Goal: Ask a question: Seek information or help from site administrators or community

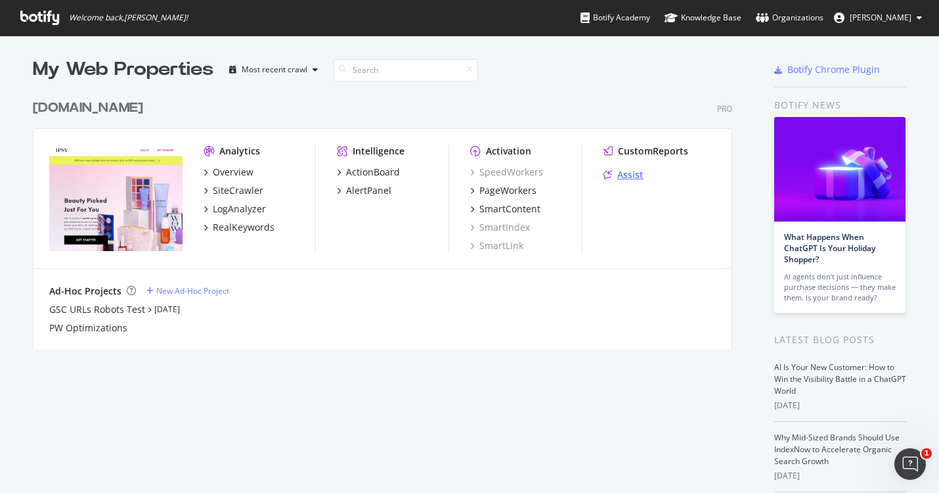
click at [630, 174] on div "Assist" at bounding box center [630, 174] width 26 height 13
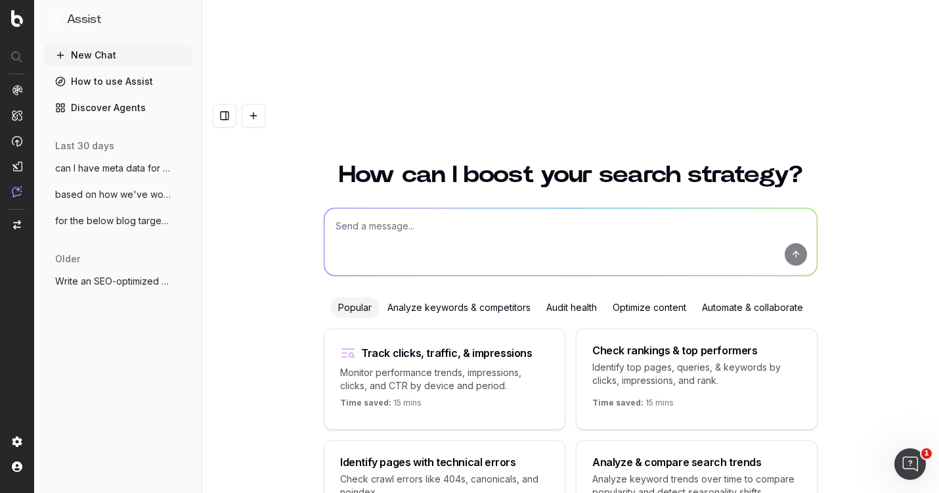
scroll to position [17, 0]
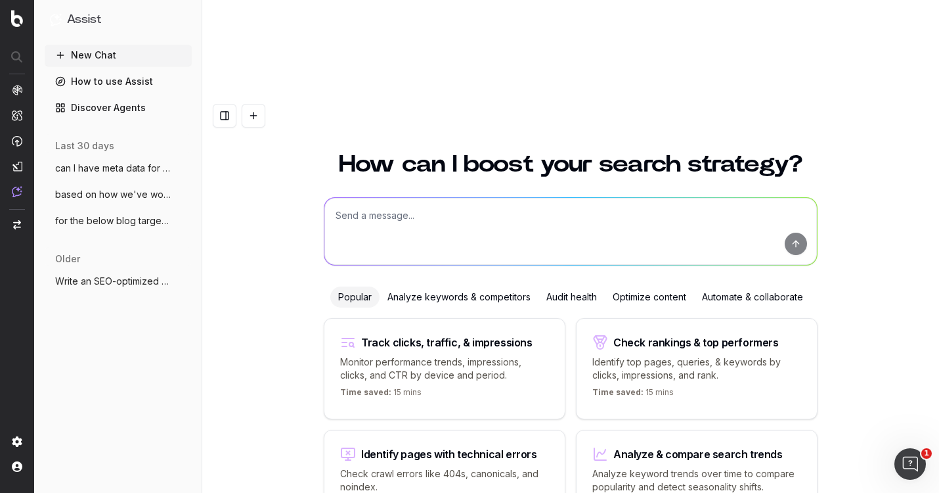
click at [110, 223] on span "for the below blog targeting the KW "Sen" at bounding box center [113, 220] width 116 height 13
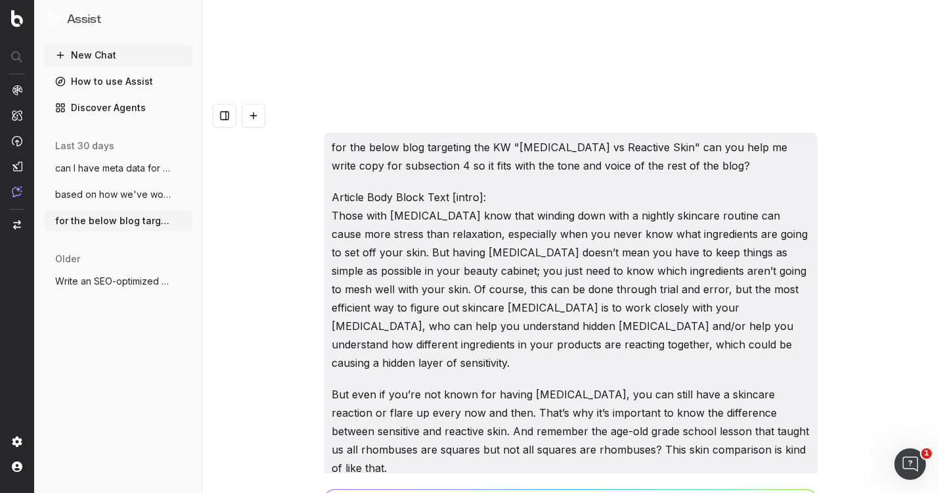
click at [106, 274] on button "Write an SEO-optimized article outline f" at bounding box center [118, 281] width 147 height 21
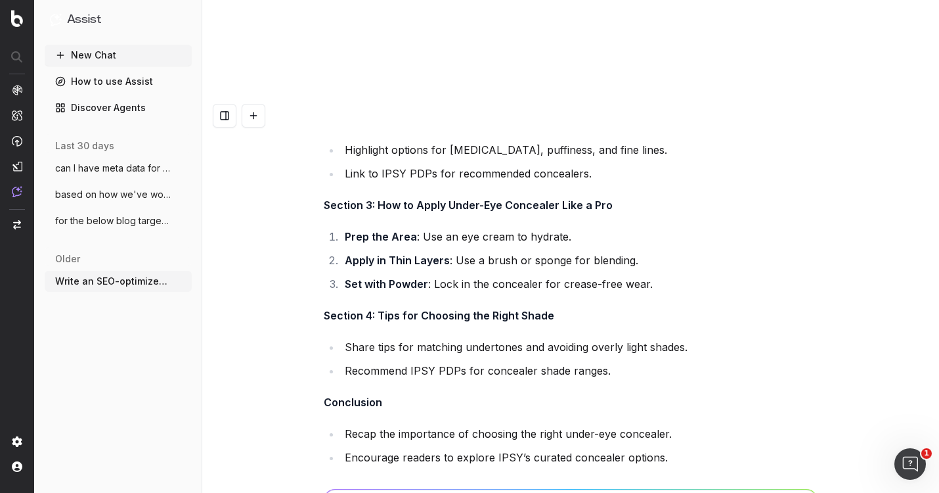
scroll to position [14543, 0]
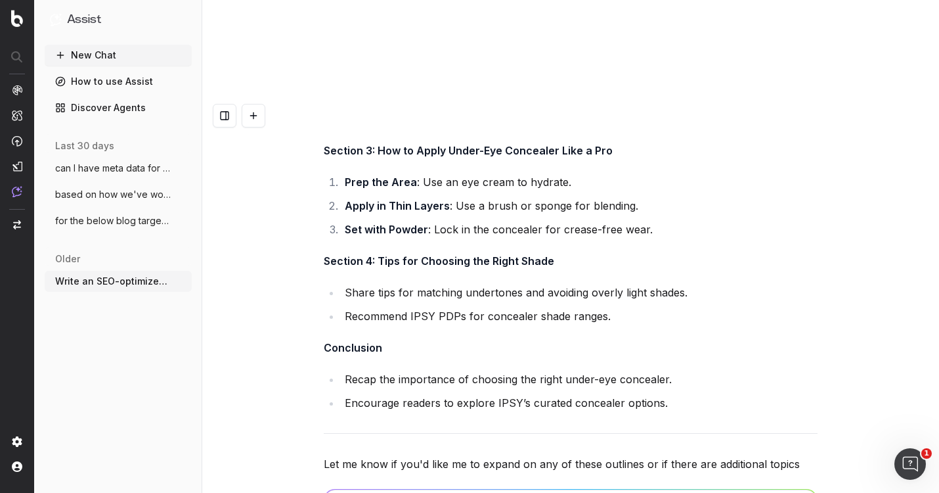
type textarea "I have some more blogs I'd like outlines for the content brief. Are you able to…"
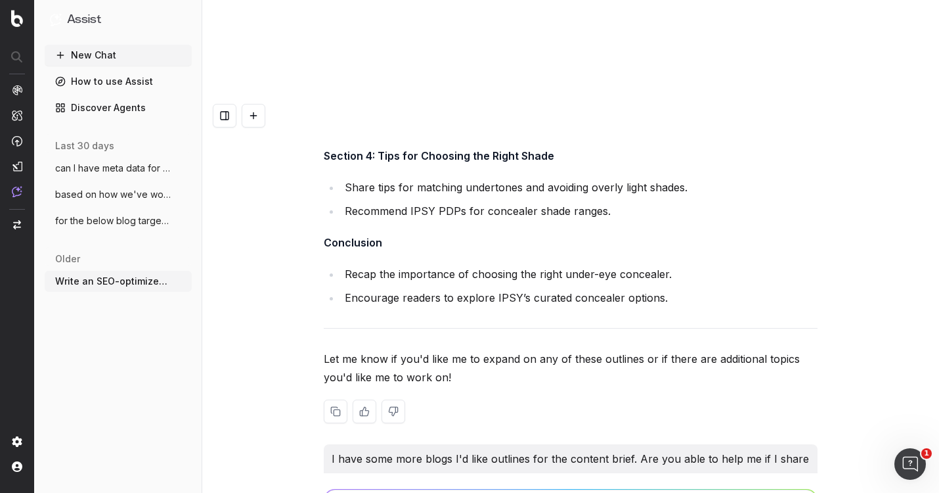
scroll to position [14725, 0]
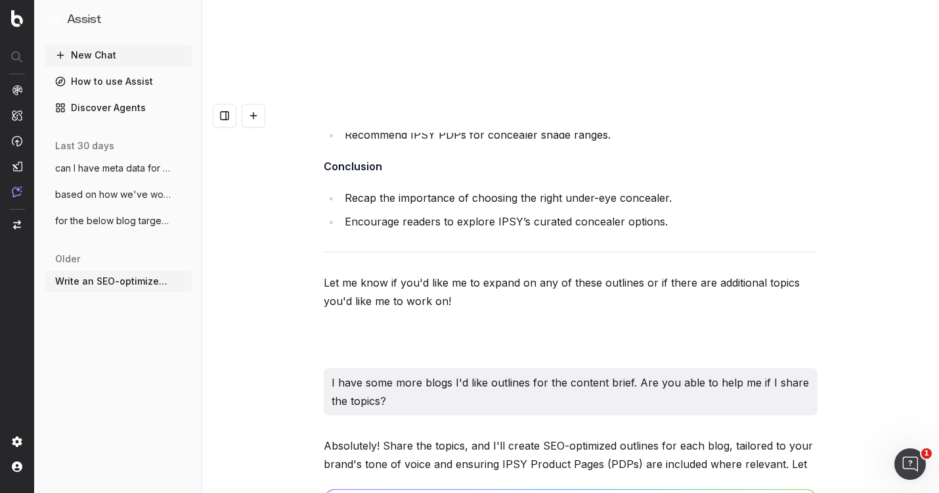
paste textarea "UPDATE: 90s makeup looks trends UPDATE: how to apply makeup UPDATE: how to do e…"
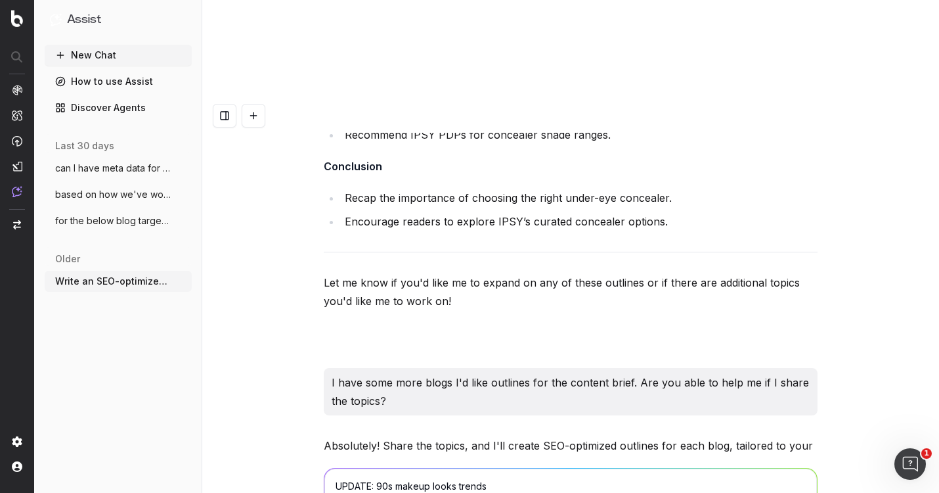
scroll to position [14746, 0]
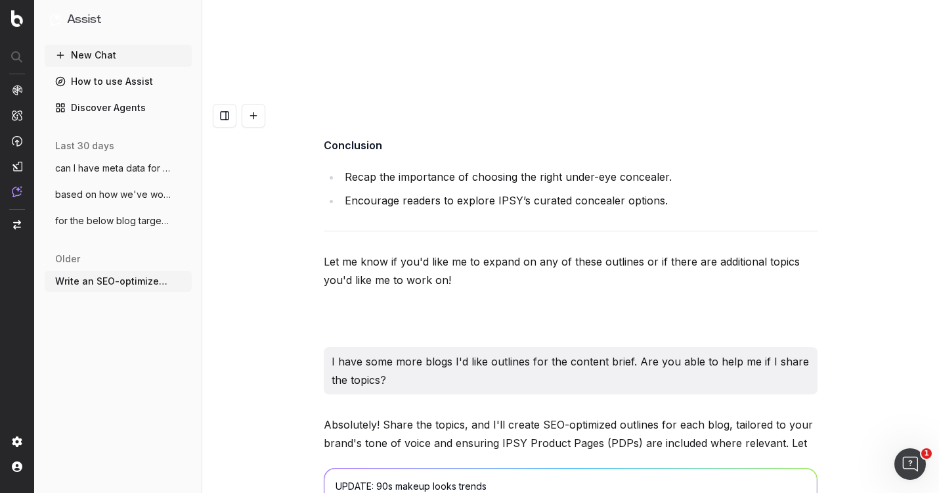
drag, startPoint x: 378, startPoint y: 384, endPoint x: 300, endPoint y: 387, distance: 78.2
drag, startPoint x: 372, startPoint y: 398, endPoint x: 261, endPoint y: 402, distance: 111.1
drag, startPoint x: 376, startPoint y: 414, endPoint x: 262, endPoint y: 424, distance: 114.0
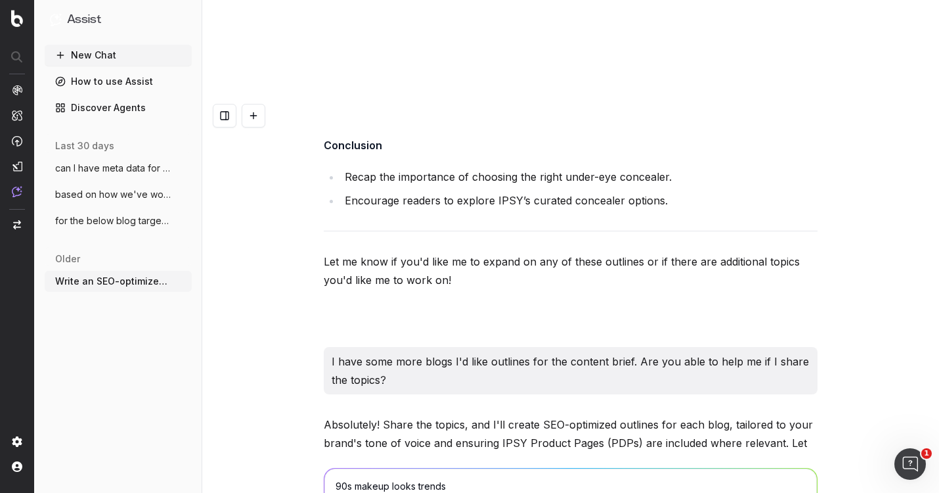
drag, startPoint x: 376, startPoint y: 429, endPoint x: 327, endPoint y: 427, distance: 49.3
drag, startPoint x: 380, startPoint y: 445, endPoint x: 317, endPoint y: 439, distance: 63.4
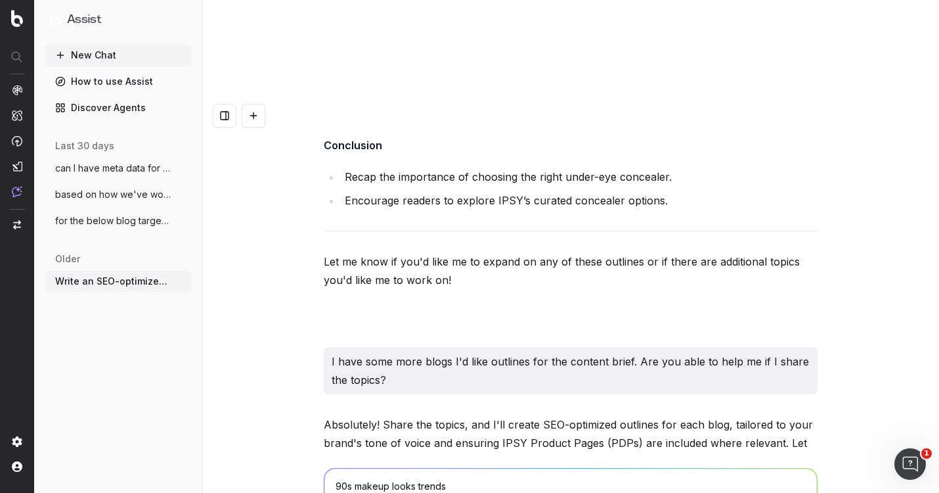
type textarea "90s makeup looks trends how to apply makeup how to do eyebrows how to make eyes…"
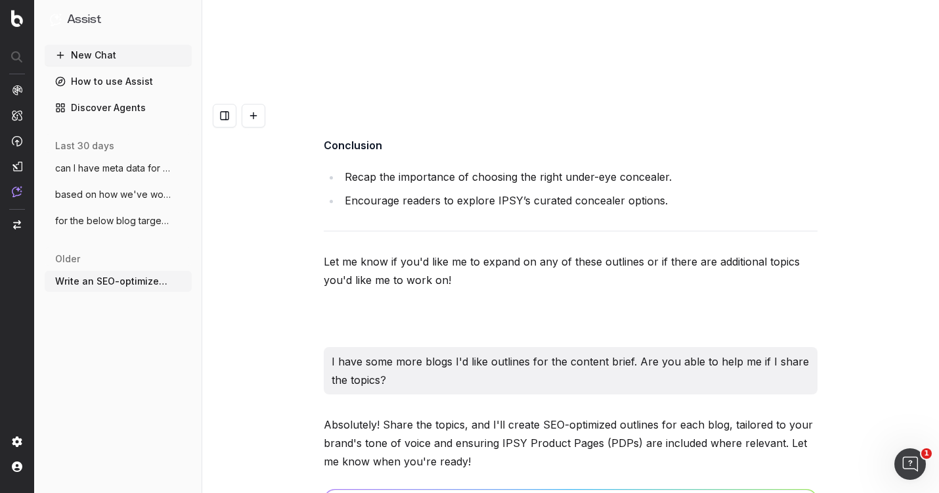
scroll to position [14866, 0]
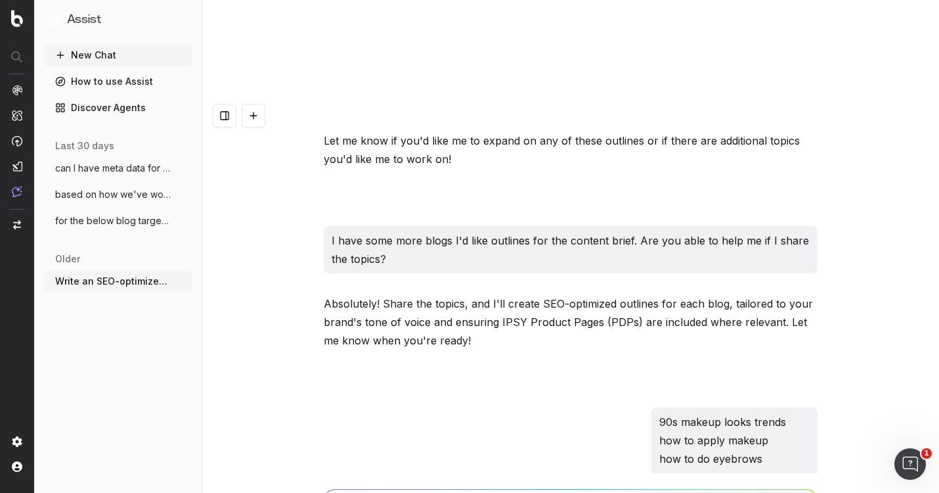
click at [466, 407] on div "90s makeup looks trends how to apply makeup how to do eyebrows how to make eyes…" at bounding box center [571, 458] width 494 height 102
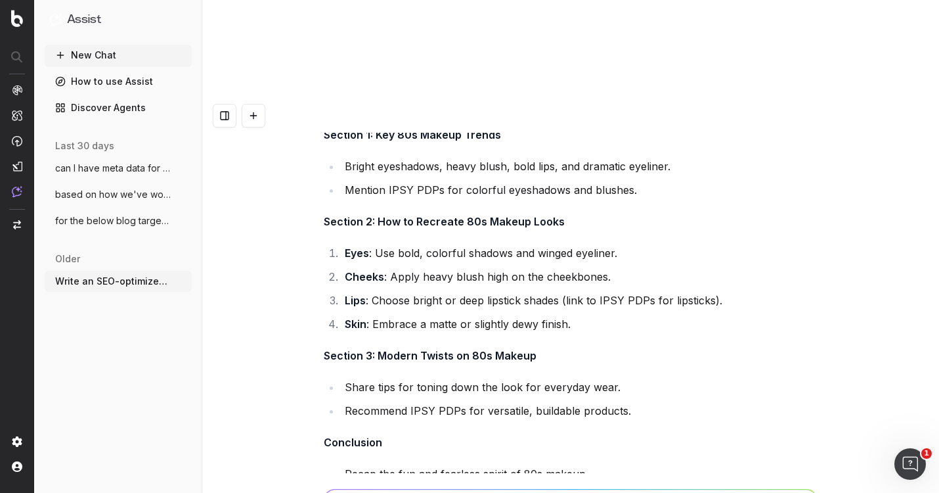
scroll to position [17828, 0]
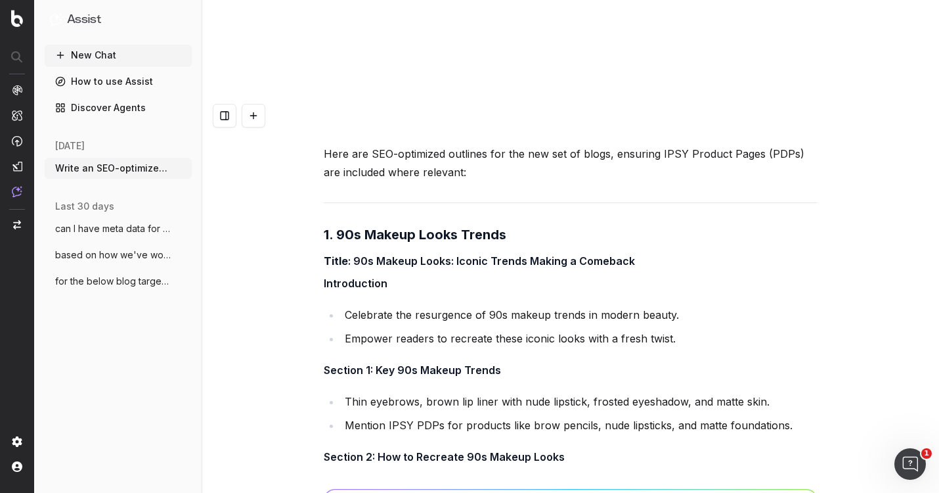
scroll to position [15408, 0]
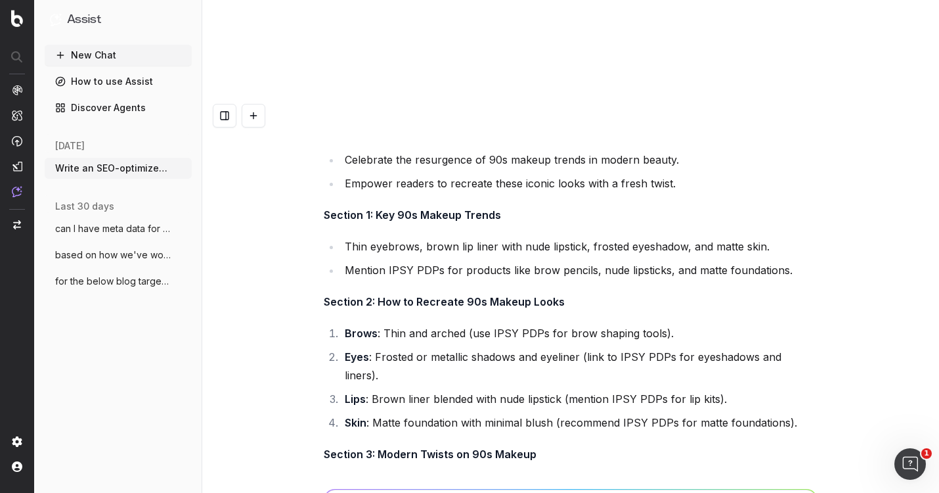
click at [397, 447] on strong "Section 3: Modern Twists on 90s Makeup" at bounding box center [430, 453] width 213 height 13
drag, startPoint x: 397, startPoint y: 260, endPoint x: 517, endPoint y: 257, distance: 120.2
click at [517, 447] on strong "Section 3: Modern Twists on 90s Makeup" at bounding box center [430, 453] width 213 height 13
copy strong "Modern Twists on 90s Makeup"
click at [356, 476] on li "Share tips for updating the look with [PERSON_NAME] brows and dewy skin." at bounding box center [579, 485] width 477 height 18
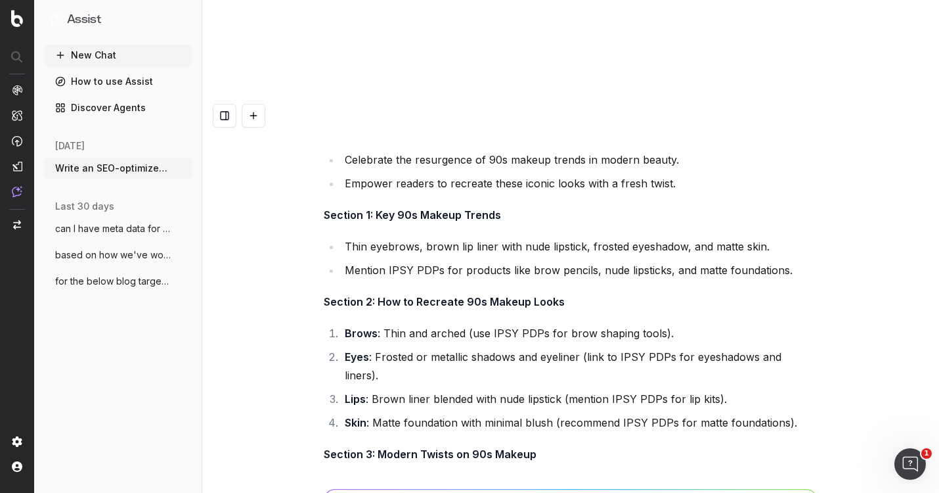
drag, startPoint x: 356, startPoint y: 290, endPoint x: 626, endPoint y: 316, distance: 271.2
click at [626, 476] on ul "Share tips for updating the look with [PERSON_NAME] brows and dewy skin. Recomm…" at bounding box center [571, 497] width 494 height 42
copy ul "Share tips for updating the look with [PERSON_NAME] brows and dewy skin. Recomm…"
paste textarea "[URL][DOMAIN_NAME]"
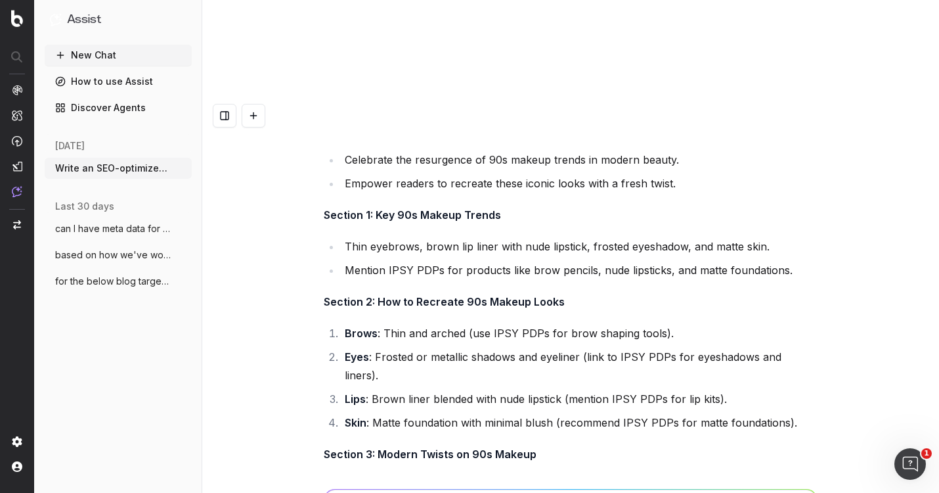
paste textarea "[URL][DOMAIN_NAME]"
type textarea "for How to Apply Makeup, we have this existing blog: [URL][DOMAIN_NAME] What ar…"
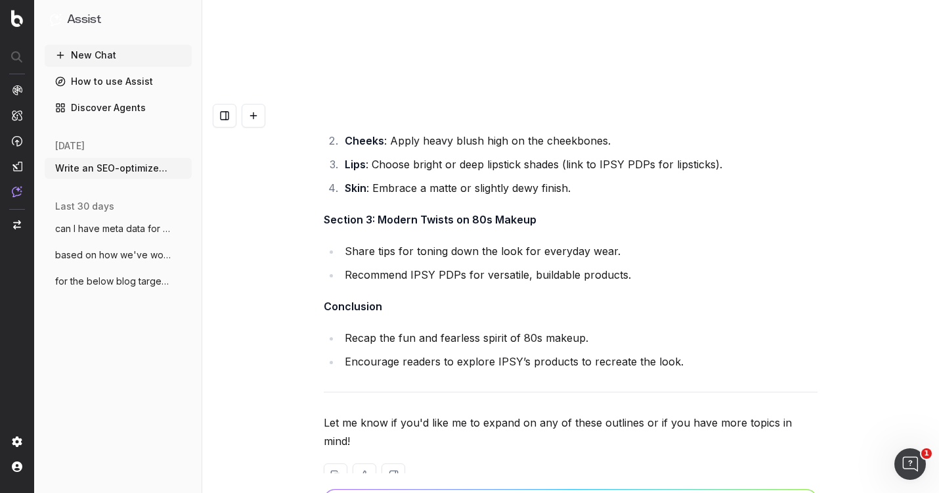
scroll to position [17965, 0]
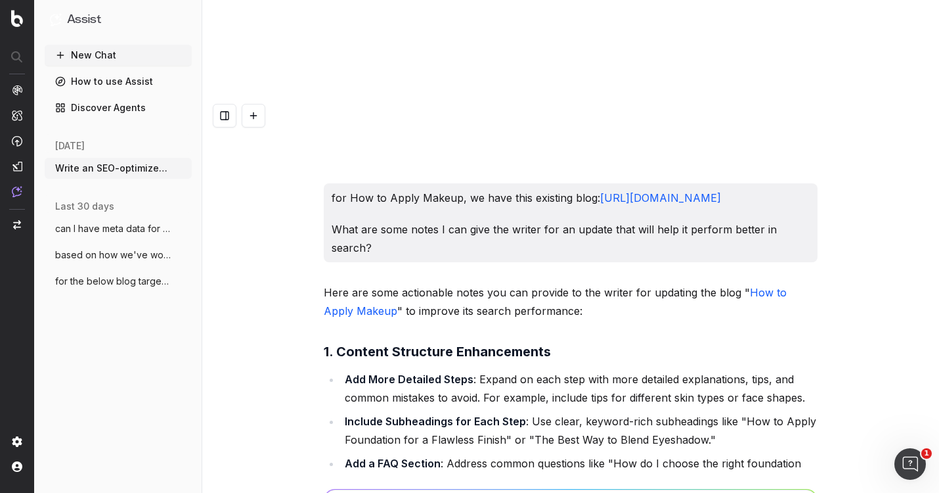
scroll to position [18284, 0]
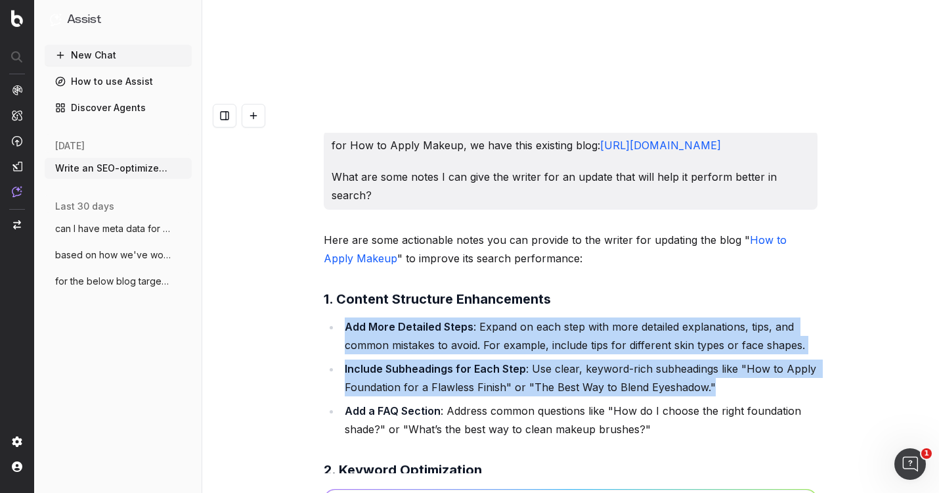
drag, startPoint x: 722, startPoint y: 190, endPoint x: 342, endPoint y: 137, distance: 384.0
click at [342, 317] on ul "Add More Detailed Steps : Expand on each step with more detailed explanations, …" at bounding box center [571, 377] width 494 height 121
copy ul "Add More Detailed Steps : Expand on each step with more detailed explanations, …"
click at [337, 291] on strong "1. Content Structure Enhancements" at bounding box center [437, 299] width 227 height 16
copy div "Content Structure Enhancements Add More Detailed Steps : Expand on each step wi…"
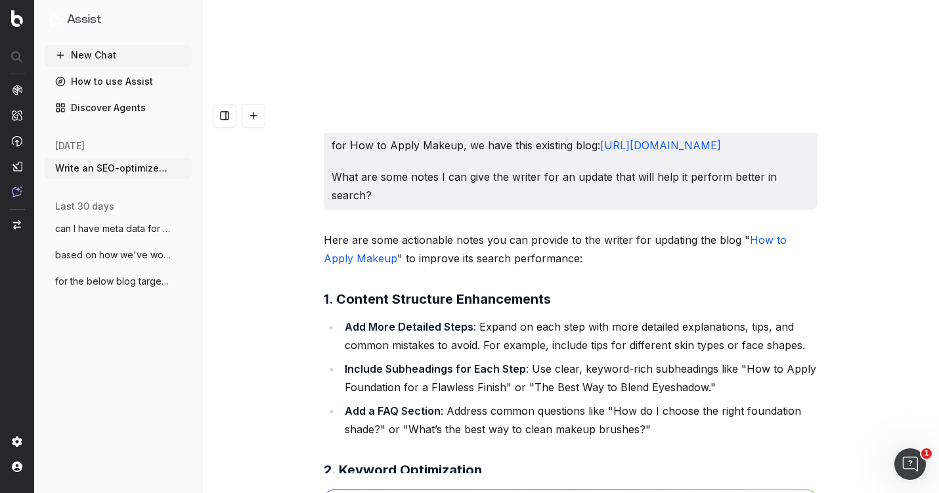
click at [360, 404] on strong "Add a FAQ Section" at bounding box center [393, 410] width 96 height 13
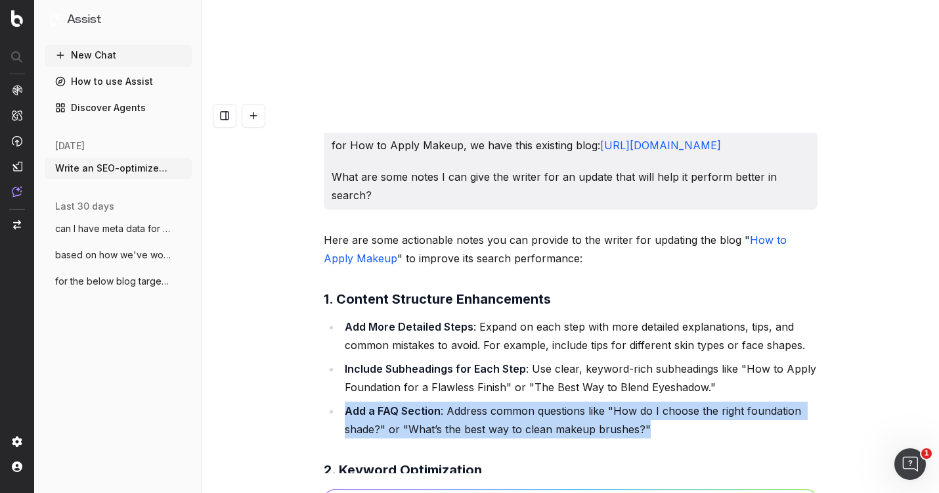
drag, startPoint x: 360, startPoint y: 217, endPoint x: 638, endPoint y: 238, distance: 278.6
click at [641, 401] on li "Add a FAQ Section : Address common questions like "How do I choose the right fo…" at bounding box center [579, 419] width 477 height 37
copy li "Add a FAQ Section : Address common questions like "How do I choose the right fo…"
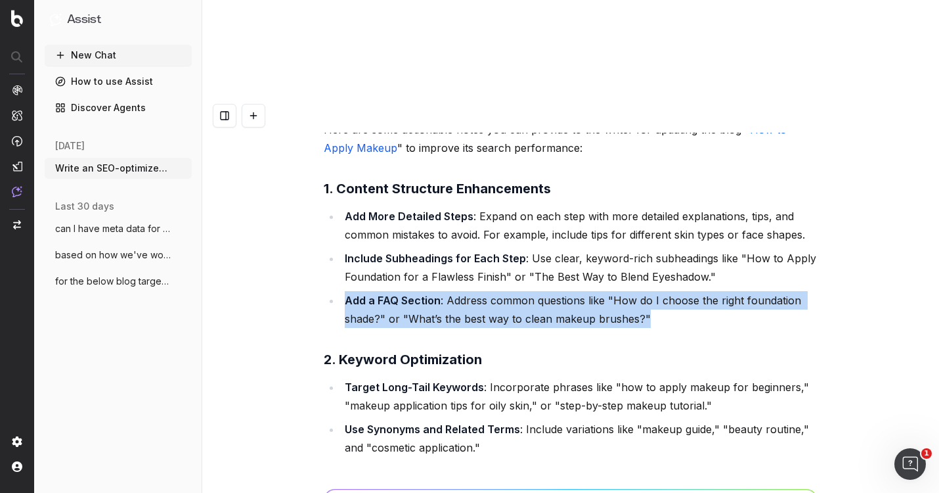
scroll to position [18397, 0]
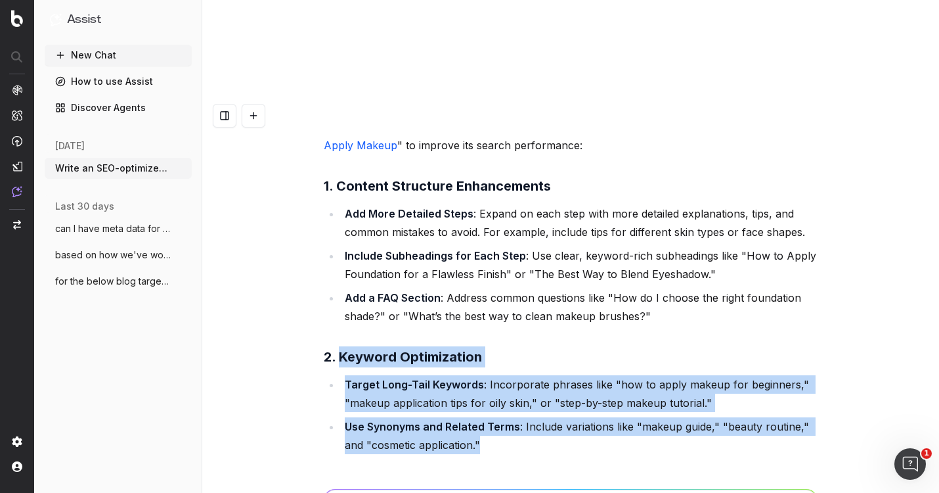
drag, startPoint x: 496, startPoint y: 259, endPoint x: 341, endPoint y: 161, distance: 183.3
copy div "Keyword Optimization Target Long-Tail Keywords : Incorporate phrases like "how …"
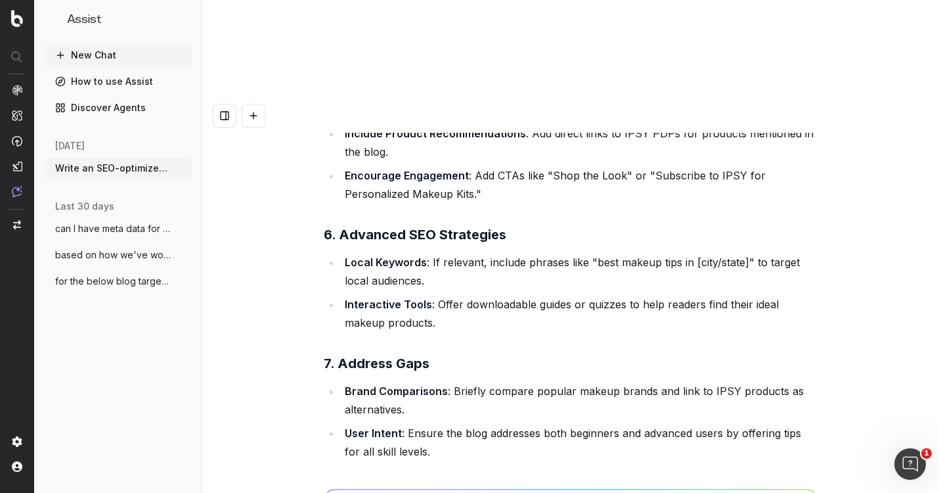
scroll to position [19071, 0]
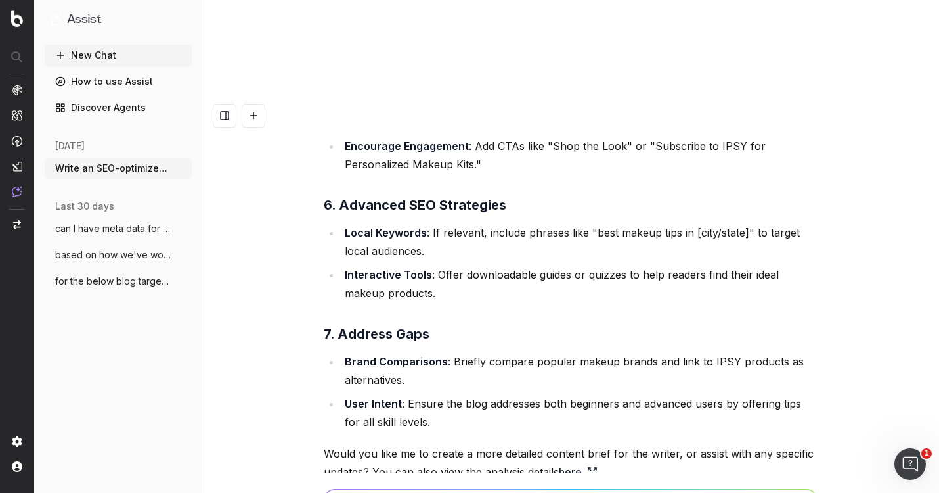
paste textarea "[URL][DOMAIN_NAME]"
type textarea "these notes are so great! Can I please have similar notes for updates on this b…"
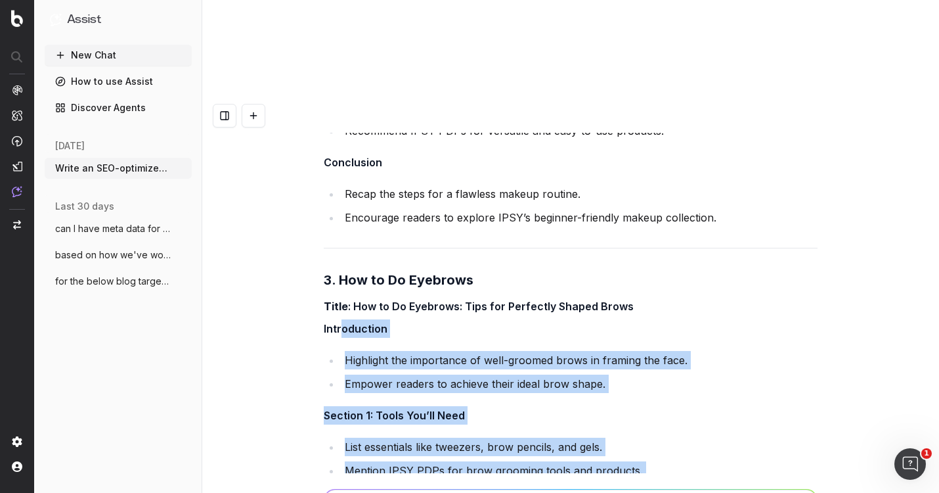
scroll to position [16368, 0]
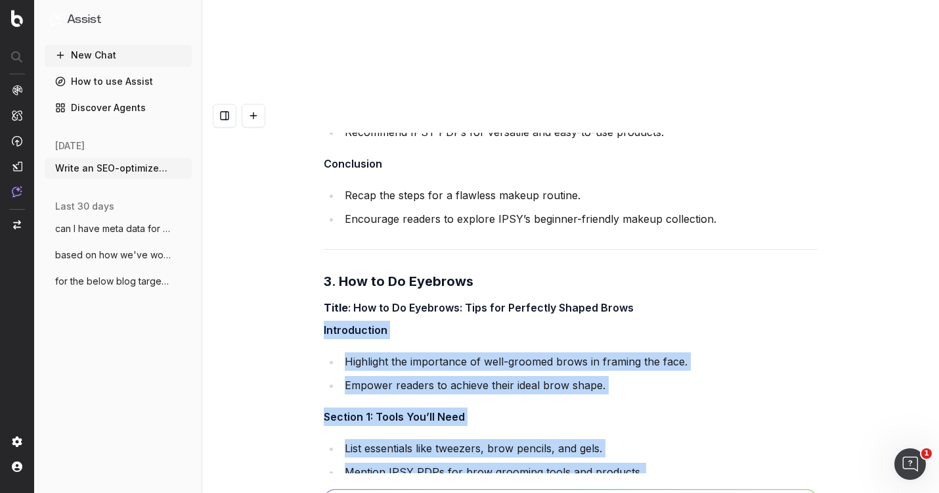
drag, startPoint x: 673, startPoint y: 299, endPoint x: 298, endPoint y: 137, distance: 409.2
click at [298, 137] on div "Write an SEO-optimized article outline for the keyword "Does Sunscreen Prevent …" at bounding box center [570, 345] width 737 height 493
copy div "Introduction Highlight the importance of well-groomed brows in framing the face…"
click at [293, 112] on div "Write an SEO-optimized article outline for the keyword "Does Sunscreen Prevent …" at bounding box center [570, 345] width 737 height 493
copy div "Title : How to Do Eyebrows: Tips for Perfectly Shaped Brows Introduction Highli…"
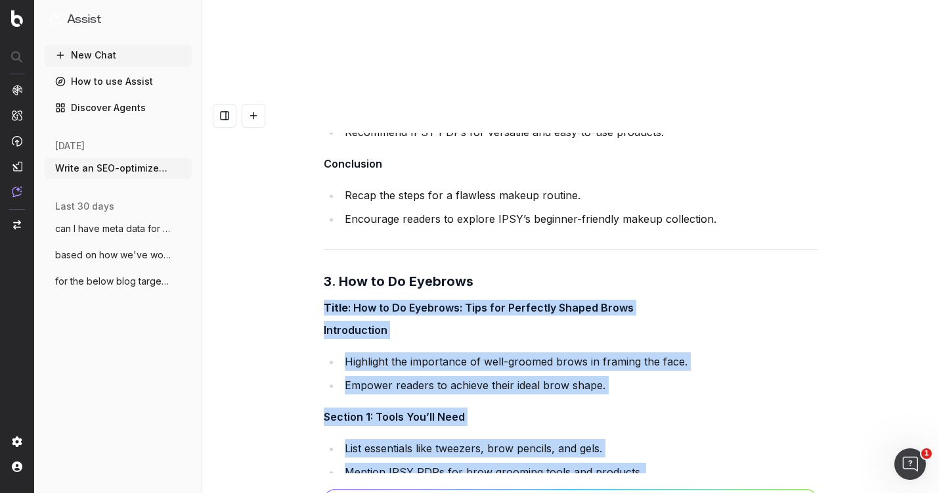
click at [439, 439] on li "List essentials like tweezers, brow pencils, and gels." at bounding box center [579, 448] width 477 height 18
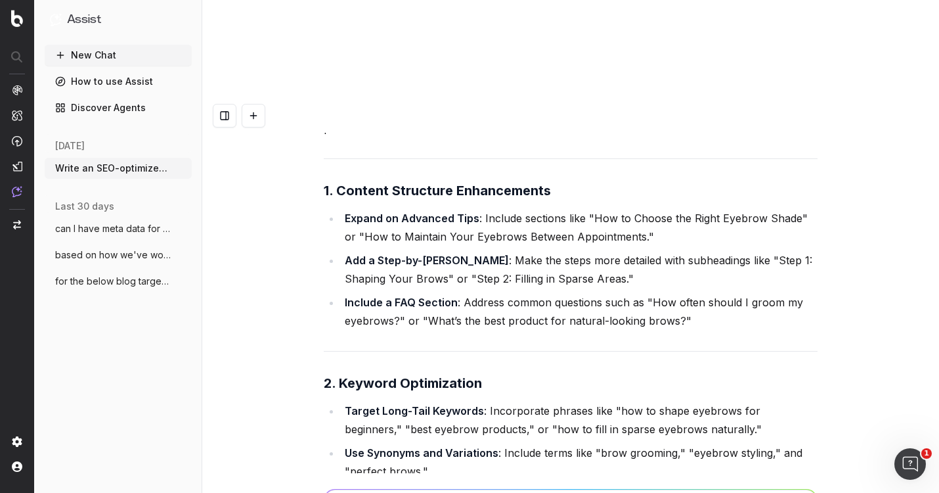
scroll to position [19440, 0]
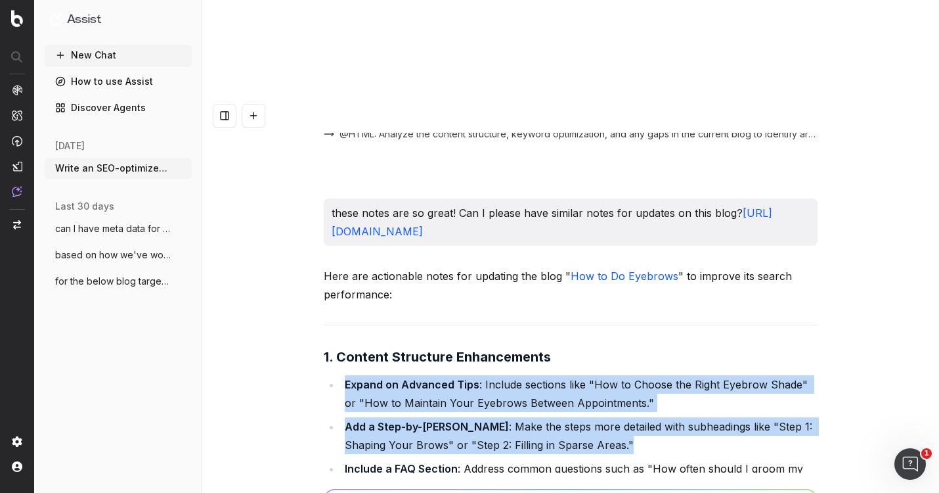
drag, startPoint x: 644, startPoint y: 259, endPoint x: 330, endPoint y: 193, distance: 320.9
click at [330, 375] on ul "Expand on Advanced Tips : Include sections like "How to Choose the Right Eyebro…" at bounding box center [571, 435] width 494 height 121
copy ul "Expand on Advanced Tips : Include sections like "How to Choose the Right Eyebro…"
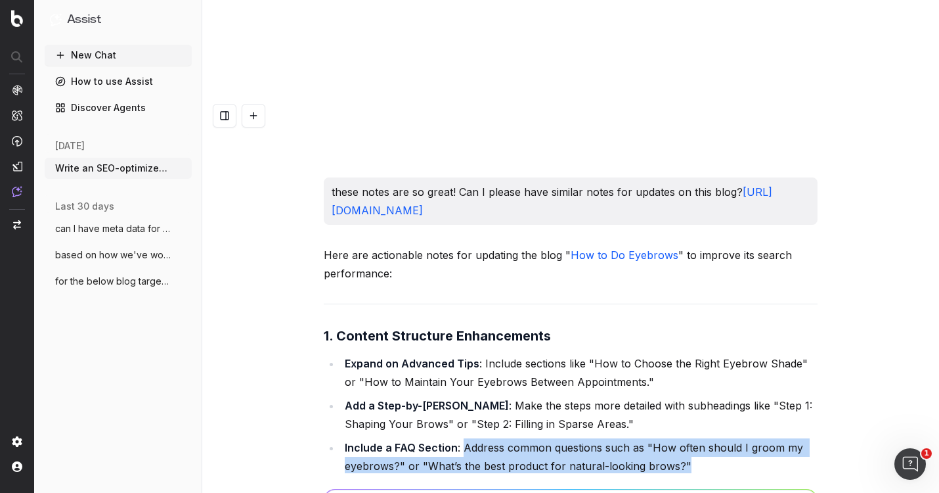
drag, startPoint x: 698, startPoint y: 271, endPoint x: 464, endPoint y: 263, distance: 234.6
click at [464, 438] on li "Include a FAQ Section : Address common questions such as "How often should I gr…" at bounding box center [579, 456] width 477 height 37
copy li "Address common questions such as "How often should I groom my eyebrows?" or "Wh…"
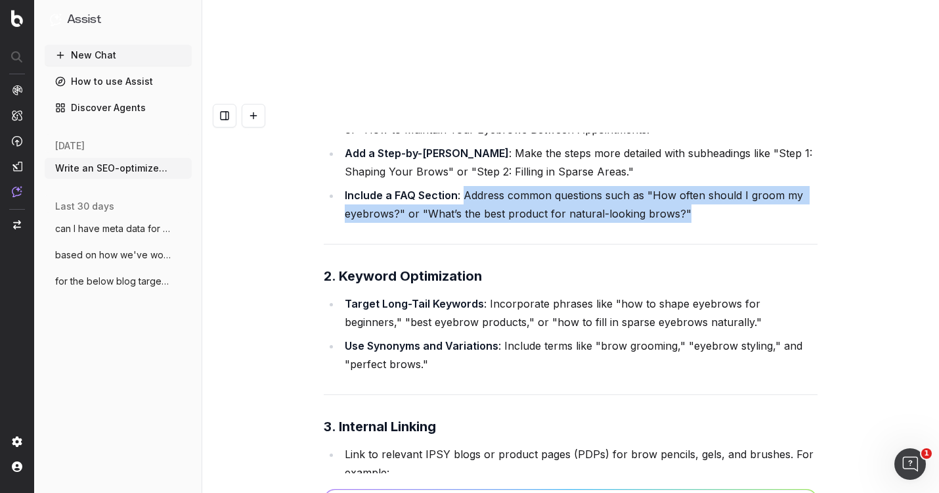
scroll to position [19715, 0]
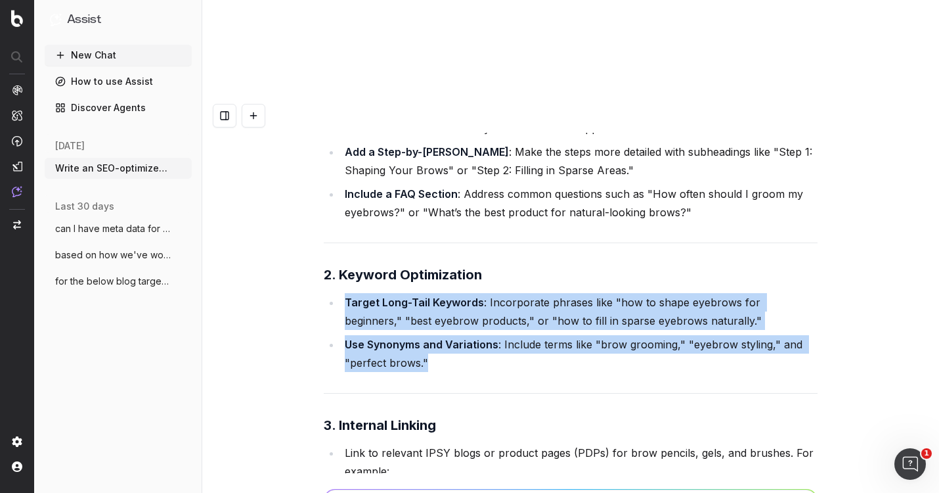
drag, startPoint x: 454, startPoint y: 175, endPoint x: 330, endPoint y: 107, distance: 141.9
click at [330, 293] on ul "Target Long-Tail Keywords : Incorporate phrases like "how to shape eyebrows for…" at bounding box center [571, 332] width 494 height 79
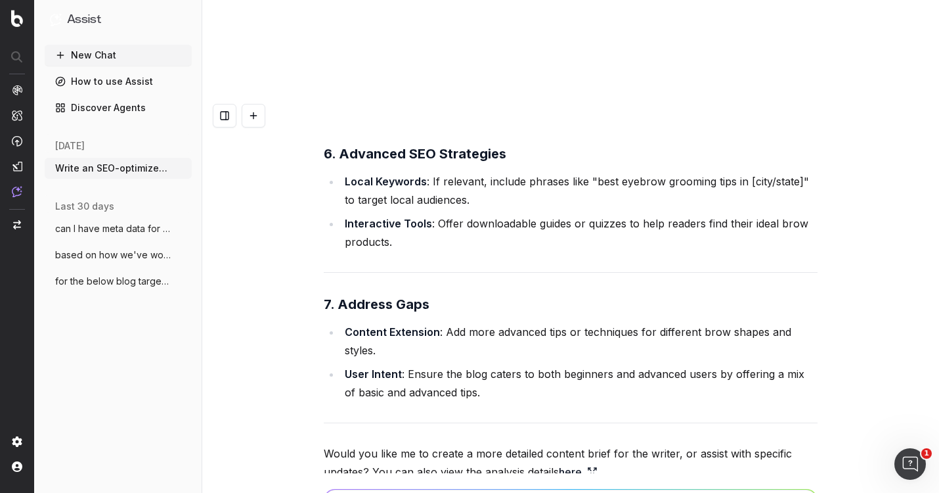
scroll to position [20426, 0]
click at [578, 463] on link "here" at bounding box center [578, 472] width 39 height 18
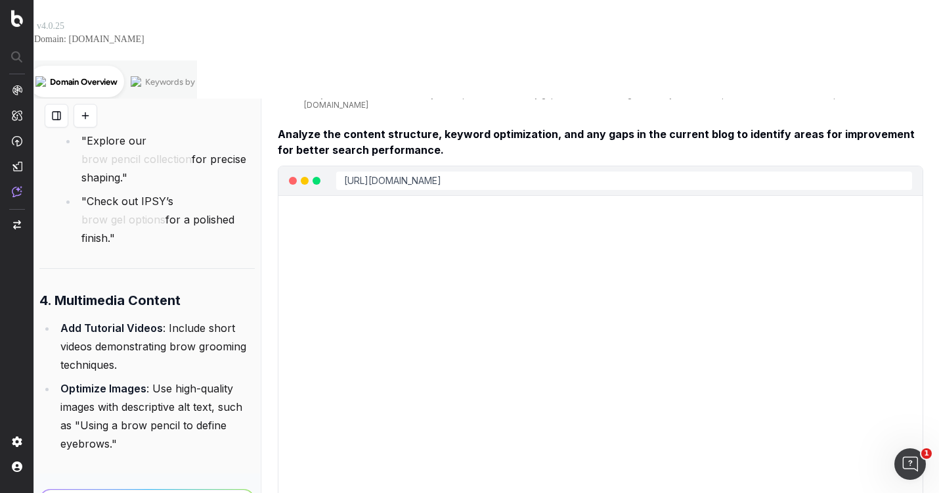
scroll to position [0, 0]
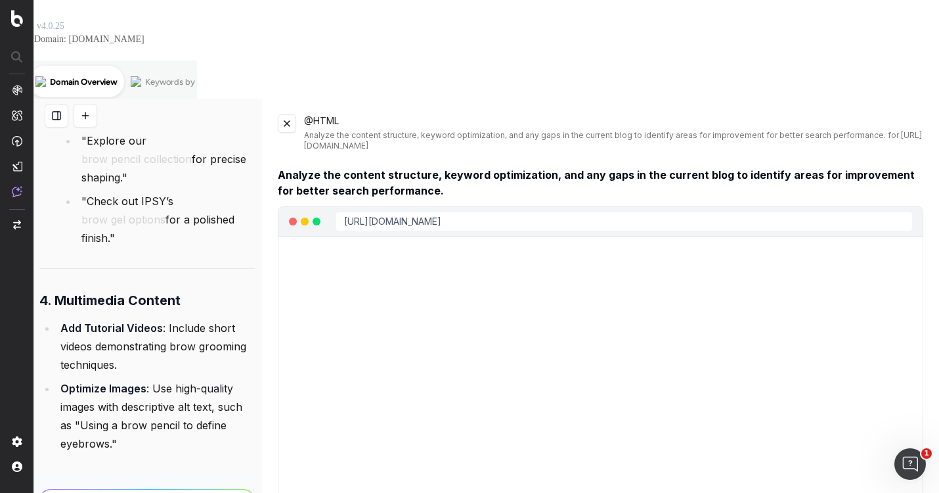
click at [288, 114] on button at bounding box center [287, 123] width 18 height 18
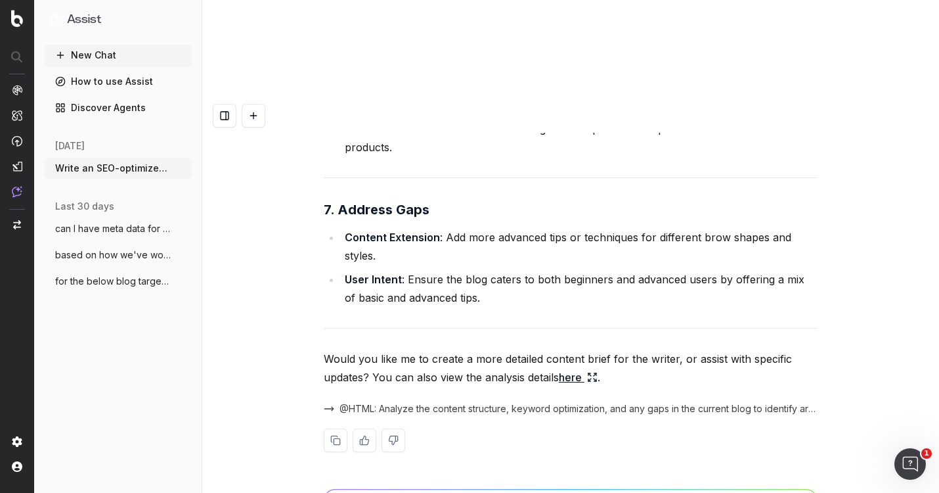
scroll to position [20426, 0]
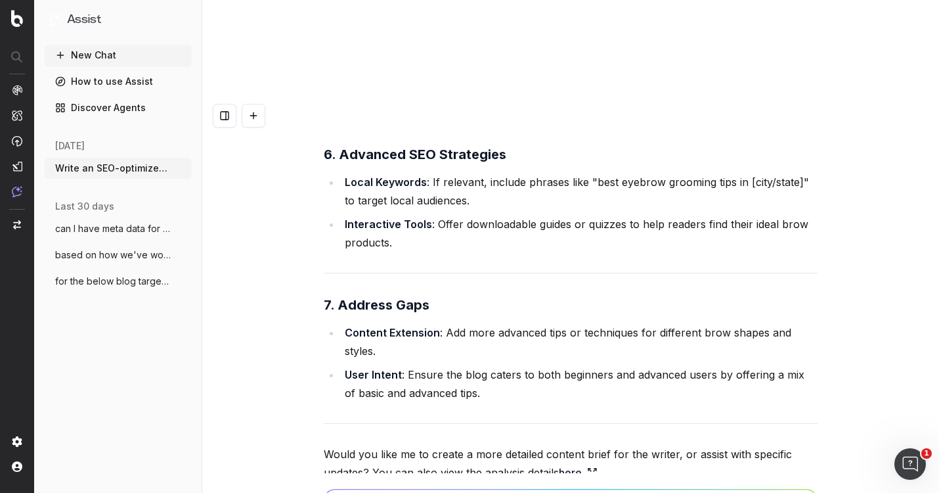
type textarea "y"
click at [657, 445] on p "Would you like me to create a more detailed content brief for the writer, or as…" at bounding box center [571, 463] width 494 height 37
drag, startPoint x: 657, startPoint y: 254, endPoint x: 521, endPoint y: 259, distance: 136.0
click at [521, 445] on p "Would you like me to create a more detailed content brief for the writer, or as…" at bounding box center [571, 463] width 494 height 37
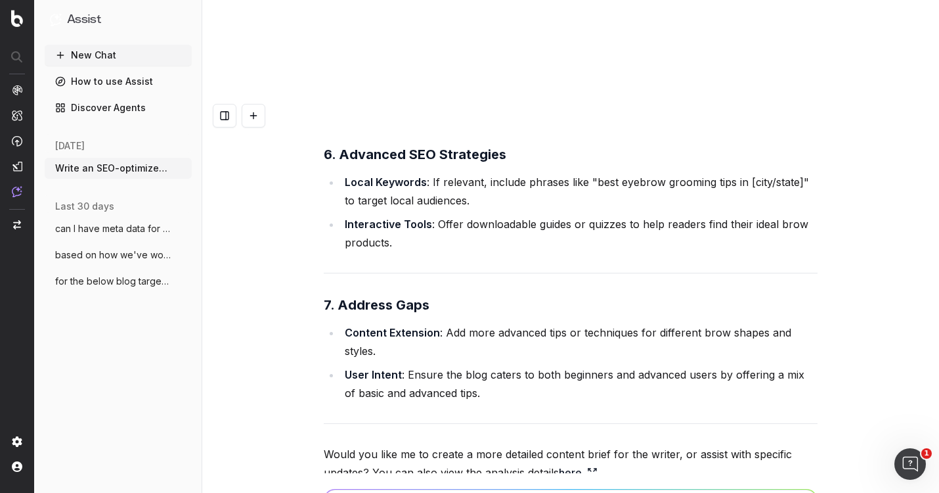
paste textarea "detailed content brief for the writer"
type textarea "I'd like to see what a more detailed content brief for the writer looks like to…"
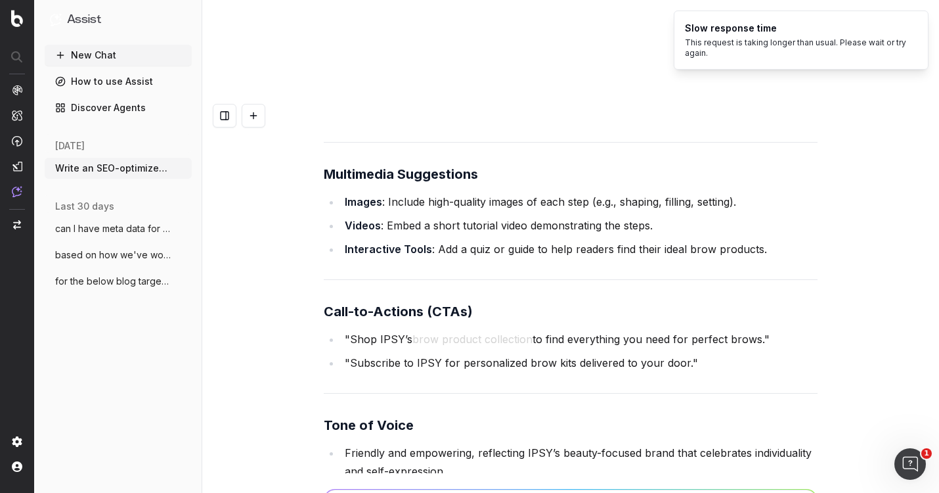
scroll to position [22501, 0]
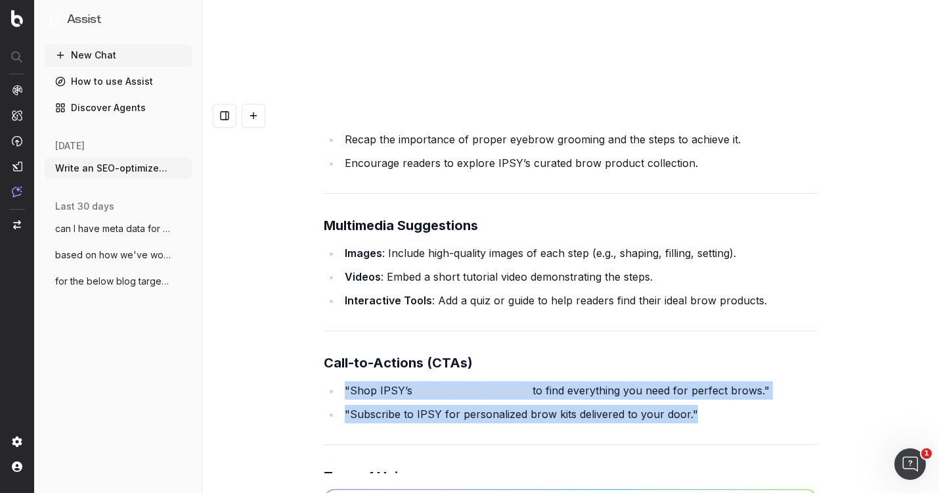
drag, startPoint x: 709, startPoint y: 202, endPoint x: 347, endPoint y: 174, distance: 363.6
click at [347, 381] on ul ""Shop IPSY’s brow product collection to find everything you need for perfect br…" at bounding box center [571, 402] width 494 height 42
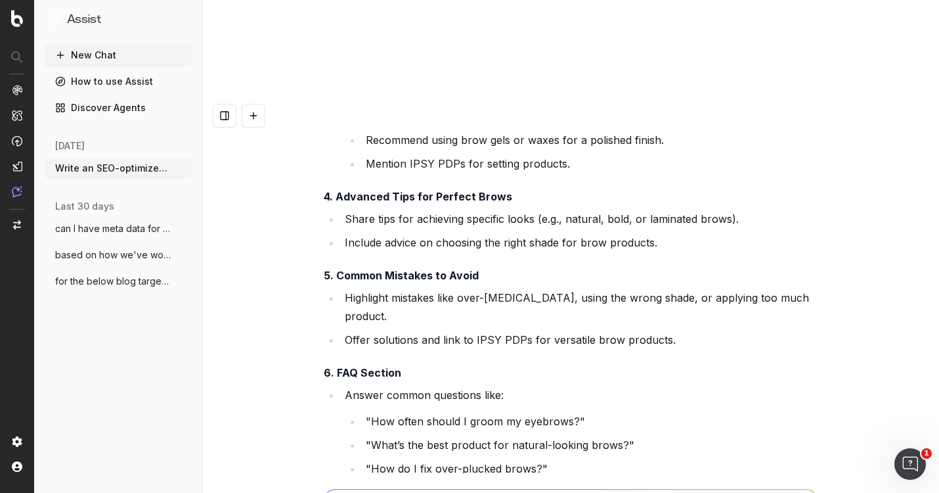
scroll to position [22110, 0]
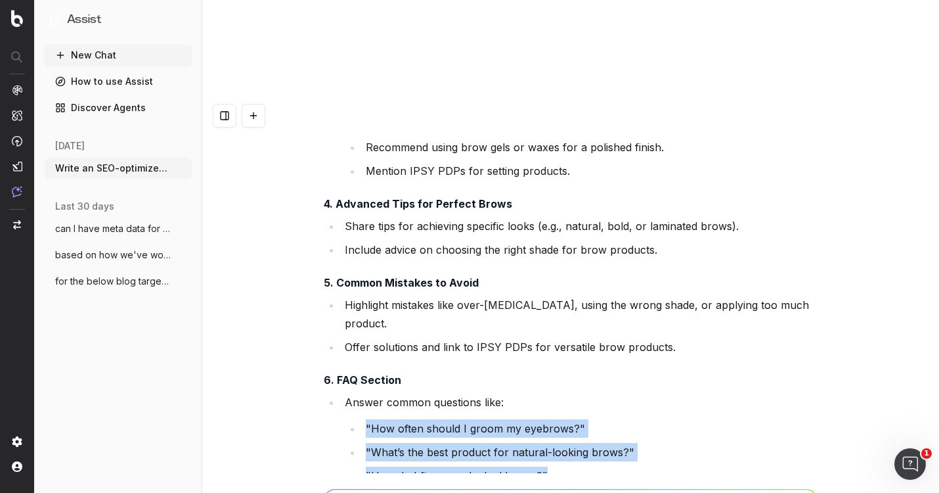
drag, startPoint x: 551, startPoint y: 269, endPoint x: 351, endPoint y: 224, distance: 204.6
click at [351, 419] on ul ""How often should I groom my eyebrows?" "What’s the best product for natural-lo…" at bounding box center [581, 452] width 473 height 66
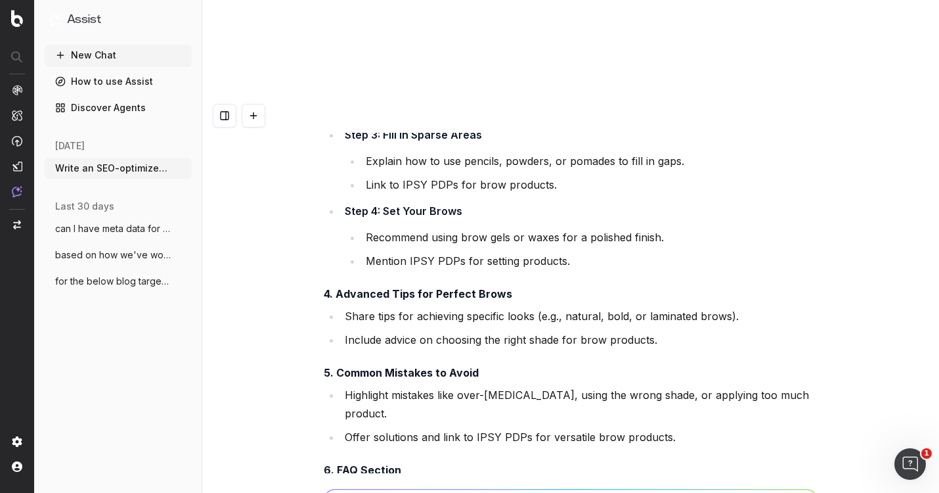
scroll to position [22019, 0]
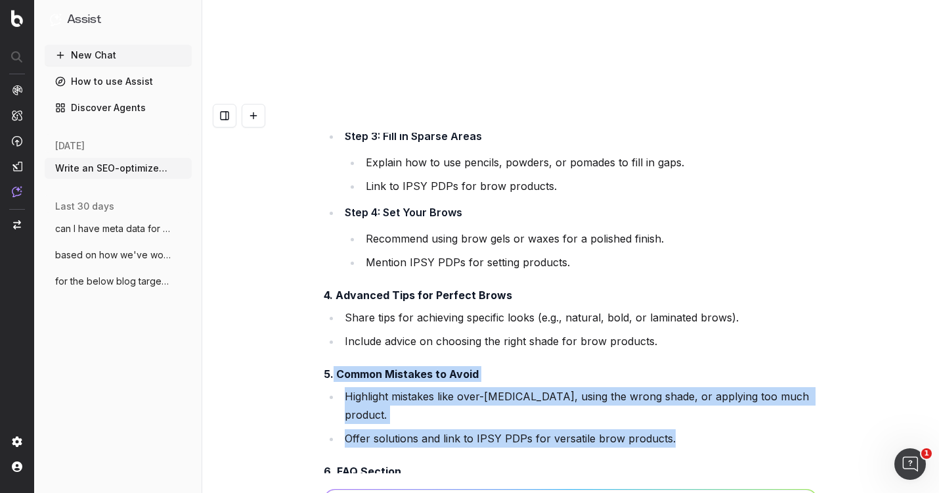
drag, startPoint x: 687, startPoint y: 229, endPoint x: 332, endPoint y: 179, distance: 358.8
click at [332, 179] on div "Here’s an example of a detailed content brief for updating the blog " How to Do…" at bounding box center [571, 175] width 494 height 2263
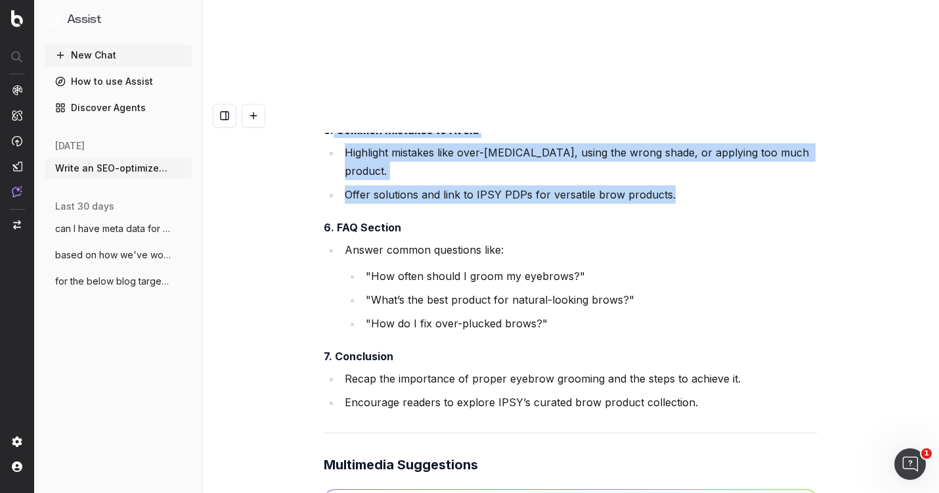
scroll to position [22292, 0]
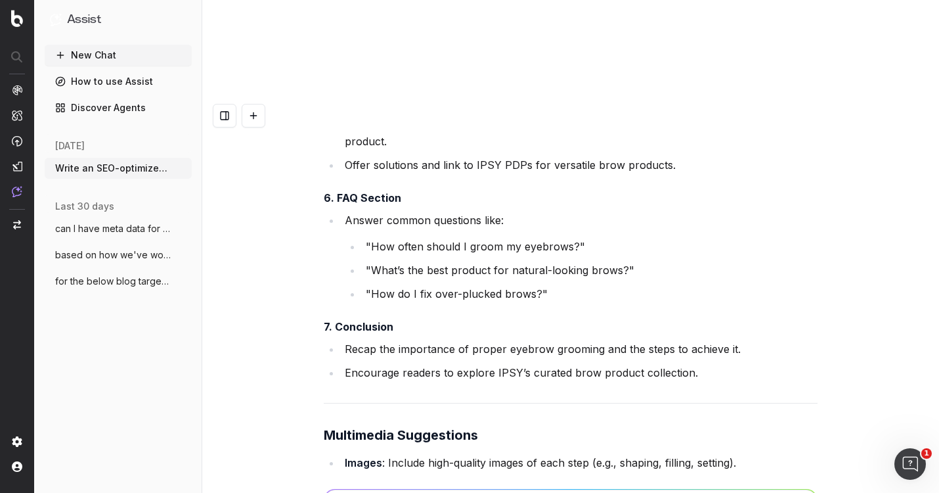
paste textarea "[URL][DOMAIN_NAME]"
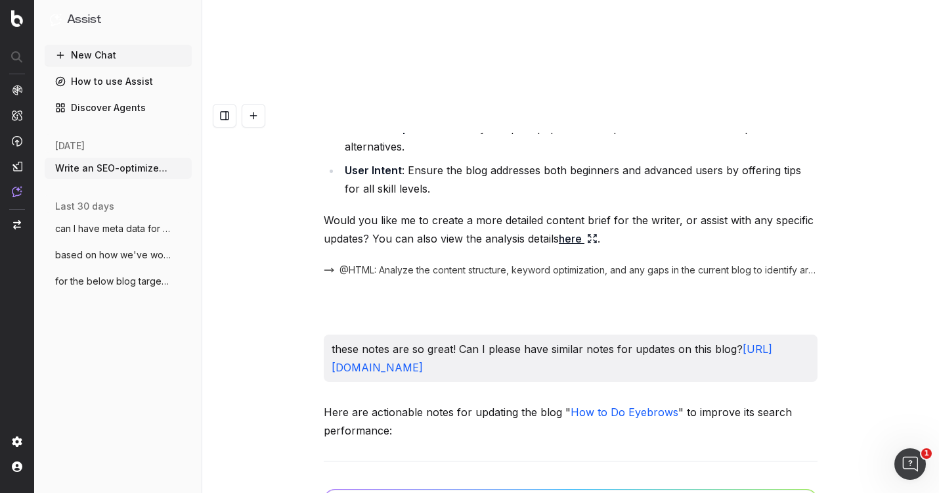
scroll to position [19261, 0]
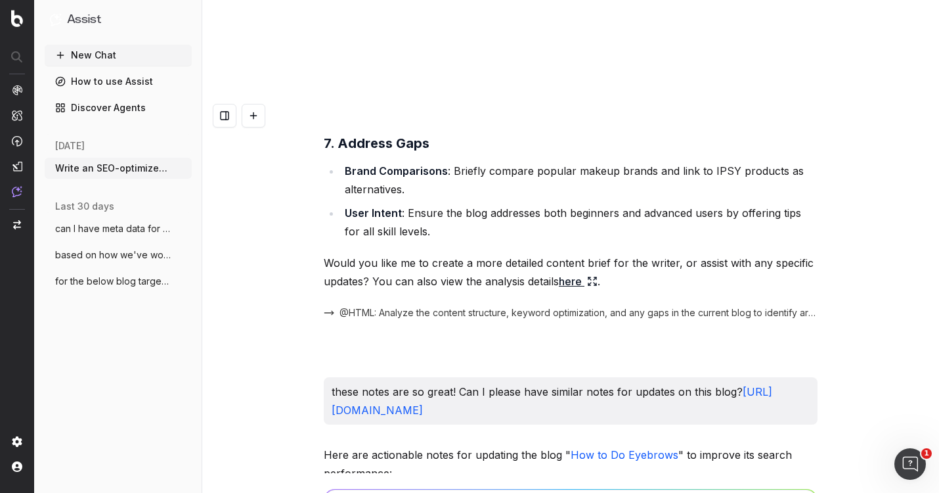
click at [385, 445] on p "Here are actionable notes for updating the blog " How to Do Eyebrows " to impro…" at bounding box center [571, 463] width 494 height 37
drag, startPoint x: 385, startPoint y: 261, endPoint x: 478, endPoint y: 261, distance: 93.3
click at [478, 445] on p "Here are actionable notes for updating the blog " How to Do Eyebrows " to impro…" at bounding box center [571, 463] width 494 height 37
drag, startPoint x: 443, startPoint y: 294, endPoint x: 375, endPoint y: 266, distance: 73.9
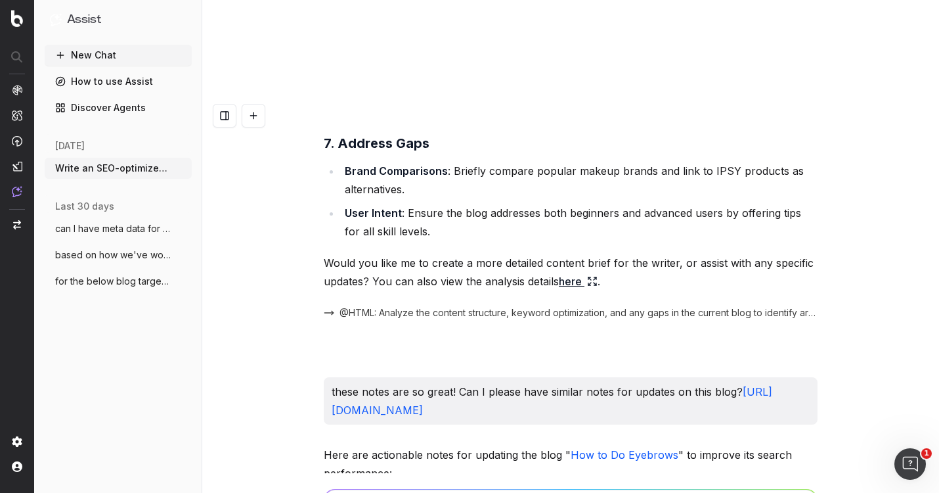
click at [369, 445] on p "Here are actionable notes for updating the blog " How to Do Eyebrows " to impro…" at bounding box center [571, 463] width 494 height 37
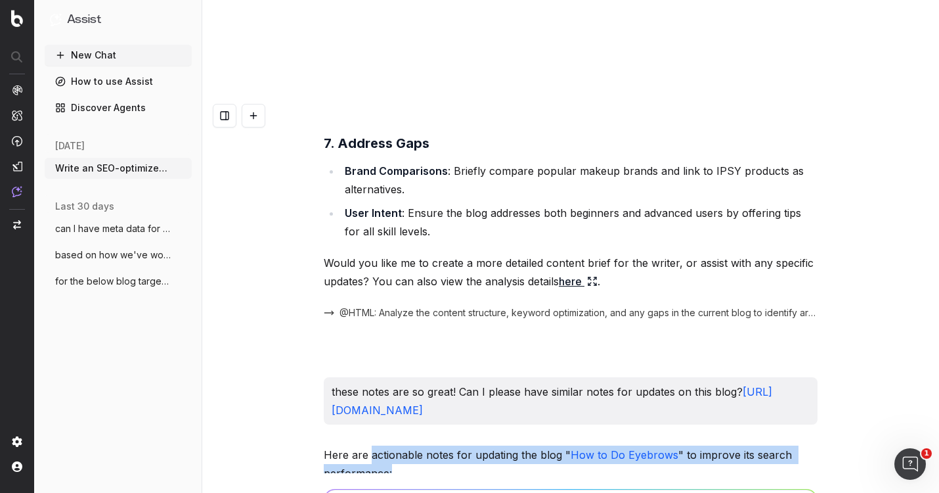
drag, startPoint x: 369, startPoint y: 265, endPoint x: 387, endPoint y: 278, distance: 21.7
click at [387, 445] on p "Here are actionable notes for updating the blog " How to Do Eyebrows " to impro…" at bounding box center [571, 463] width 494 height 37
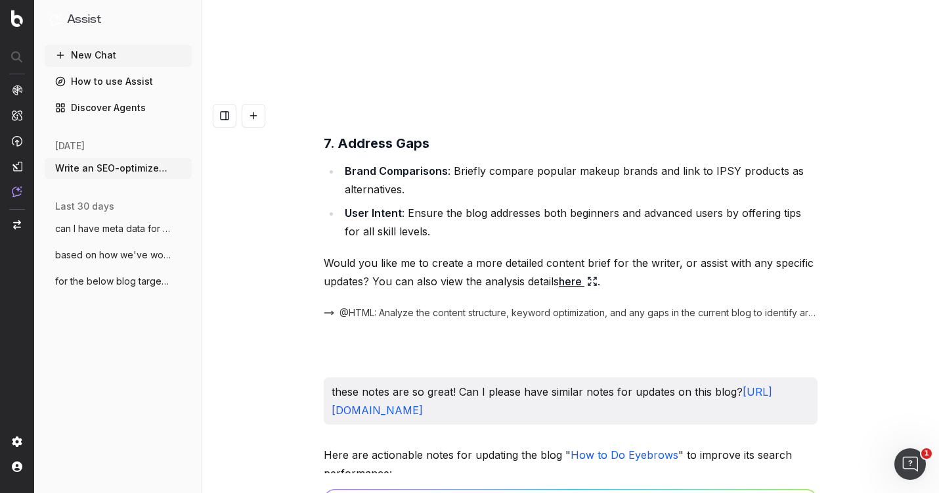
drag, startPoint x: 386, startPoint y: 410, endPoint x: 278, endPoint y: 407, distance: 107.1
paste textarea "actionable notes for updating the blog "How to Do Eyebrows" to improve its sear…"
drag, startPoint x: 623, startPoint y: 441, endPoint x: 308, endPoint y: 435, distance: 315.3
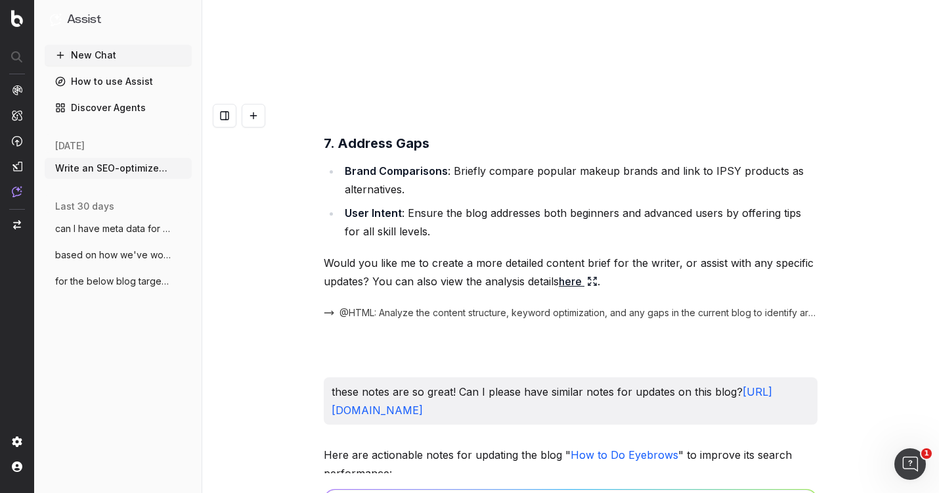
drag, startPoint x: 505, startPoint y: 409, endPoint x: 588, endPoint y: 408, distance: 83.4
drag, startPoint x: 514, startPoint y: 405, endPoint x: 581, endPoint y: 405, distance: 66.3
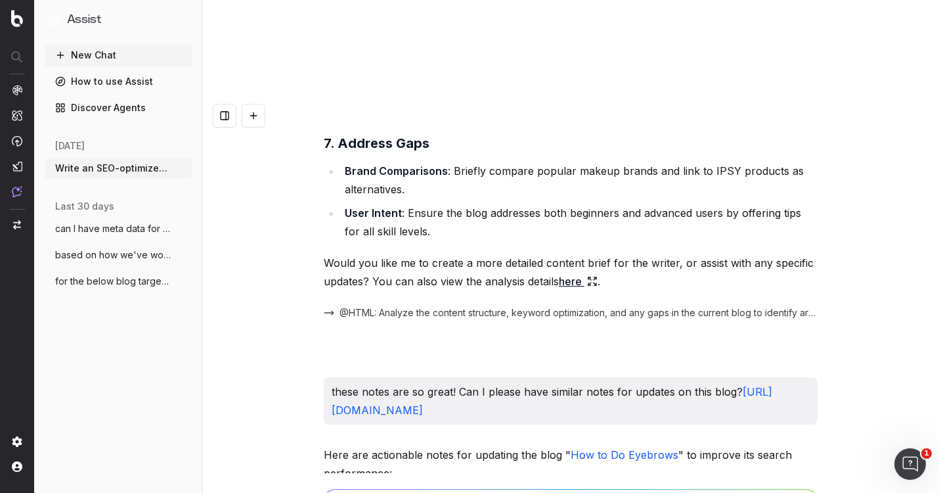
paste textarea "[URL][DOMAIN_NAME]"
type textarea "actionable notes for updating the blog [URL][DOMAIN_NAME] to improve its search…"
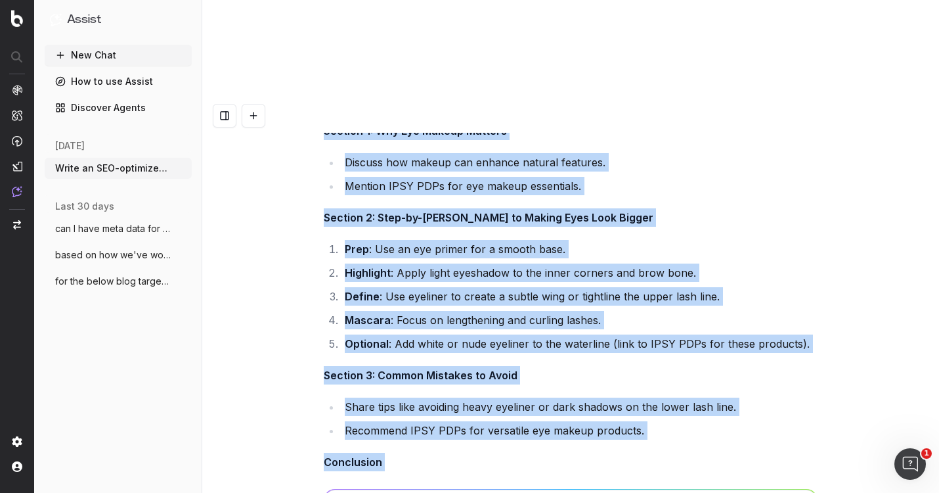
scroll to position [17200, 0]
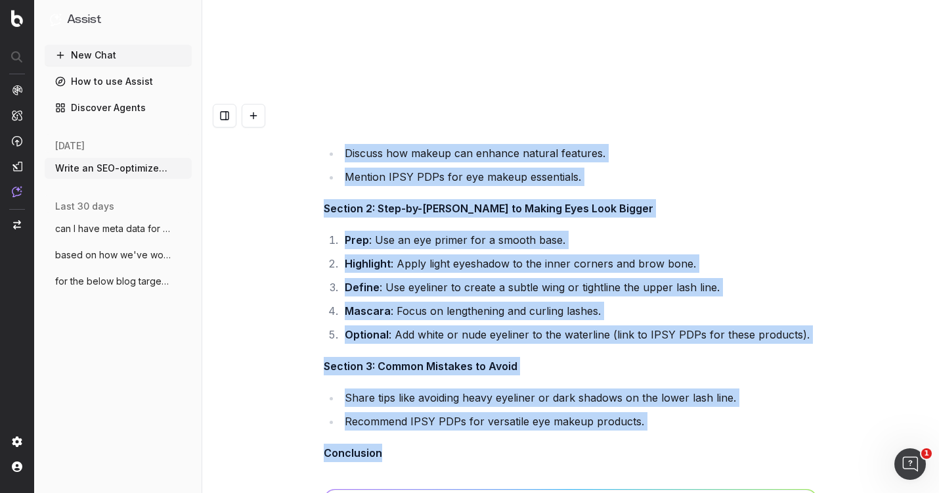
drag, startPoint x: 317, startPoint y: 104, endPoint x: 642, endPoint y: 325, distance: 393.3
click at [642, 325] on div "Write an SEO-optimized article outline for the keyword "Does Sunscreen Prevent …" at bounding box center [570, 345] width 737 height 493
click at [510, 412] on li "Recommend IPSY PDPs for versatile eye makeup products." at bounding box center [579, 421] width 477 height 18
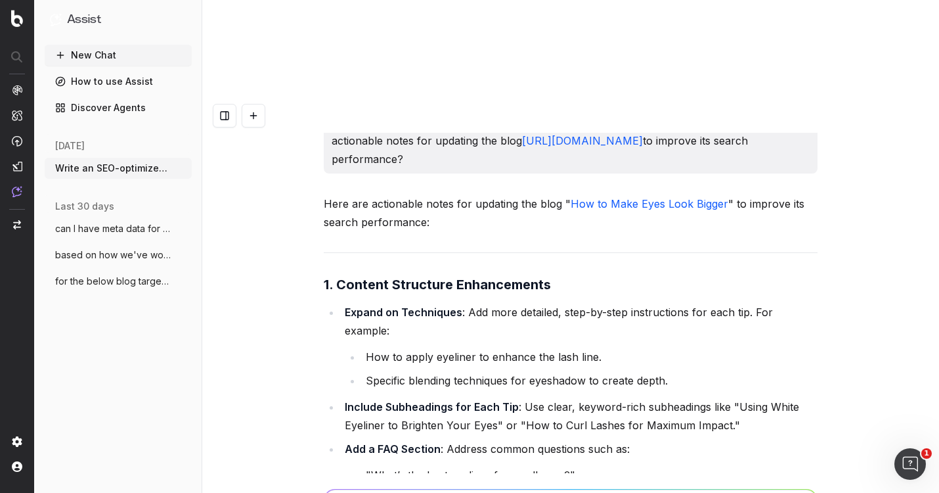
scroll to position [23211, 0]
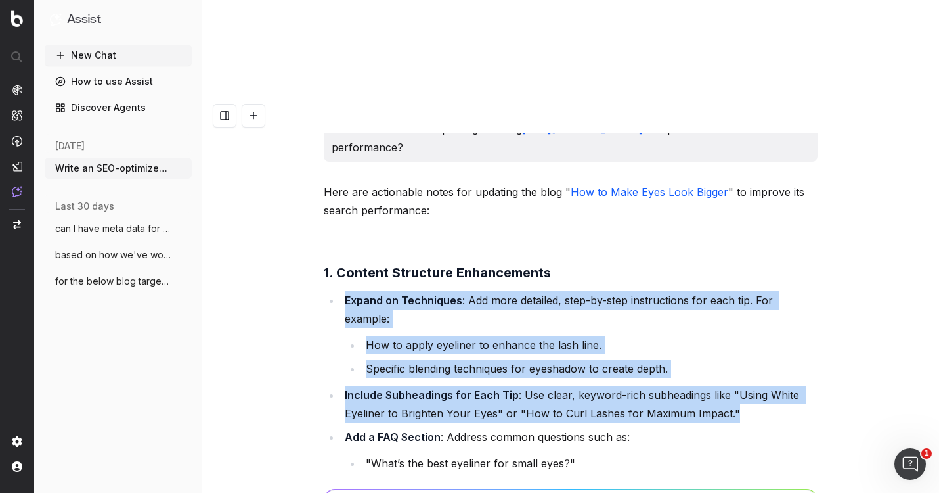
drag, startPoint x: 736, startPoint y: 182, endPoint x: 341, endPoint y: 88, distance: 406.4
click at [341, 291] on ul "Expand on Techniques : Add more detailed, step-by-step instructions for each ti…" at bounding box center [571, 393] width 494 height 205
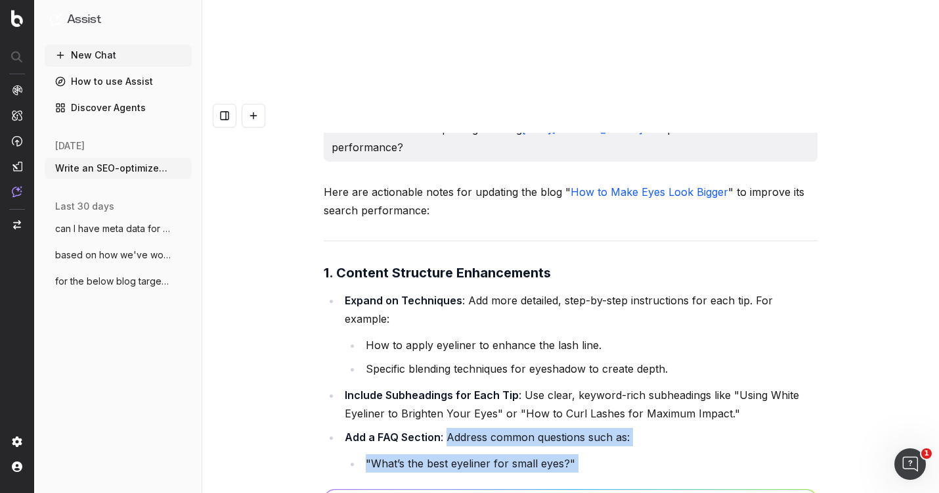
drag, startPoint x: 599, startPoint y: 261, endPoint x: 445, endPoint y: 209, distance: 163.0
click at [445, 428] on li "Add a FAQ Section : Address common questions such as: "What’s the best eyeliner…" at bounding box center [579, 462] width 477 height 68
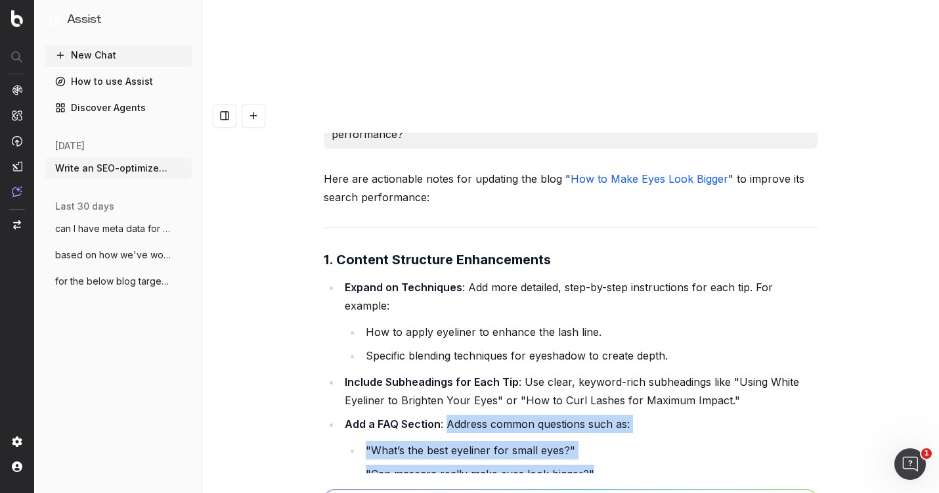
scroll to position [23375, 0]
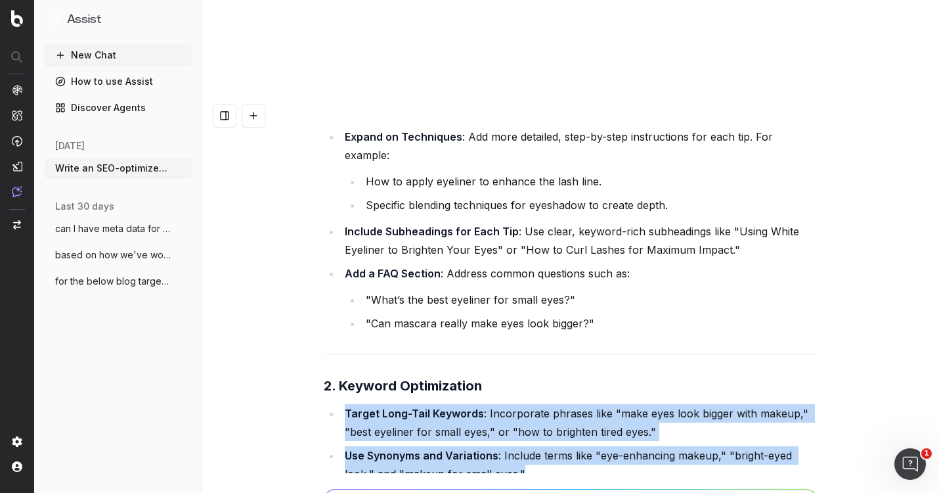
drag, startPoint x: 561, startPoint y: 246, endPoint x: 296, endPoint y: 170, distance: 275.2
click at [296, 170] on div "Write an SEO-optimized article outline for the keyword "Does Sunscreen Prevent …" at bounding box center [570, 345] width 737 height 493
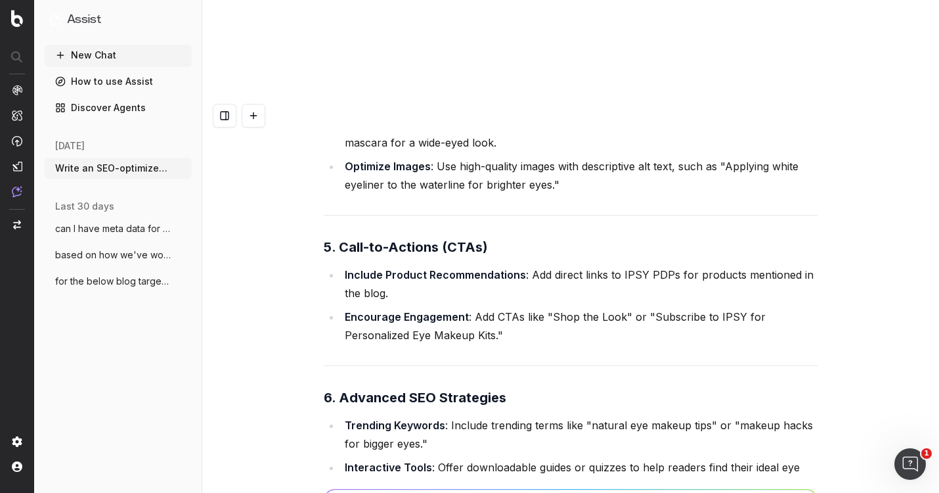
scroll to position [23983, 0]
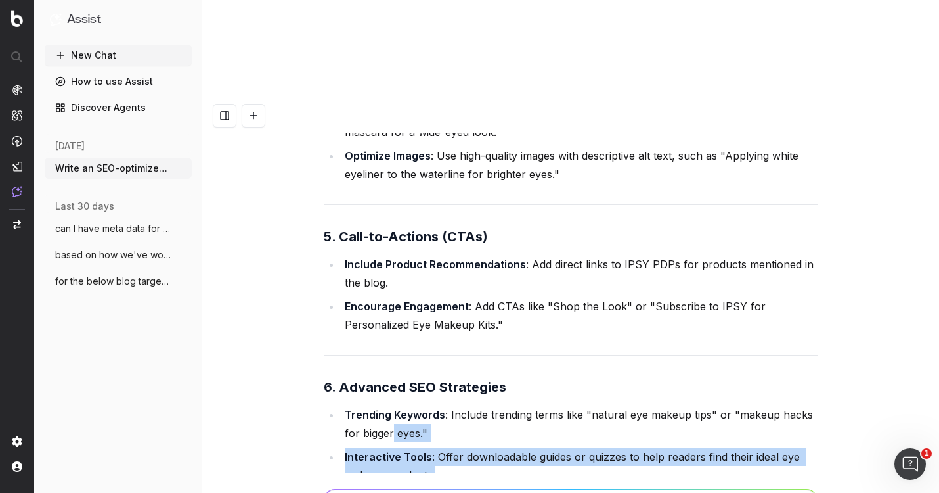
drag, startPoint x: 456, startPoint y: 283, endPoint x: 389, endPoint y: 200, distance: 106.1
click at [389, 202] on div "Here are actionable notes for updating the blog " How to Make Eyes Look Bigger …" at bounding box center [571, 106] width 494 height 1390
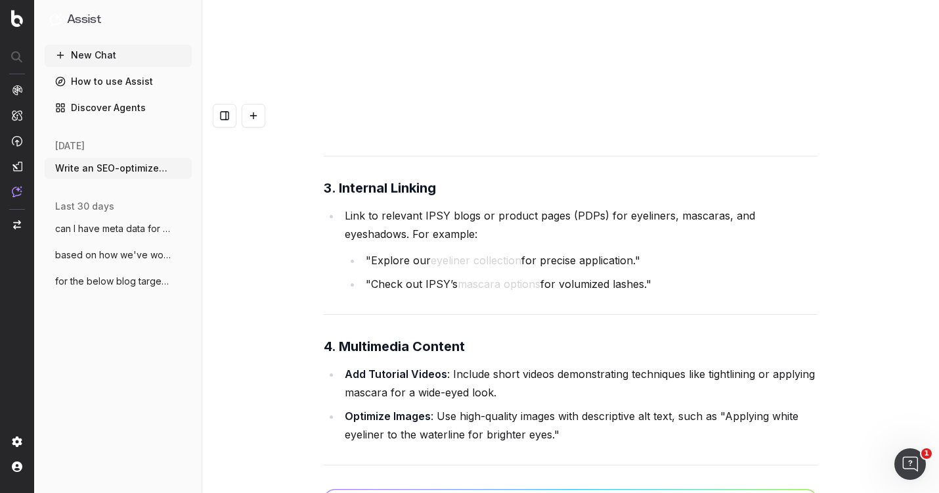
scroll to position [23766, 0]
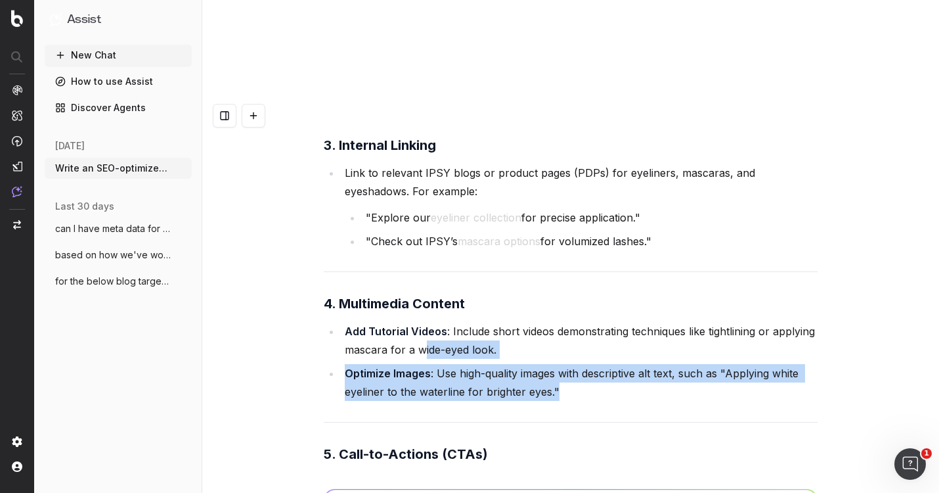
drag, startPoint x: 583, startPoint y: 163, endPoint x: 421, endPoint y: 123, distance: 166.5
click at [421, 322] on ul "Add Tutorial Videos : Include short videos demonstrating techniques like tightl…" at bounding box center [571, 361] width 494 height 79
click at [421, 366] on strong "Optimize Images" at bounding box center [388, 372] width 86 height 13
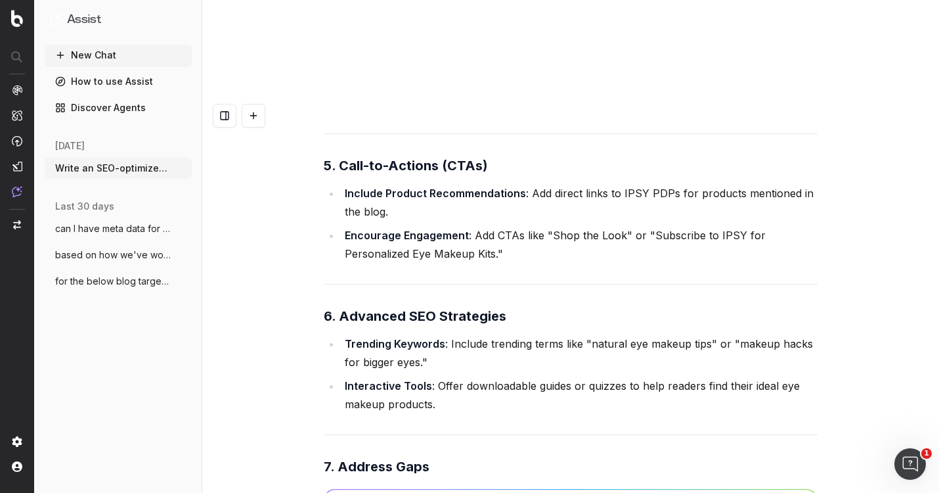
scroll to position [24179, 0]
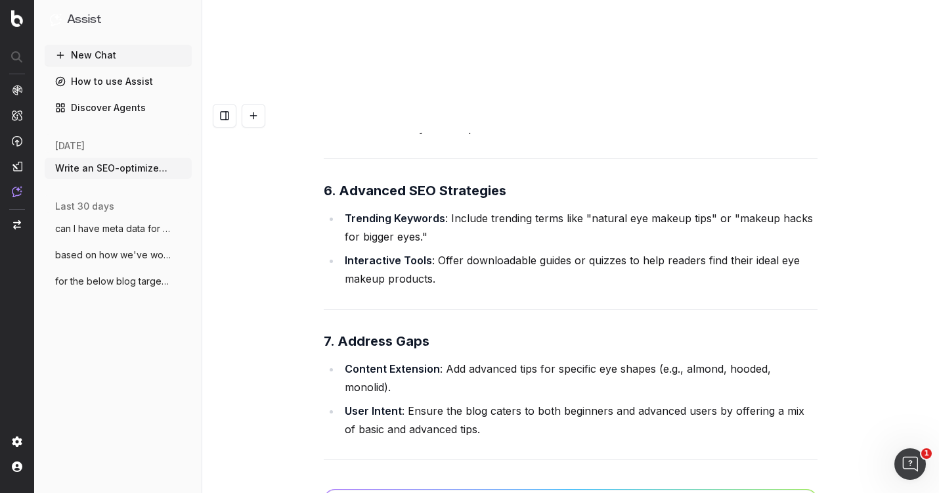
paste textarea "[URL][DOMAIN_NAME]"
type textarea "can I also have a list for [URL][DOMAIN_NAME]"
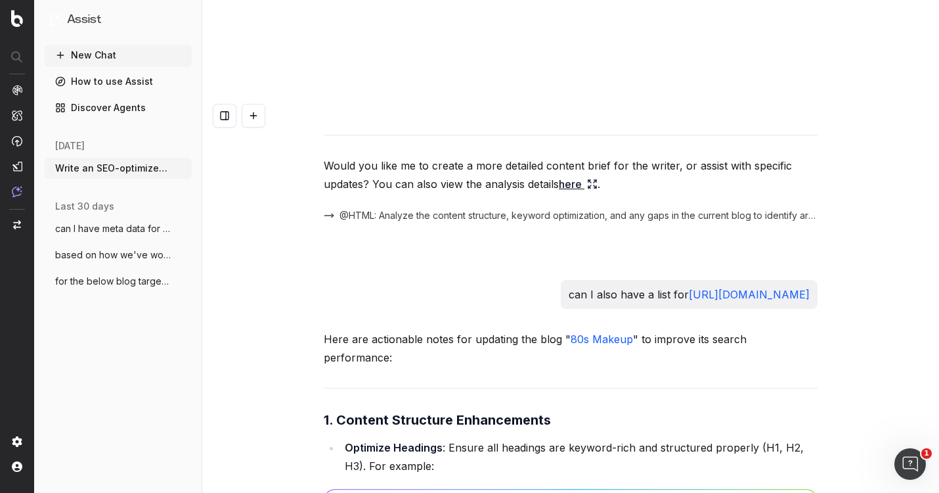
scroll to position [24512, 0]
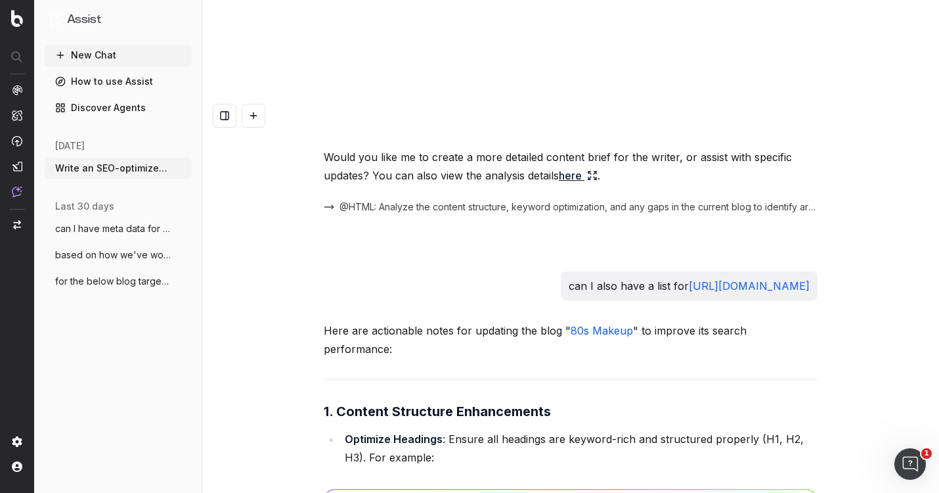
click at [449, 474] on li ""Top 10 Iconic 80s Makeup Trends" or "How to Recreate 80s Makeup Looks [DATE]."" at bounding box center [590, 483] width 456 height 18
drag, startPoint x: 696, startPoint y: 304, endPoint x: 329, endPoint y: 257, distance: 369.5
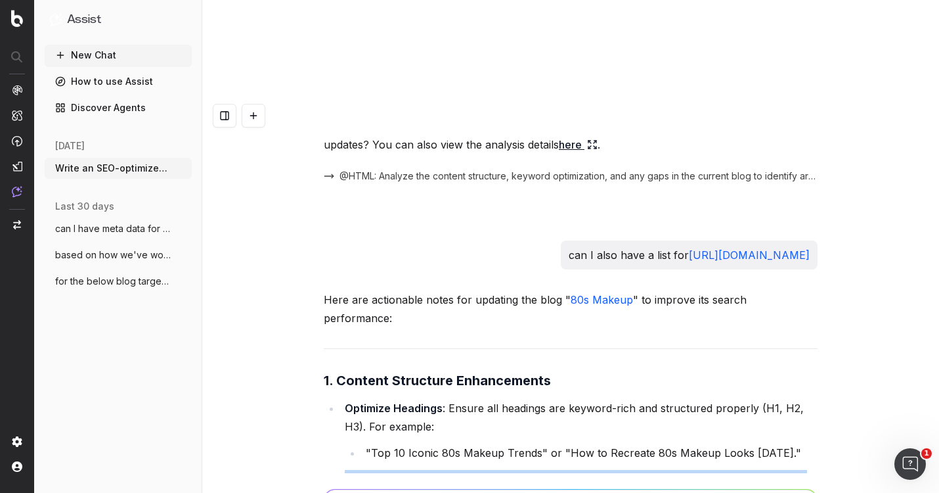
scroll to position [24741, 0]
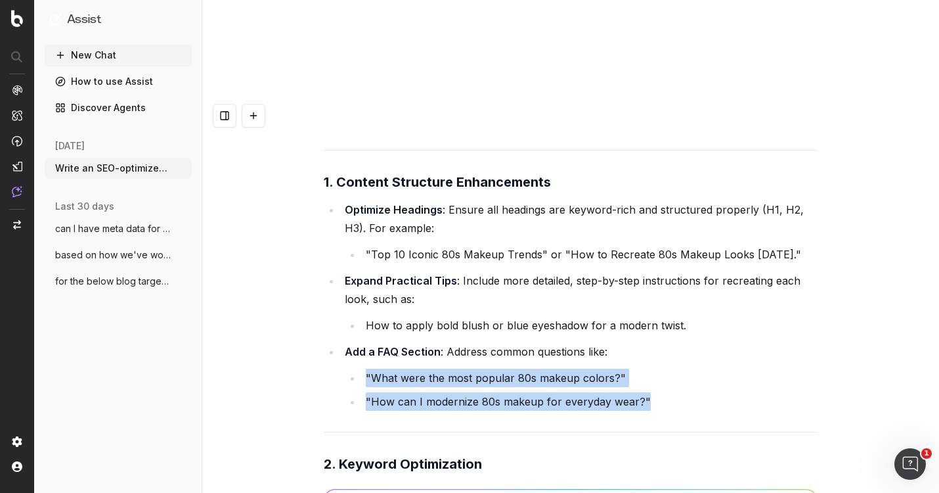
drag, startPoint x: 667, startPoint y: 152, endPoint x: 357, endPoint y: 135, distance: 310.5
click at [357, 368] on ul ""What were the most popular 80s makeup colors?" "How can I modernize 80s makeup…" at bounding box center [581, 389] width 473 height 42
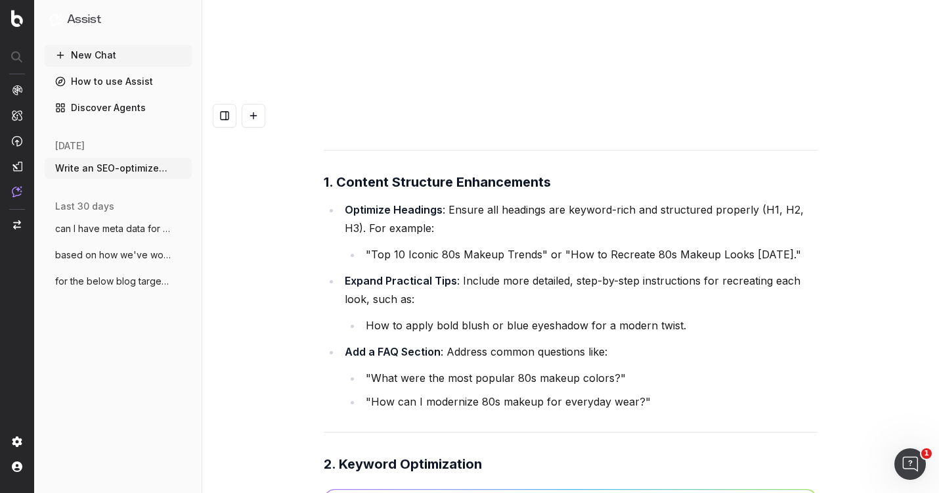
drag, startPoint x: 488, startPoint y: 305, endPoint x: 330, endPoint y: 241, distance: 170.0
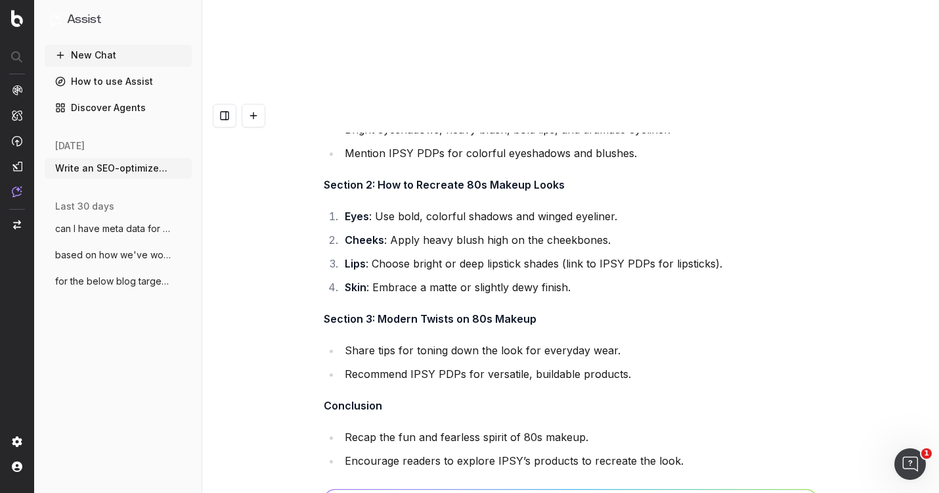
scroll to position [17805, 0]
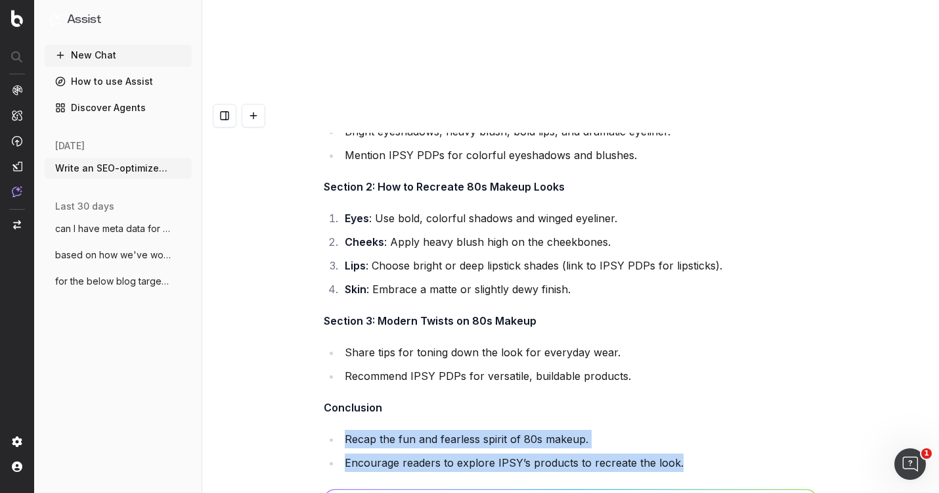
drag, startPoint x: 687, startPoint y: 273, endPoint x: 322, endPoint y: 240, distance: 366.6
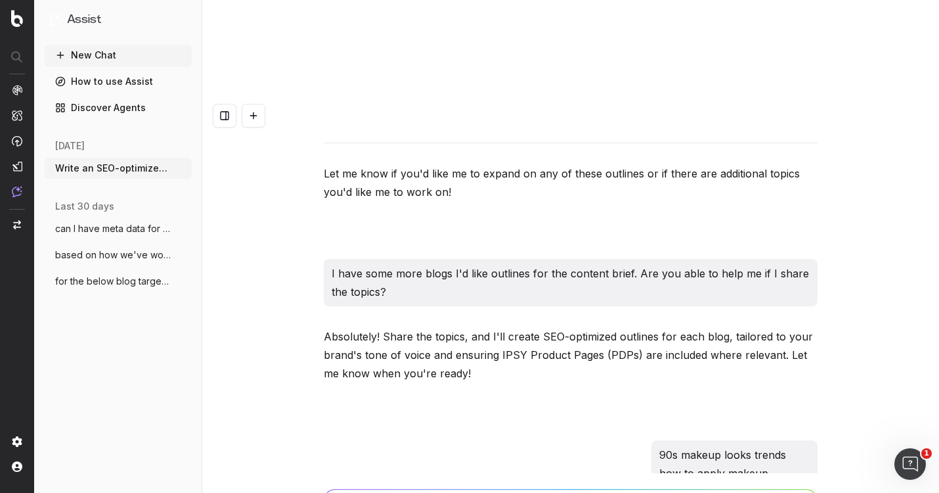
scroll to position [14837, 0]
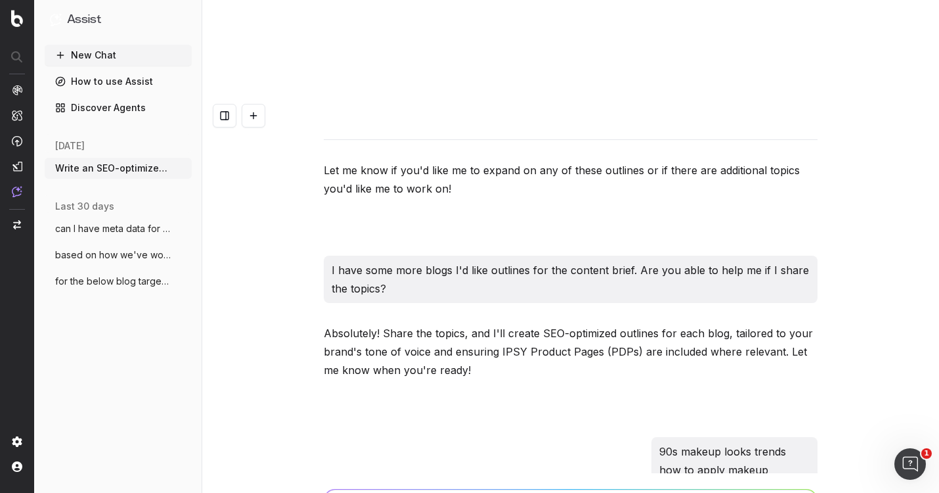
click at [564, 261] on p "I have some more blogs I'd like outlines for the content brief. Are you able to…" at bounding box center [571, 279] width 478 height 37
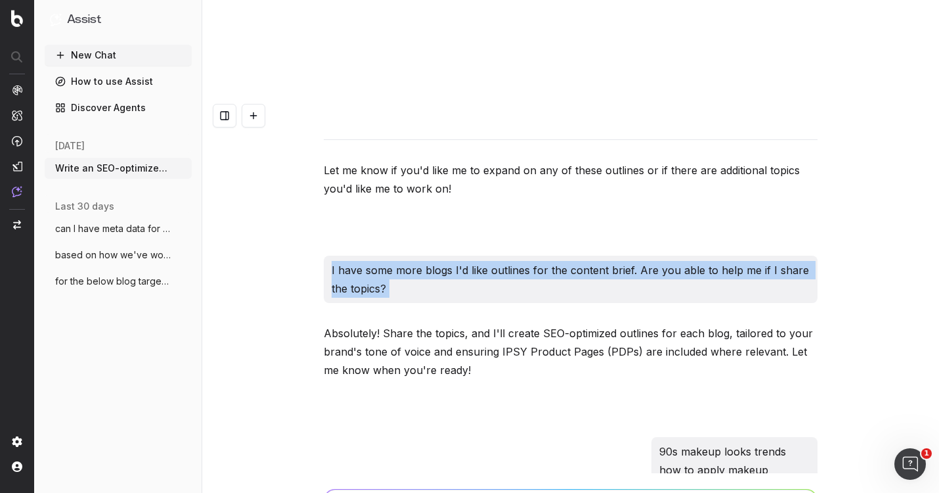
click at [564, 261] on p "I have some more blogs I'd like outlines for the content brief. Are you able to…" at bounding box center [571, 279] width 478 height 37
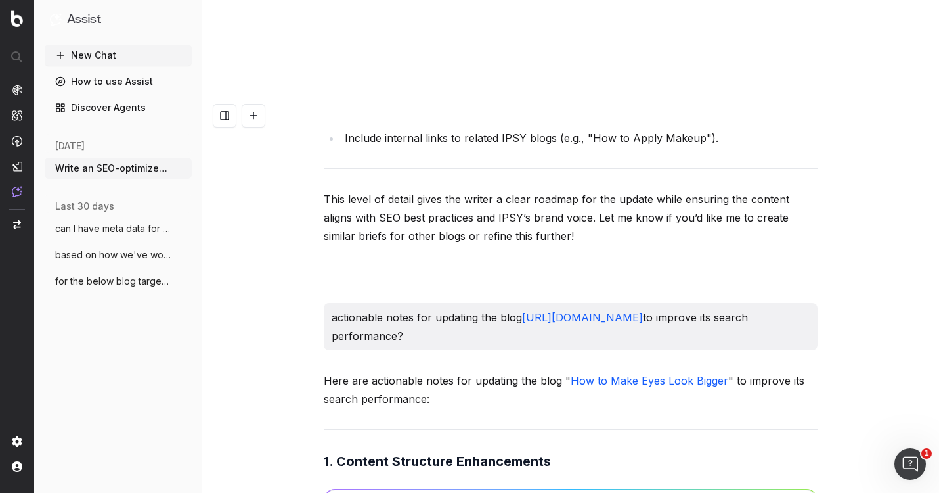
scroll to position [23021, 0]
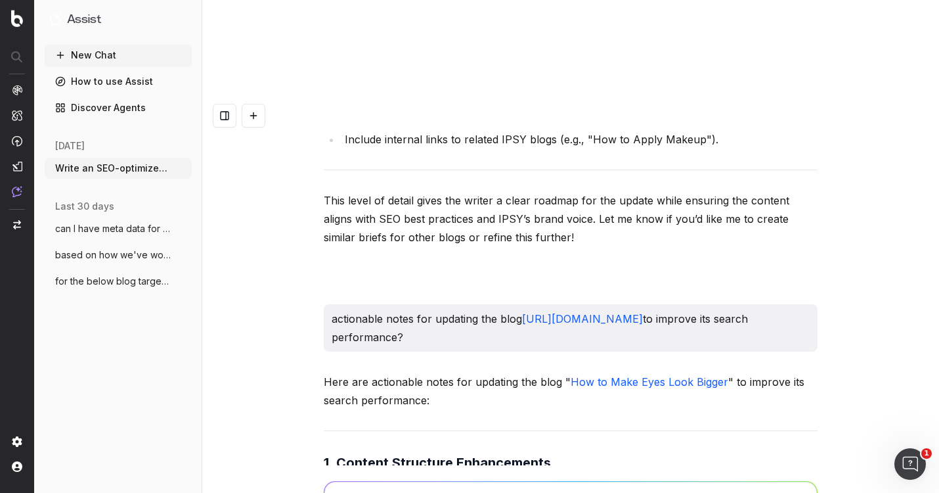
paste textarea "UPDATE: how to cover [MEDICAL_DATA] with makeup UPDATE: how to apply mascara UP…"
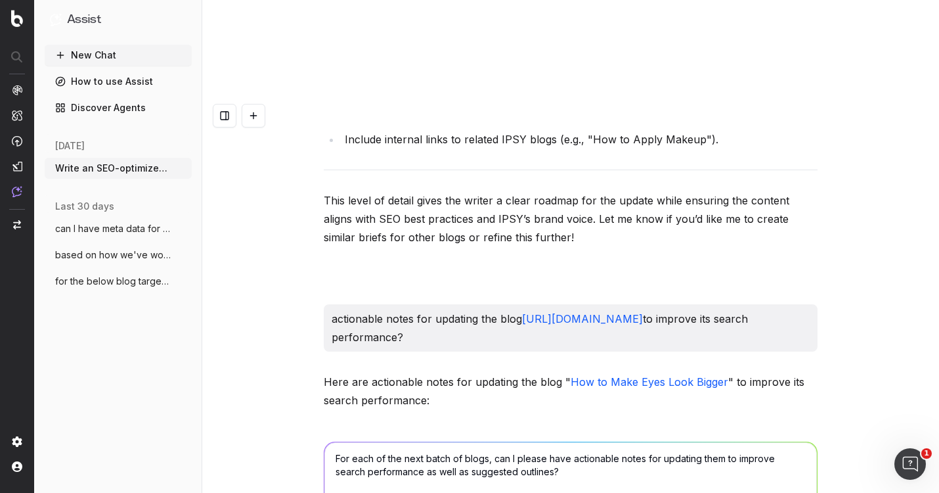
drag, startPoint x: 378, startPoint y: 401, endPoint x: 320, endPoint y: 399, distance: 58.5
click at [320, 426] on div "For each of the next batch of blogs, can I please have actionable notes for upd…" at bounding box center [571, 497] width 504 height 142
drag, startPoint x: 329, startPoint y: 409, endPoint x: 380, endPoint y: 414, distance: 50.8
click at [380, 442] on textarea "For each of the next batch of blogs, can I please have actionable notes for upd…" at bounding box center [570, 499] width 493 height 114
drag, startPoint x: 376, startPoint y: 430, endPoint x: 277, endPoint y: 434, distance: 99.3
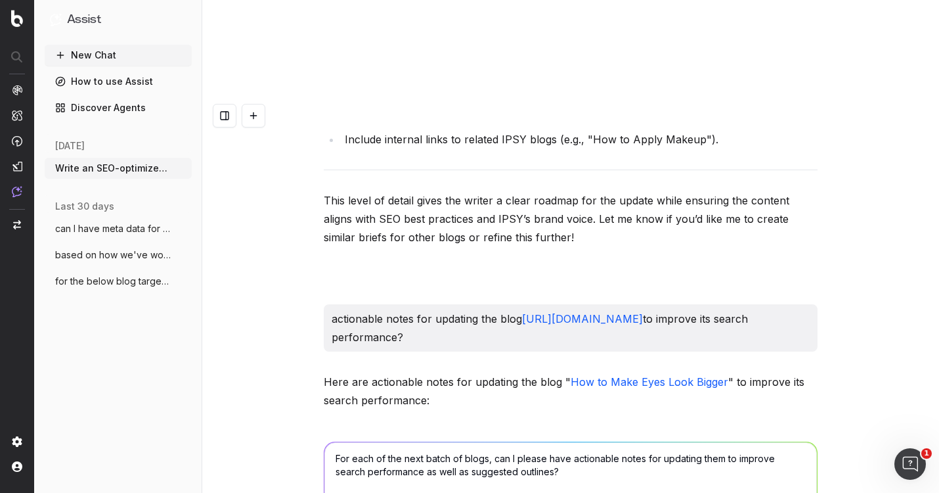
click at [320, 426] on div "For each of the next batch of blogs, can I please have actionable notes for upd…" at bounding box center [571, 497] width 504 height 142
drag, startPoint x: 378, startPoint y: 440, endPoint x: 295, endPoint y: 440, distance: 82.8
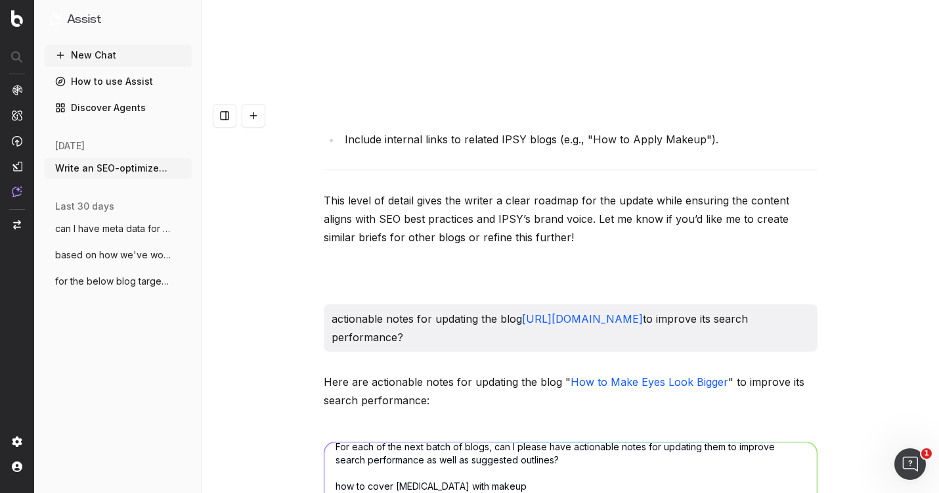
drag, startPoint x: 377, startPoint y: 452, endPoint x: 265, endPoint y: 450, distance: 111.7
click at [325, 445] on textarea "For each of the next batch of blogs, can I please have actionable notes for upd…" at bounding box center [570, 499] width 493 height 114
type textarea "For each of the next batch of blogs, can I please have actionable notes for upd…"
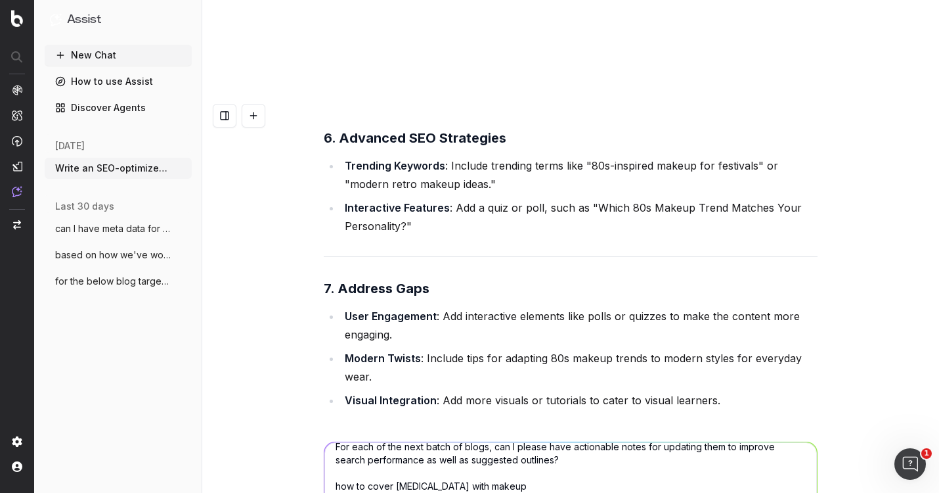
click at [474, 442] on textarea "For each of the next batch of blogs, can I please have actionable notes for upd…" at bounding box center [570, 499] width 493 height 114
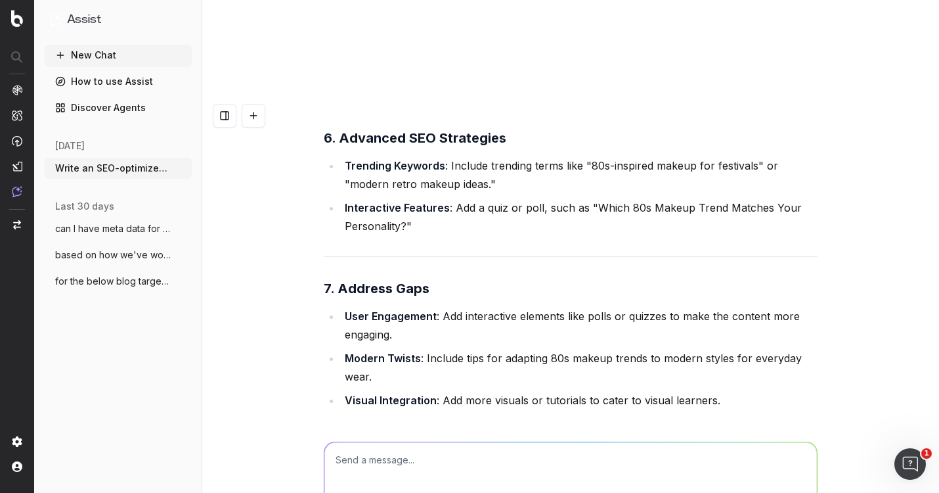
scroll to position [0, 0]
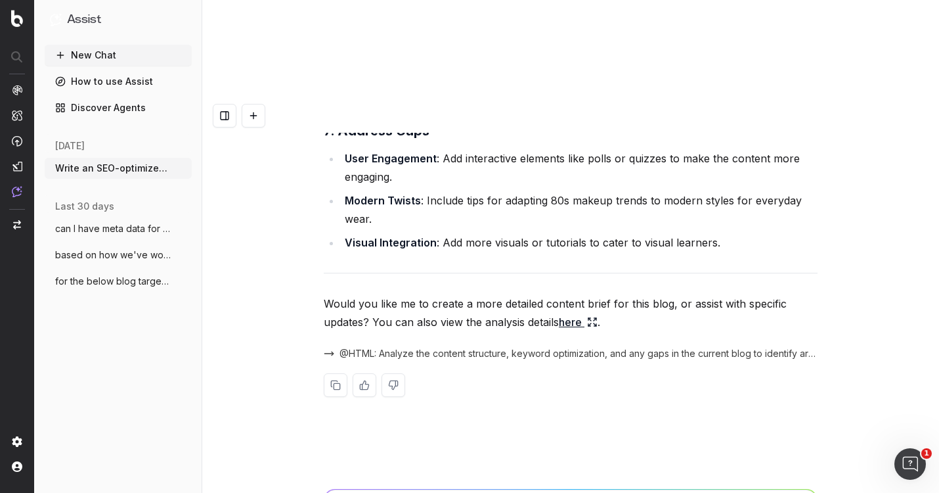
scroll to position [25861, 0]
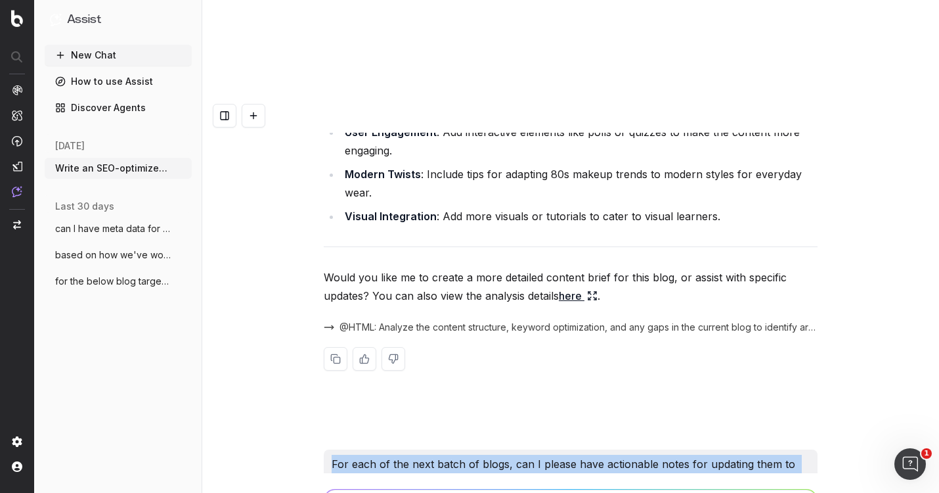
drag, startPoint x: 434, startPoint y: 338, endPoint x: 319, endPoint y: 220, distance: 164.9
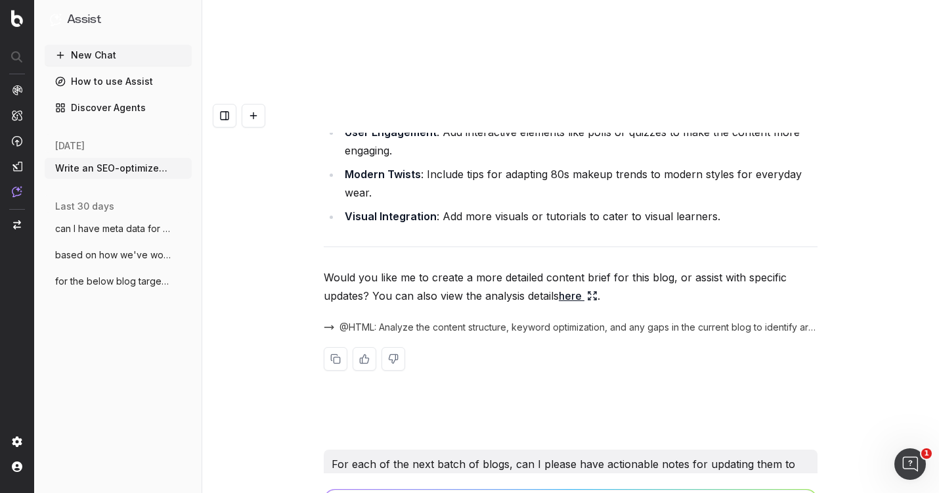
paste textarea "For each of the next batch of blogs, can I please have actionable notes for upd…"
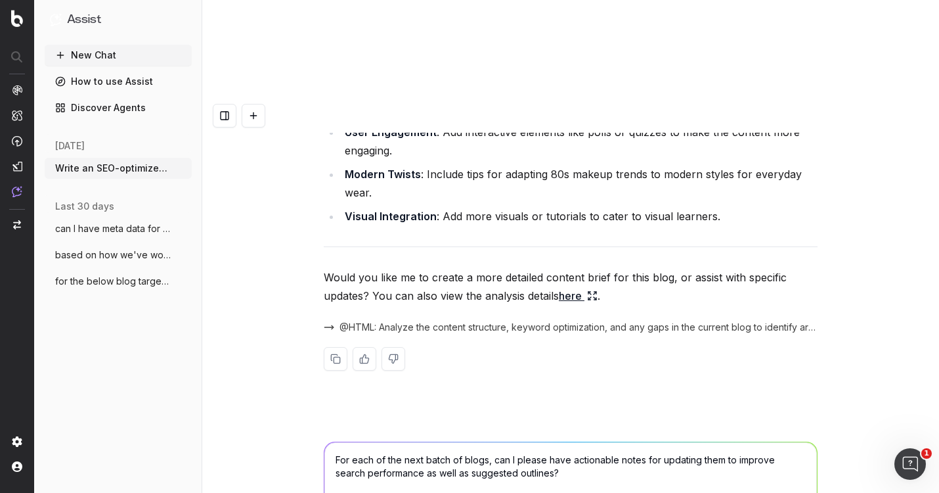
scroll to position [1, 0]
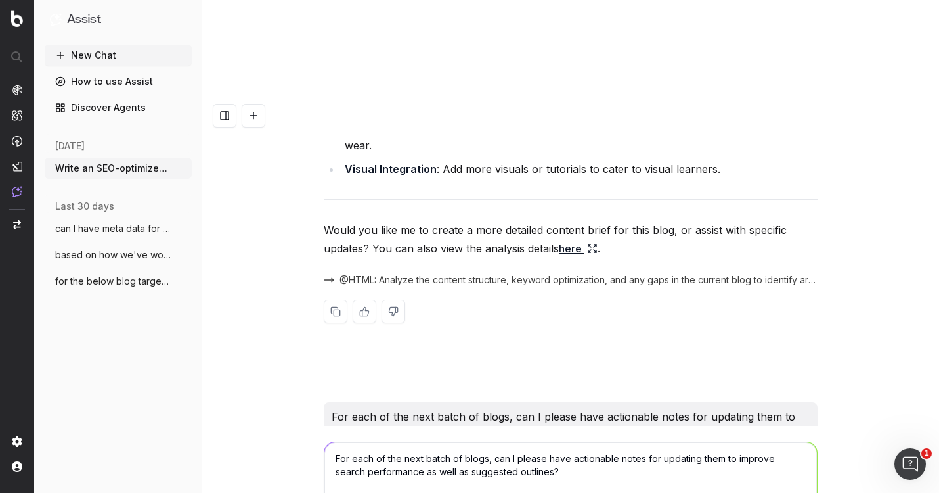
click at [376, 442] on textarea "For each of the next batch of blogs, can I please have actionable notes for upd…" at bounding box center [570, 499] width 493 height 114
click at [369, 442] on textarea "For each of the next batch of blogs, can I please have actionable notes for upd…" at bounding box center [570, 499] width 493 height 114
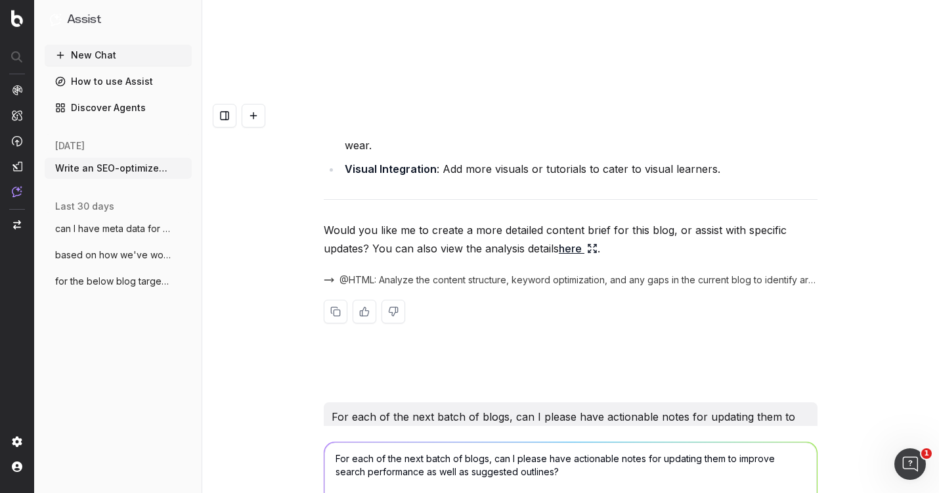
click at [369, 442] on textarea "For each of the next batch of blogs, can I please have actionable notes for upd…" at bounding box center [570, 499] width 493 height 114
paste textarea "ttps://[DOMAIN_NAME][URL][MEDICAL_DATA]"
click at [451, 442] on textarea "For each of the next batch of blogs, can I please have actionable notes for upd…" at bounding box center [570, 499] width 493 height 114
paste textarea "ttps://[DOMAIN_NAME][URL]"
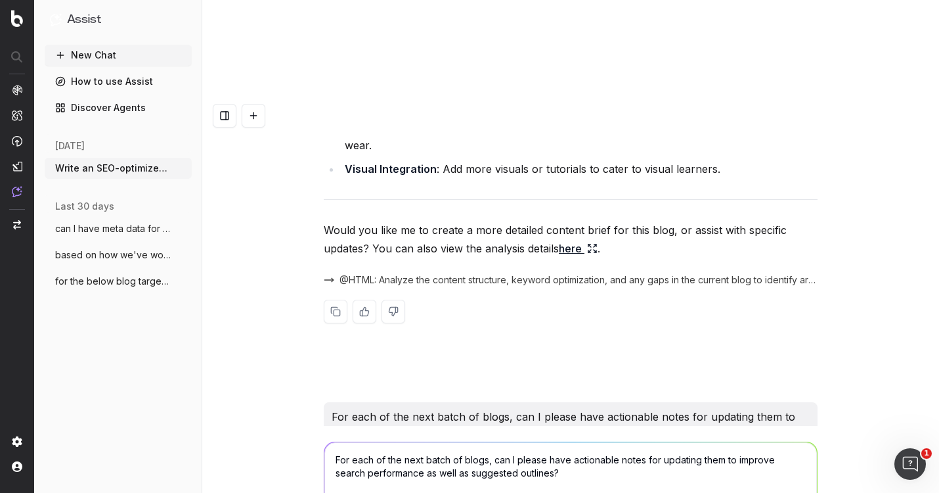
click at [379, 442] on textarea "For each of the next batch of blogs, can I please have actionable notes for upd…" at bounding box center [570, 499] width 493 height 114
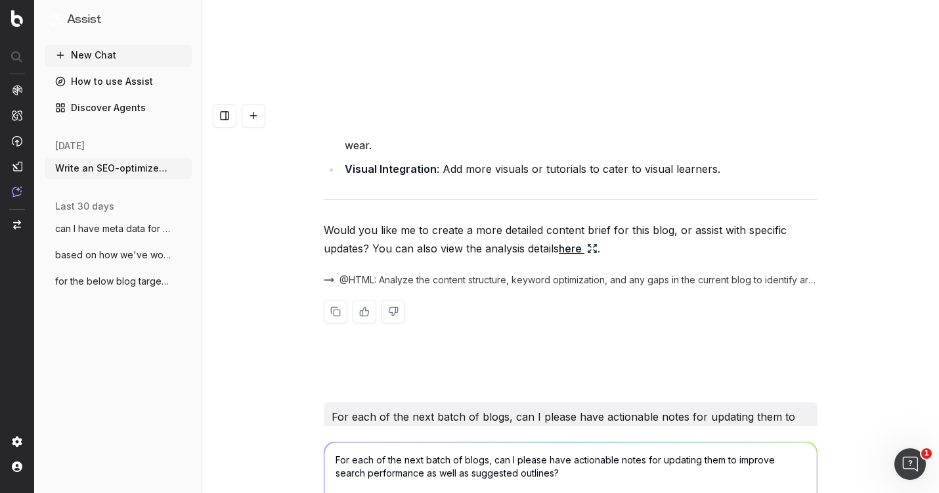
paste textarea "[URL][DOMAIN_NAME]"
click at [483, 442] on textarea "For each of the next batch of blogs, can I please have actionable notes for upd…" at bounding box center [570, 499] width 493 height 114
paste textarea "[URL][DOMAIN_NAME]"
click at [407, 453] on textarea "For each of the next batch of blogs, can I please have actionable notes for upd…" at bounding box center [570, 499] width 493 height 114
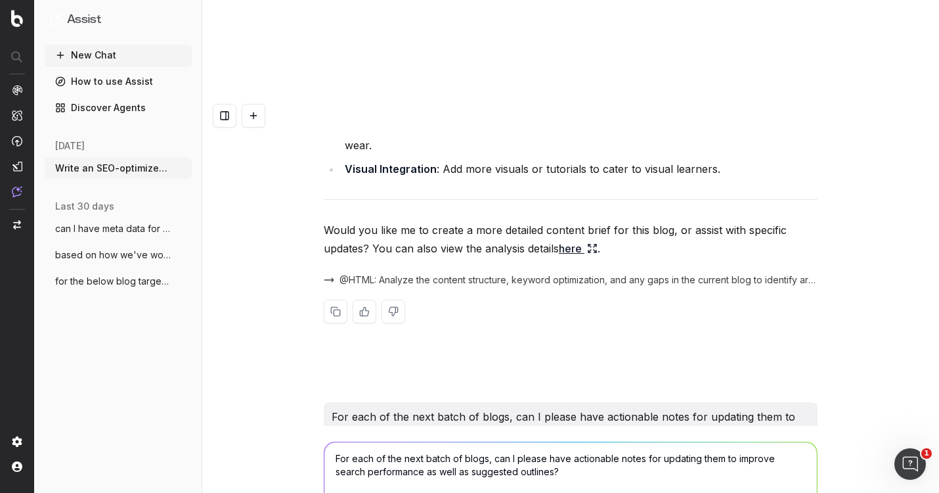
click at [407, 453] on textarea "For each of the next batch of blogs, can I please have actionable notes for upd…" at bounding box center [570, 499] width 493 height 114
paste textarea "[URL][DOMAIN_NAME]"
type textarea "For each of the next batch of blogs, can I please have actionable notes for upd…"
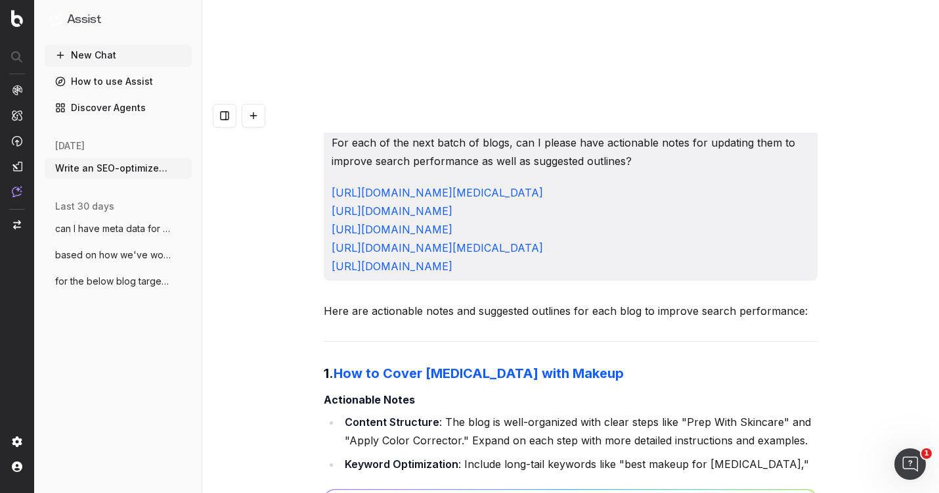
scroll to position [26245, 0]
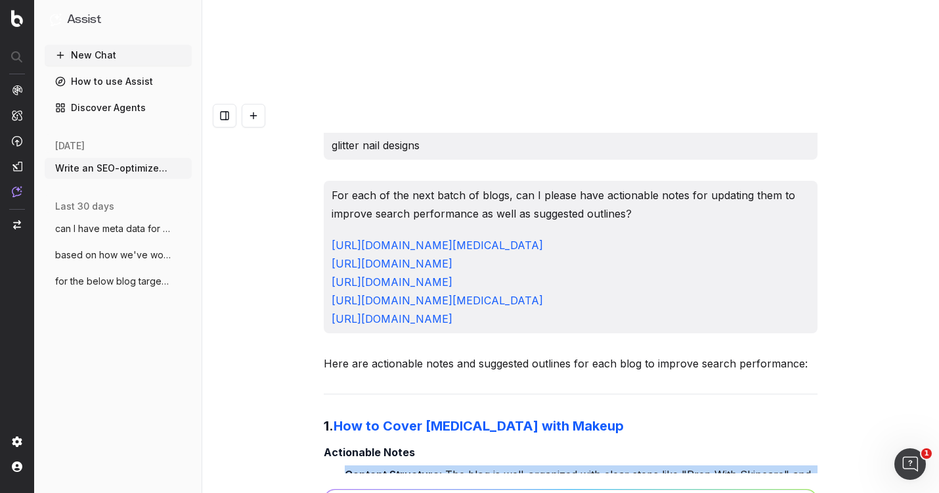
drag, startPoint x: 791, startPoint y: 244, endPoint x: 342, endPoint y: 228, distance: 450.2
click at [342, 465] on li "Content Structure : The blog is well-organized with clear steps like "Prep With…" at bounding box center [579, 483] width 477 height 37
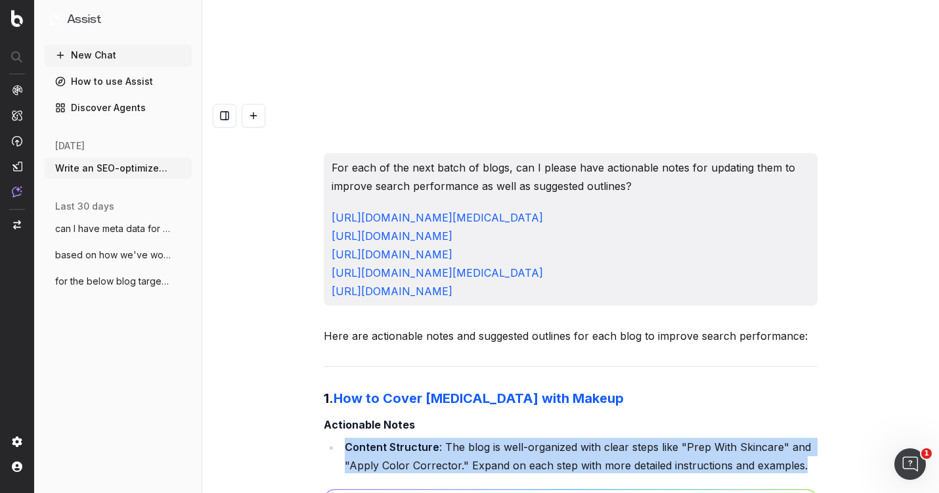
scroll to position [26274, 0]
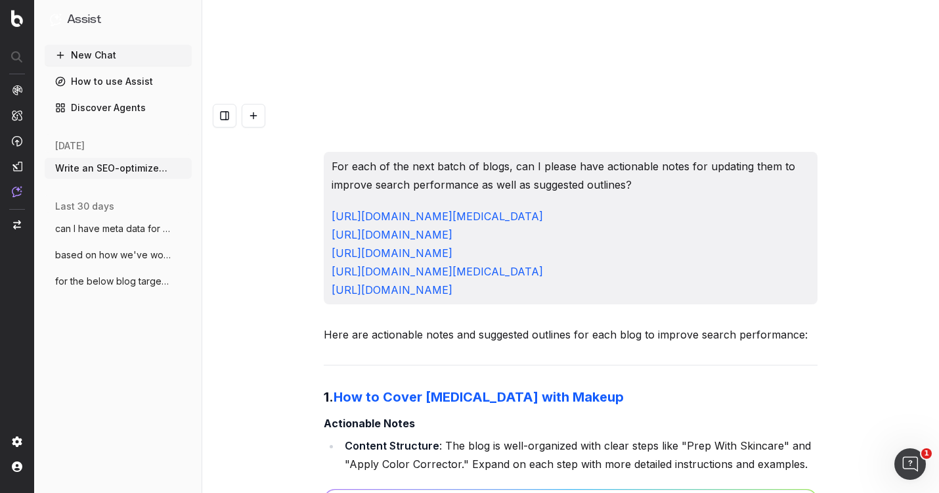
drag, startPoint x: 685, startPoint y: 260, endPoint x: 337, endPoint y: 231, distance: 349.3
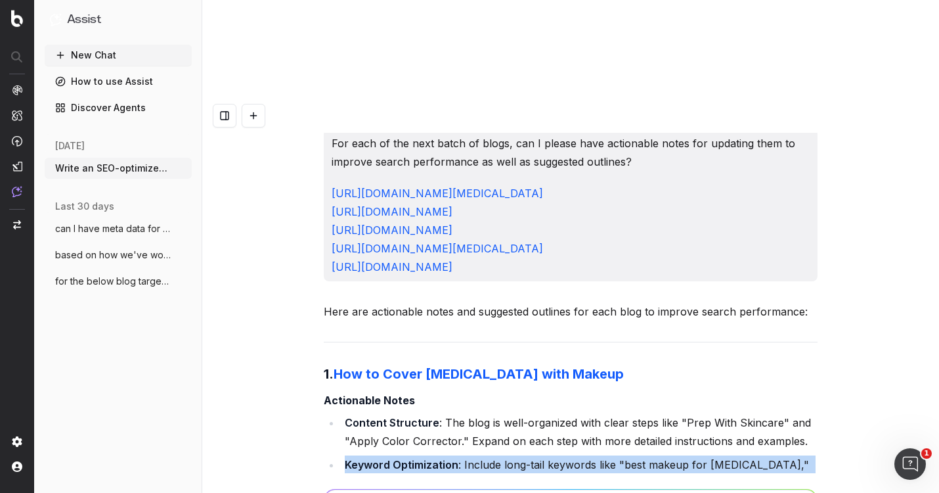
scroll to position [26301, 0]
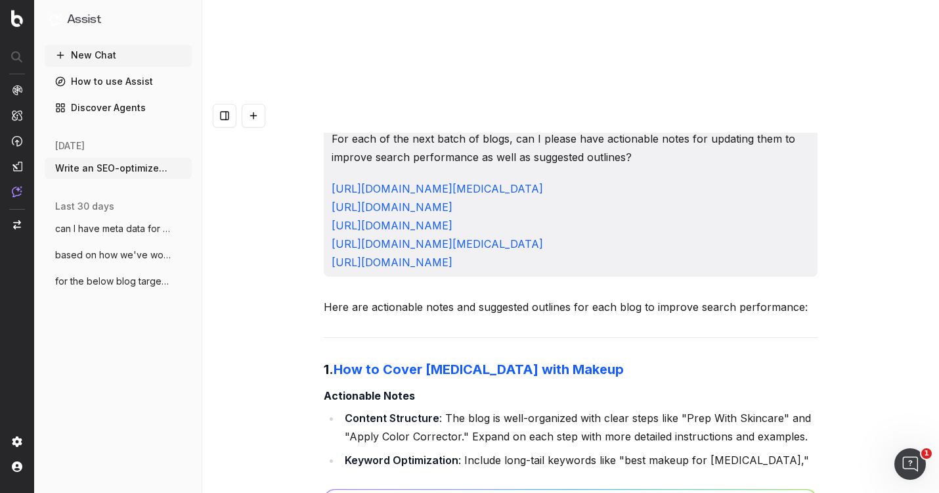
drag, startPoint x: 470, startPoint y: 317, endPoint x: 468, endPoint y: 301, distance: 15.9
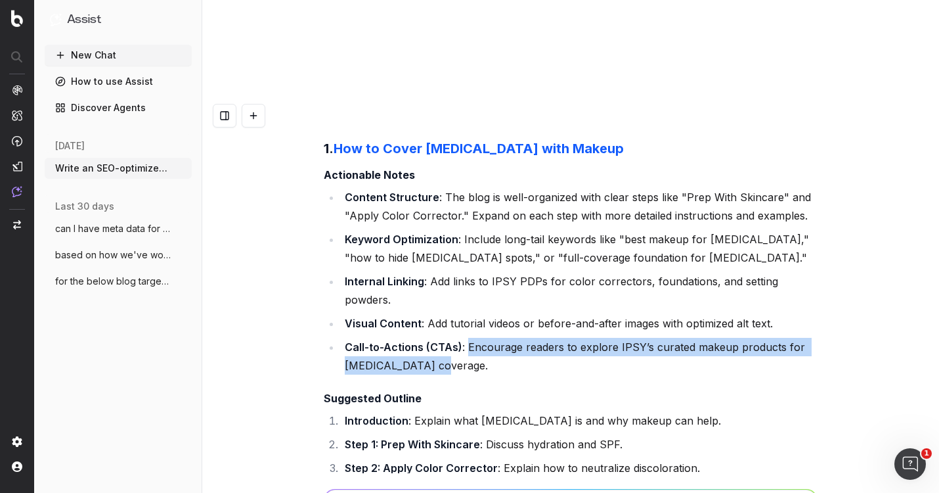
scroll to position [26531, 0]
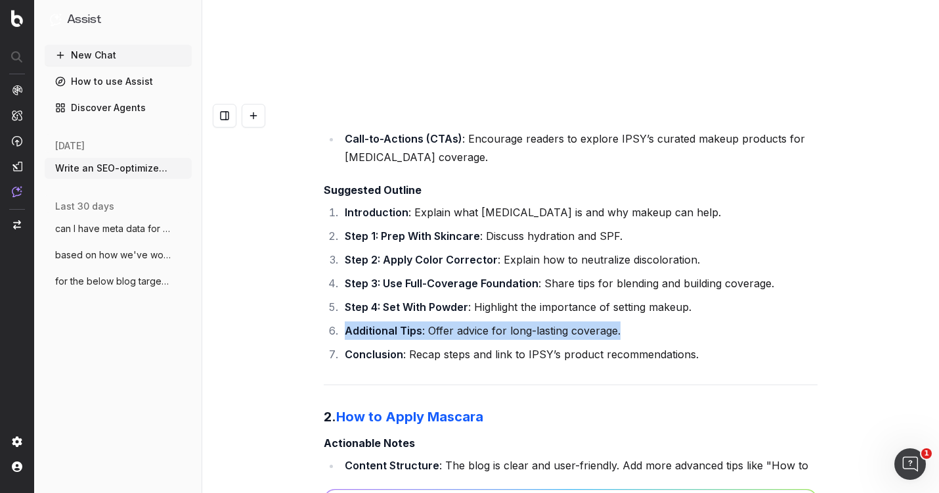
scroll to position [26733, 0]
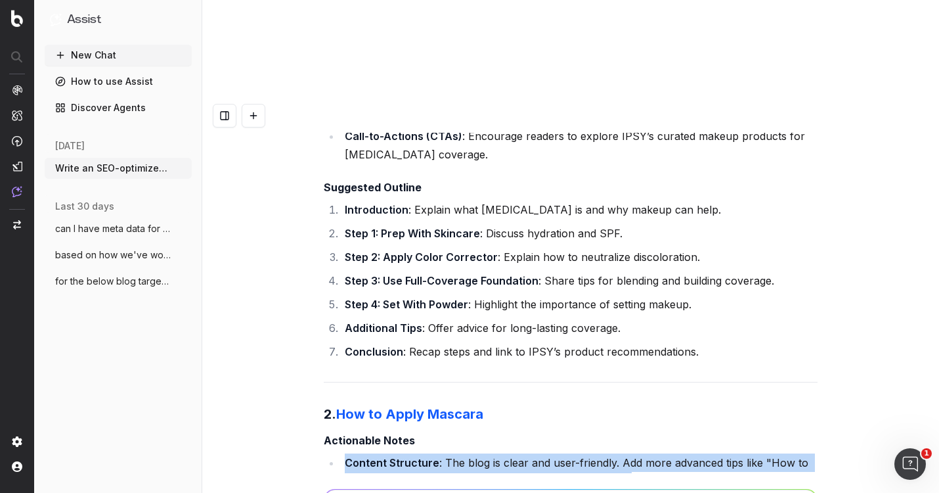
drag, startPoint x: 644, startPoint y: 213, endPoint x: 340, endPoint y: 198, distance: 303.8
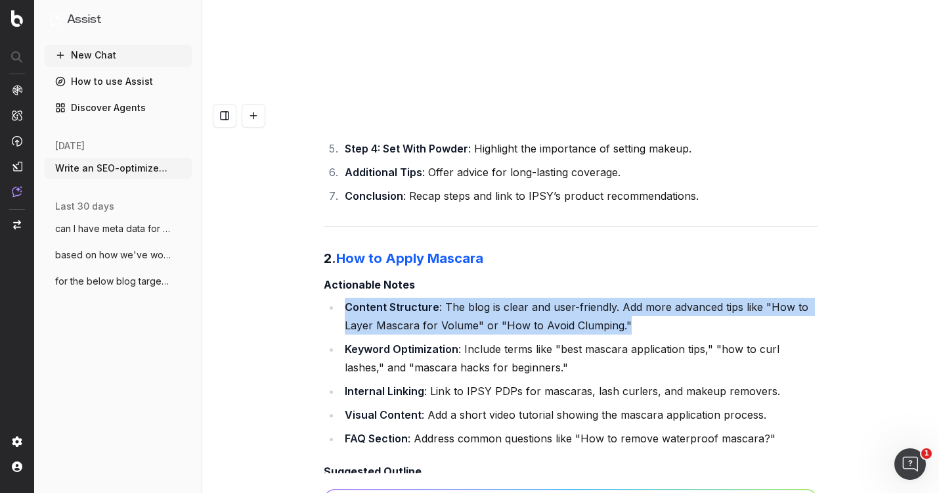
scroll to position [26884, 0]
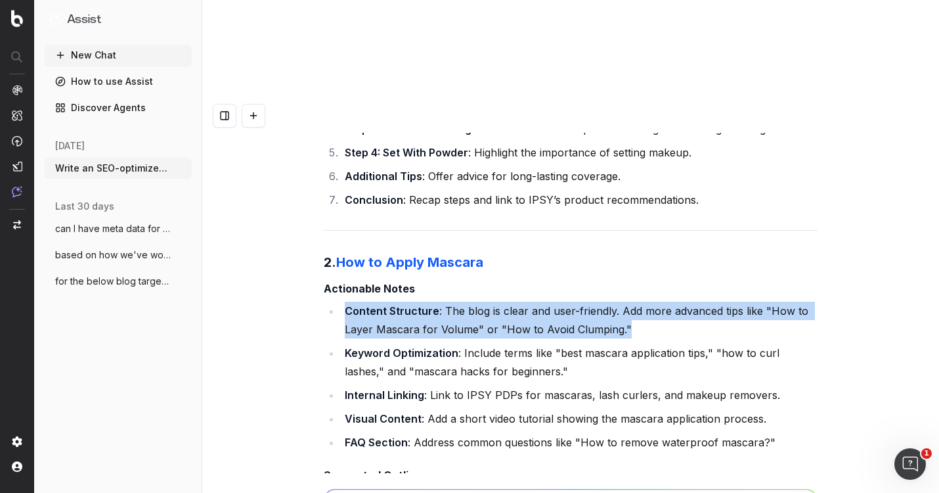
click at [640, 301] on li "Content Structure : The blog is clear and user-friendly. Add more advanced tips…" at bounding box center [579, 319] width 477 height 37
drag, startPoint x: 640, startPoint y: 62, endPoint x: 443, endPoint y: 47, distance: 196.9
click at [443, 301] on li "Content Structure : The blog is clear and user-friendly. Add more advanced tips…" at bounding box center [579, 319] width 477 height 37
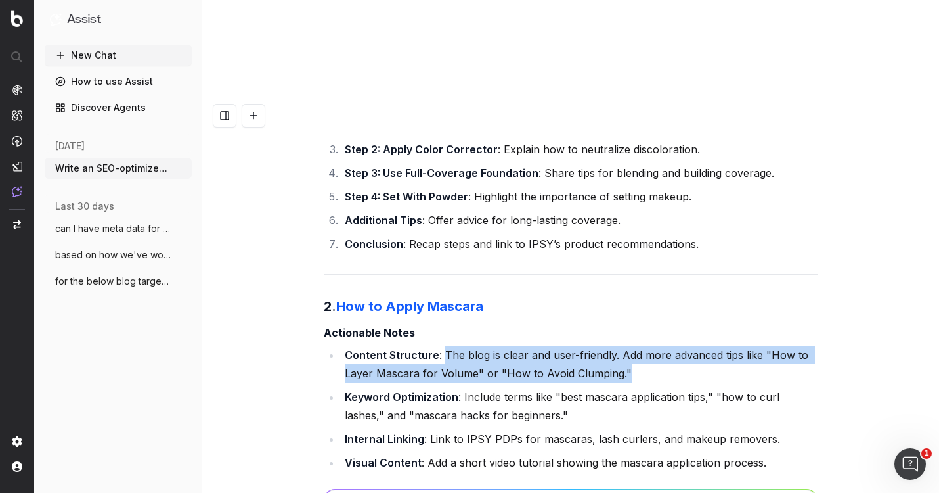
scroll to position [26831, 0]
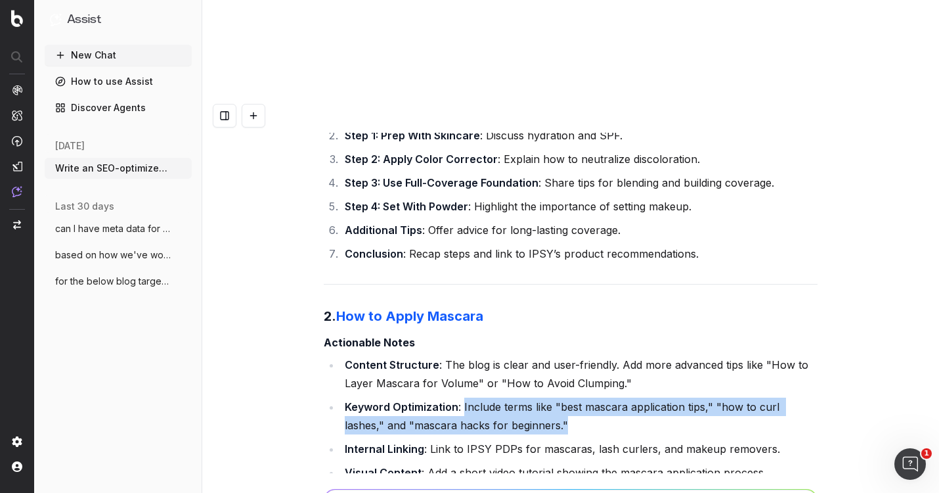
drag, startPoint x: 550, startPoint y: 162, endPoint x: 462, endPoint y: 146, distance: 89.9
click at [462, 397] on li "Keyword Optimization : Include terms like "best mascara application tips," "how…" at bounding box center [579, 415] width 477 height 37
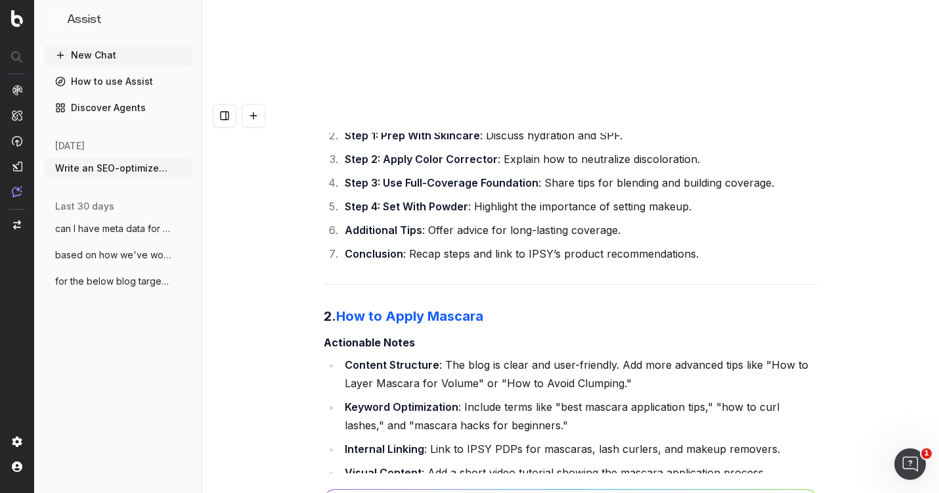
drag, startPoint x: 779, startPoint y: 227, endPoint x: 414, endPoint y: 232, distance: 365.2
click at [414, 487] on li "FAQ Section : Address common questions like "How to remove waterproof mascara?"" at bounding box center [579, 496] width 477 height 18
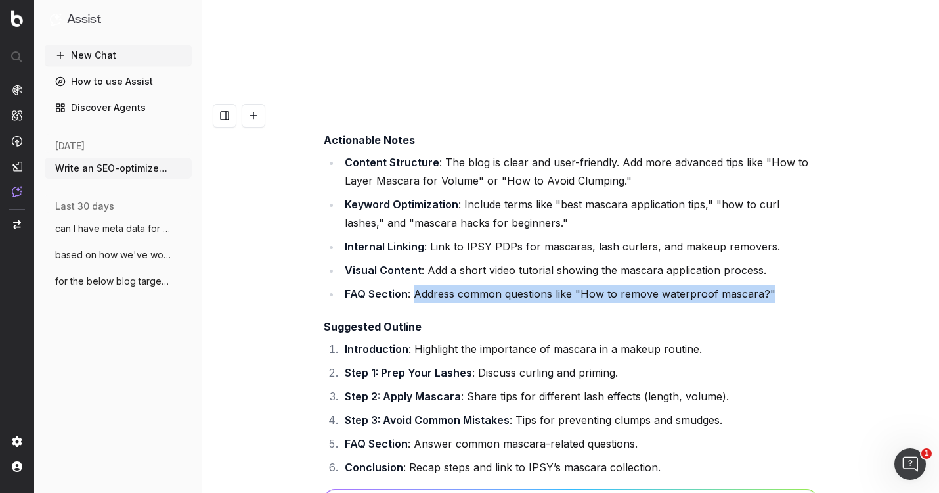
scroll to position [27034, 0]
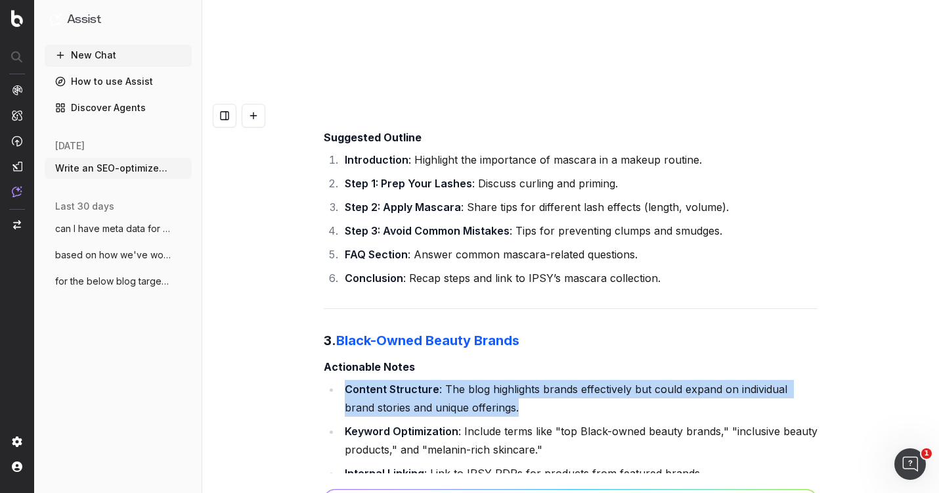
scroll to position [27245, 0]
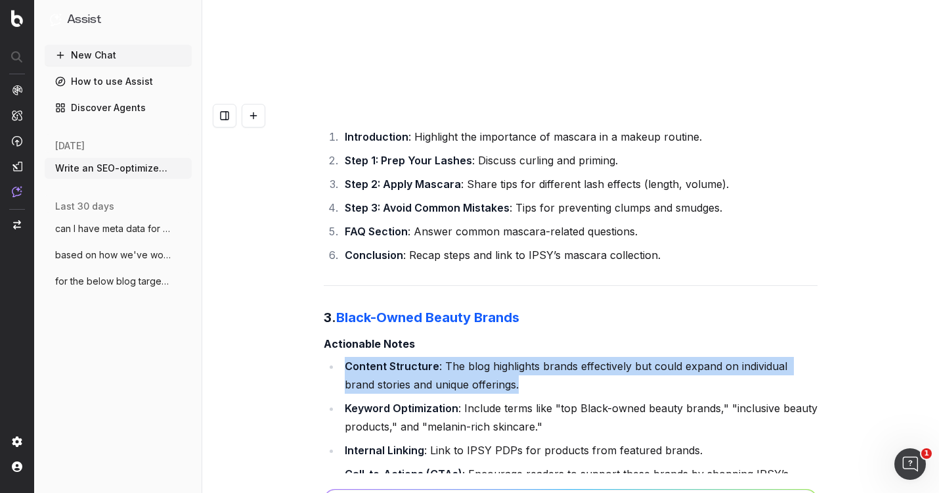
click at [661, 357] on li "Content Structure : The blog highlights brands effectively but could expand on …" at bounding box center [579, 375] width 477 height 37
drag, startPoint x: 543, startPoint y: 123, endPoint x: 453, endPoint y: 102, distance: 92.3
click at [453, 357] on li "Content Structure : The blog highlights brands effectively but could expand on …" at bounding box center [579, 375] width 477 height 37
click at [458, 357] on li "Content Structure : The blog highlights brands effectively but could expand on …" at bounding box center [579, 375] width 477 height 37
drag, startPoint x: 497, startPoint y: 122, endPoint x: 442, endPoint y: 99, distance: 59.2
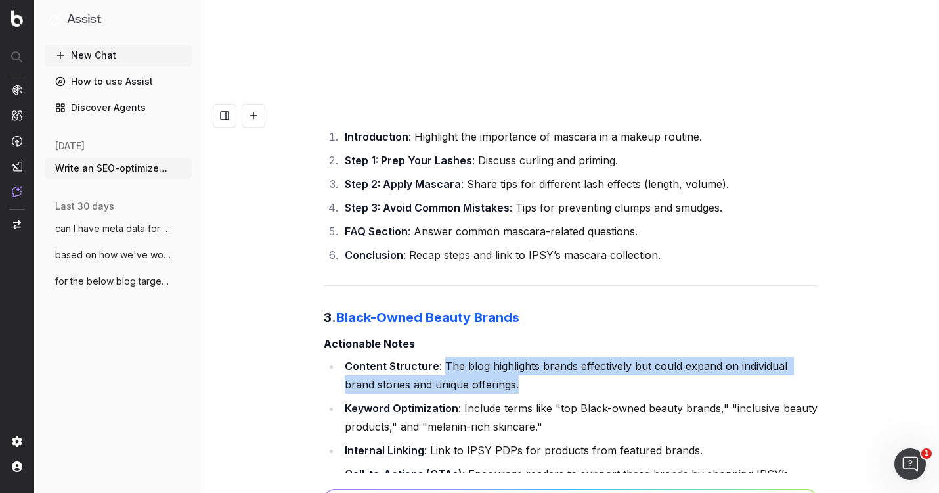
click at [442, 357] on li "Content Structure : The blog highlights brands effectively but could expand on …" at bounding box center [579, 375] width 477 height 37
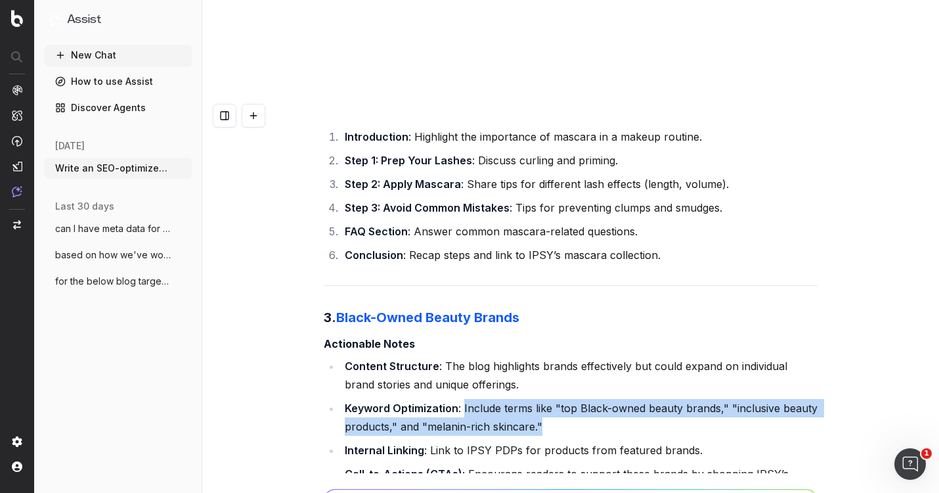
drag, startPoint x: 560, startPoint y: 153, endPoint x: 462, endPoint y: 144, distance: 98.9
click at [462, 399] on li "Keyword Optimization : Include terms like "top Black-owned beauty brands," "inc…" at bounding box center [579, 417] width 477 height 37
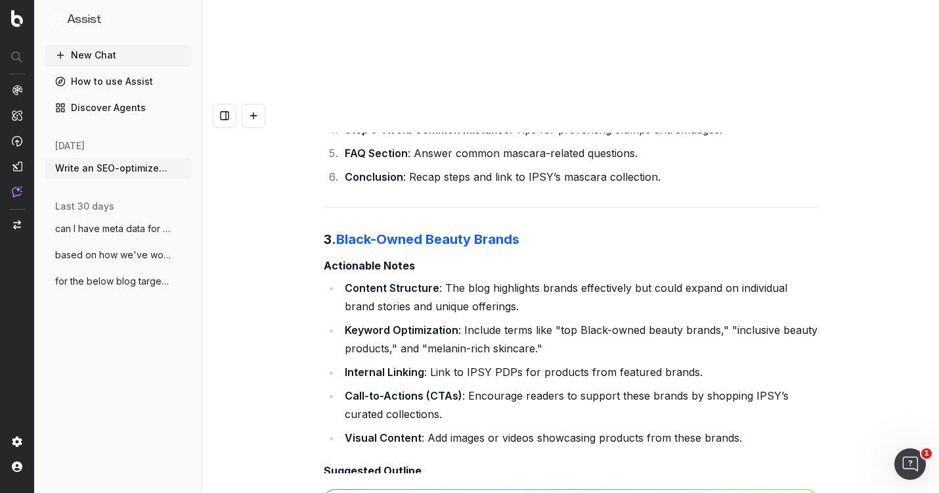
drag, startPoint x: 433, startPoint y: 322, endPoint x: 752, endPoint y: 319, distance: 319.2
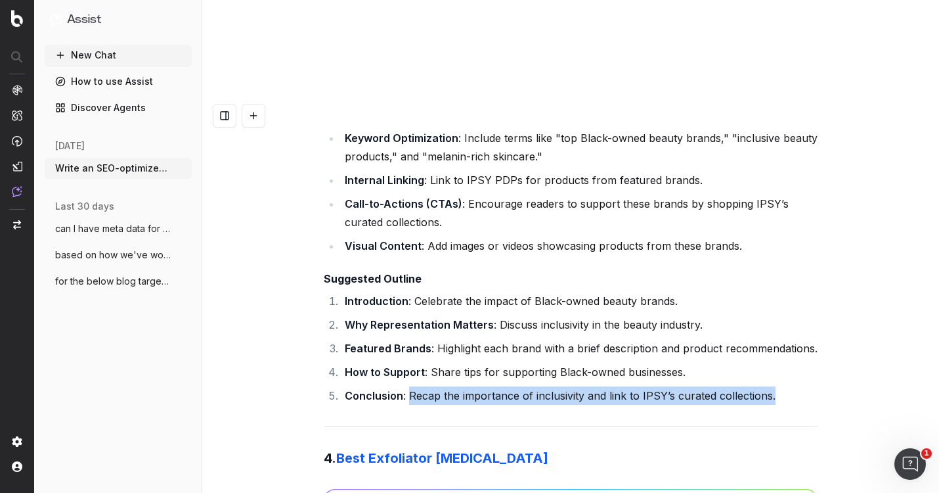
scroll to position [27516, 0]
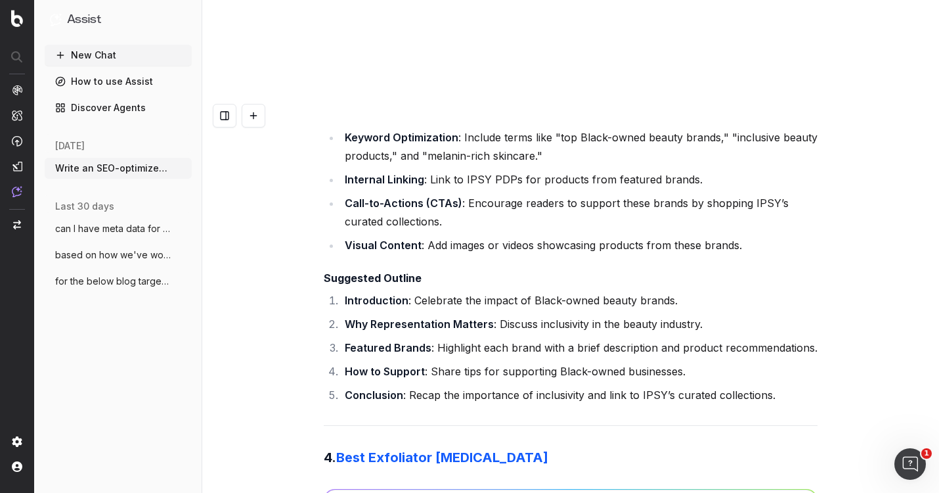
drag, startPoint x: 588, startPoint y: 255, endPoint x: 439, endPoint y: 244, distance: 150.2
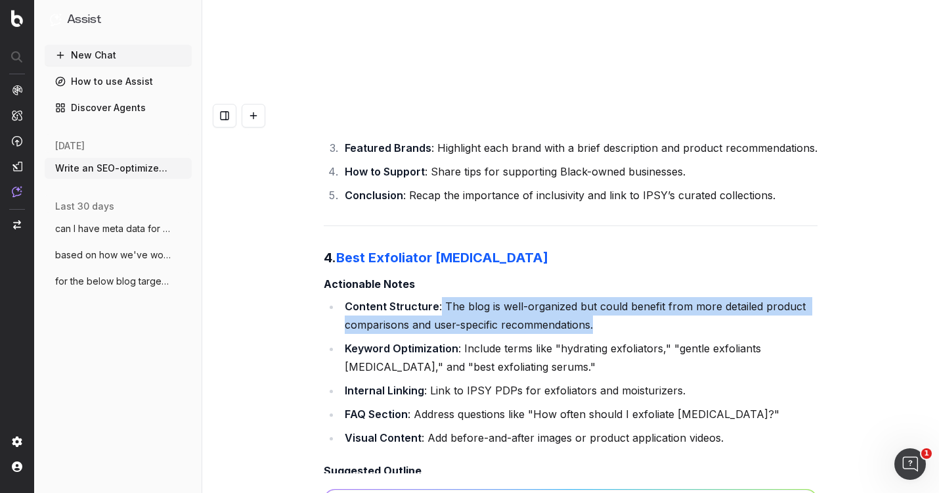
scroll to position [27716, 0]
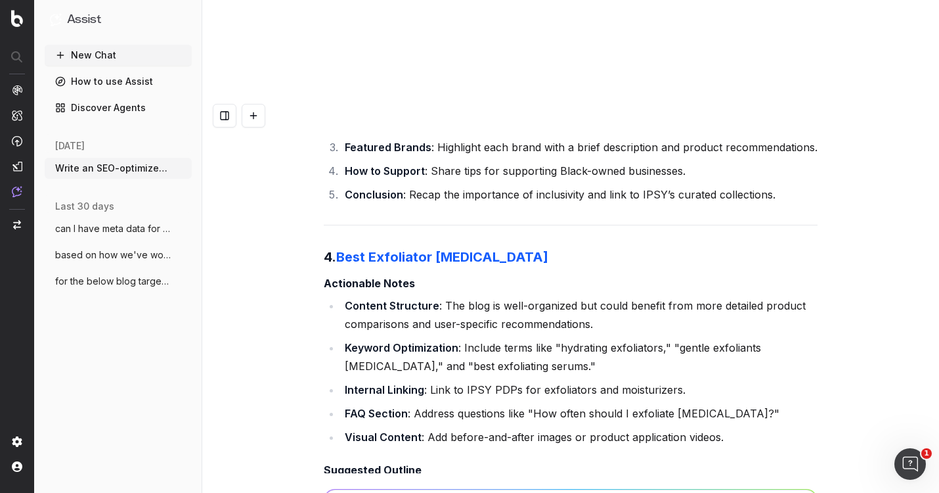
click at [359, 428] on li "Visual Content : Add before-and-after images or product application videos." at bounding box center [579, 437] width 477 height 18
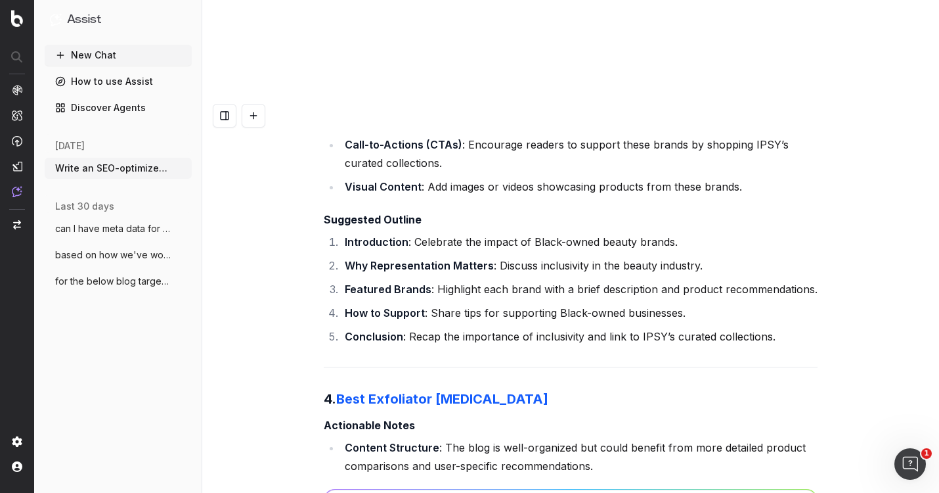
scroll to position [27573, 0]
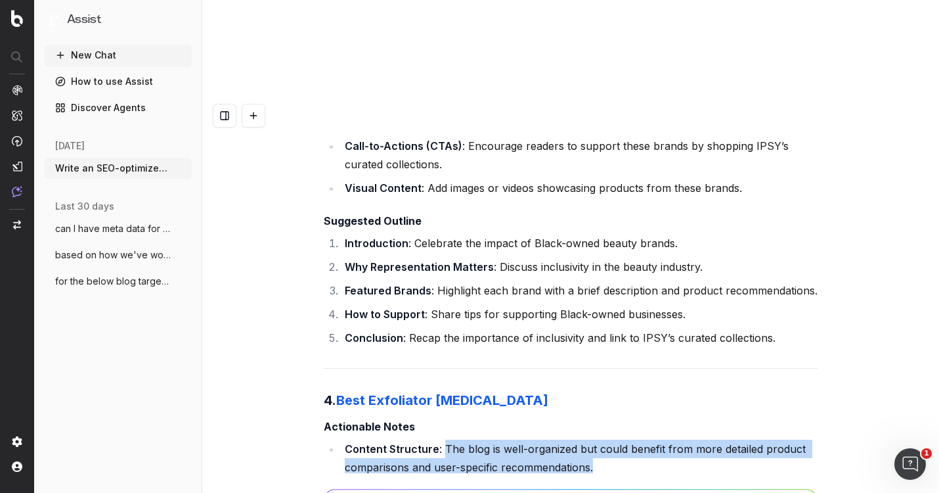
drag, startPoint x: 611, startPoint y: 199, endPoint x: 443, endPoint y: 190, distance: 169.0
click at [443, 439] on li "Content Structure : The blog is well-organized but could benefit from more deta…" at bounding box center [579, 457] width 477 height 37
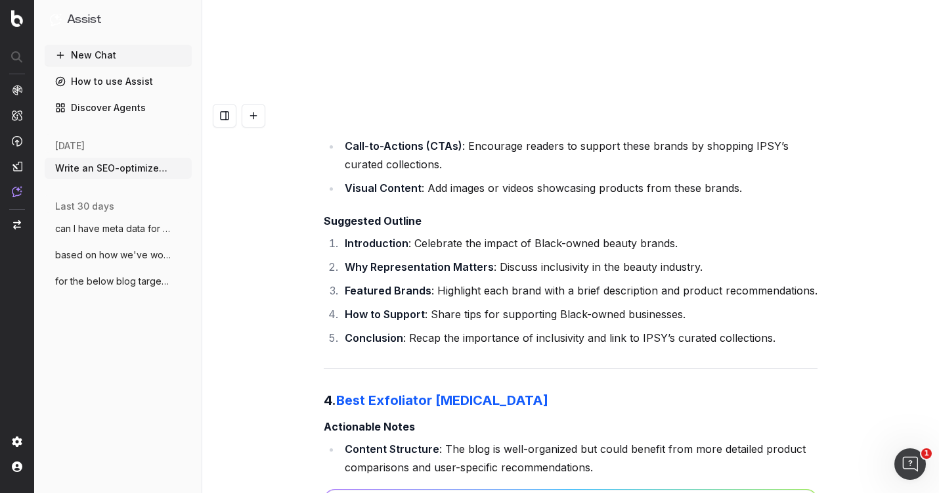
drag, startPoint x: 561, startPoint y: 240, endPoint x: 462, endPoint y: 227, distance: 99.3
click at [462, 481] on li "Keyword Optimization : Include terms like "hydrating exfoliators," "gentle exfo…" at bounding box center [579, 499] width 477 height 37
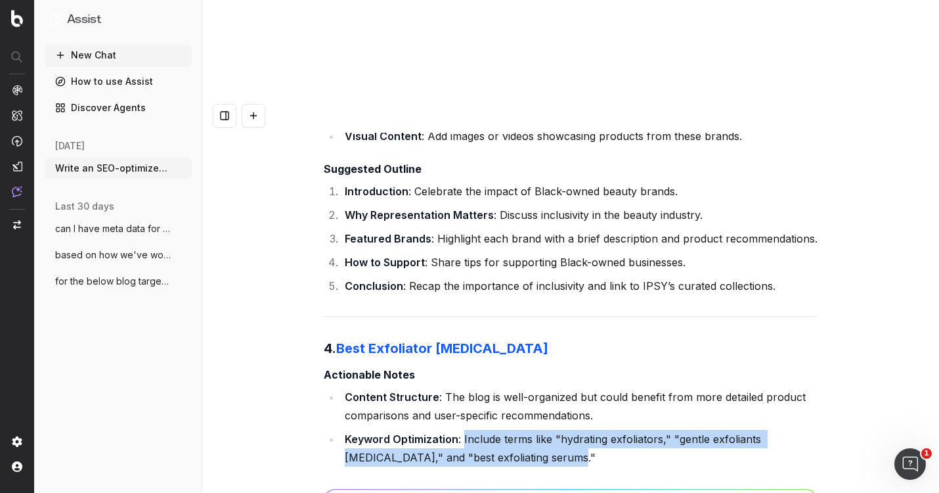
scroll to position [27635, 0]
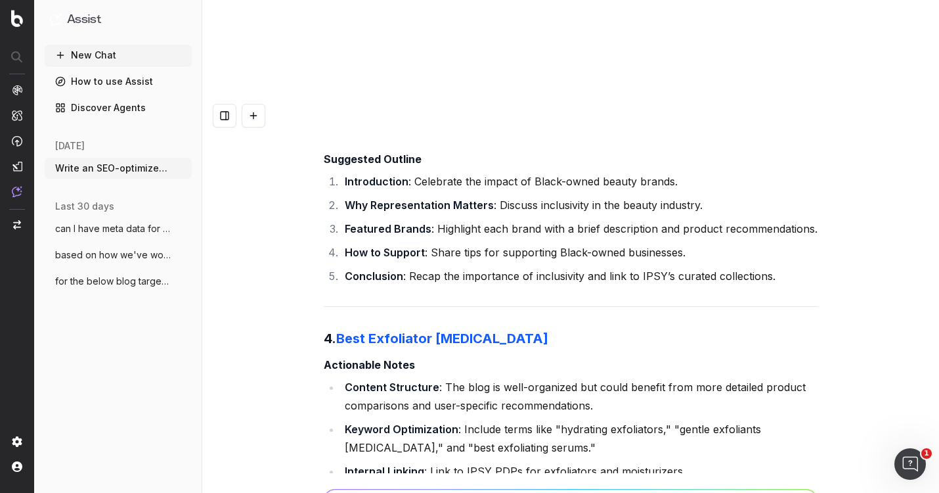
click at [562, 462] on li "Internal Linking : Link to IPSY PDPs for exfoliators and moisturizers." at bounding box center [579, 471] width 477 height 18
drag, startPoint x: 727, startPoint y: 231, endPoint x: 529, endPoint y: 225, distance: 197.8
click at [529, 485] on li "FAQ Section : Address questions like "How often should I exfoliate [MEDICAL_DAT…" at bounding box center [579, 494] width 477 height 18
click at [414, 485] on li "FAQ Section : Address questions like "How often should I exfoliate [MEDICAL_DAT…" at bounding box center [579, 494] width 477 height 18
click at [722, 485] on li "FAQ Section : Address questions like "How often should I exfoliate [MEDICAL_DAT…" at bounding box center [579, 494] width 477 height 18
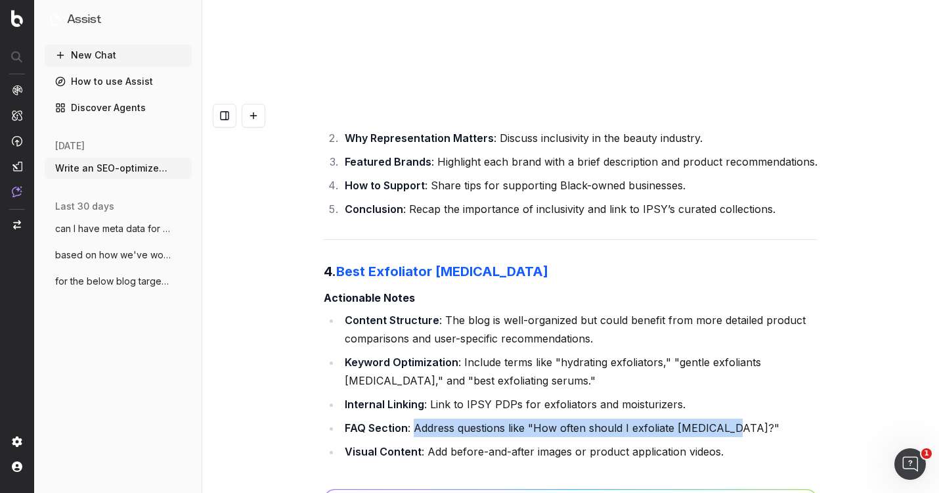
scroll to position [27704, 0]
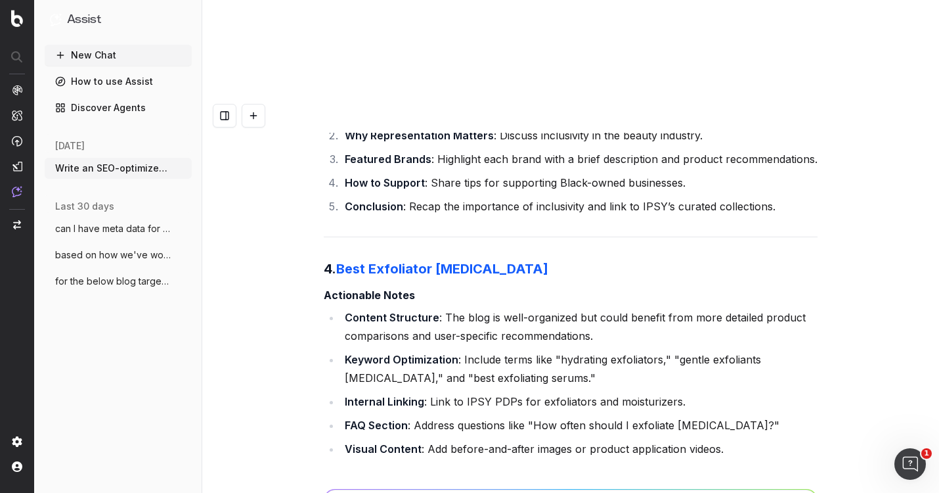
drag, startPoint x: 690, startPoint y: 352, endPoint x: 410, endPoint y: 351, distance: 280.4
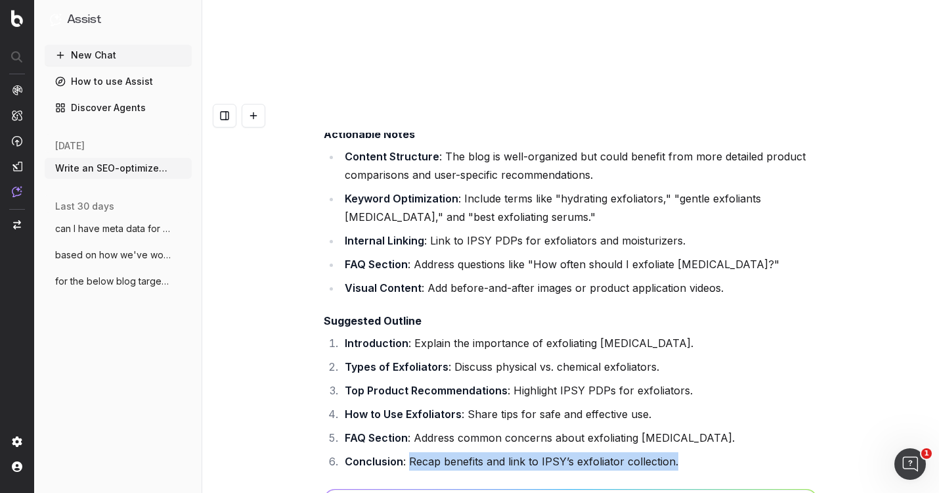
scroll to position [27845, 0]
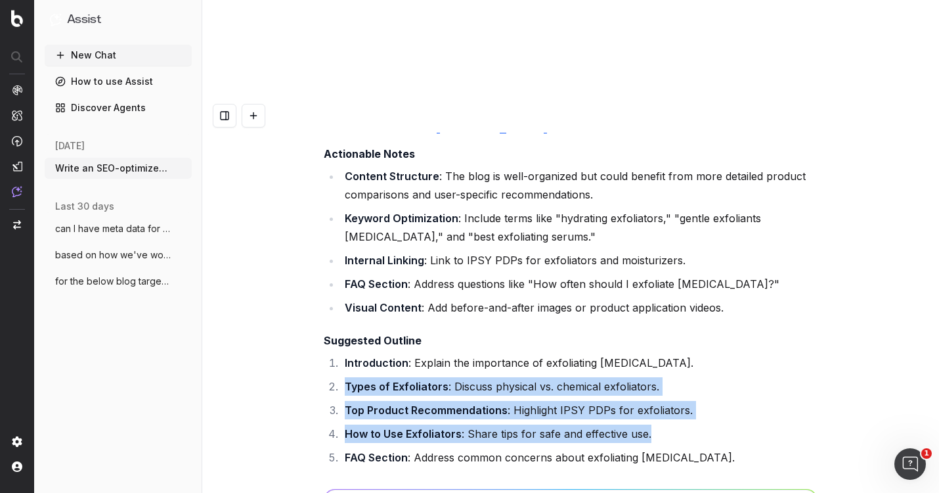
drag, startPoint x: 662, startPoint y: 169, endPoint x: 317, endPoint y: 120, distance: 348.3
click at [317, 120] on div "Write an SEO-optimized article outline for the keyword "Does Sunscreen Prevent …" at bounding box center [570, 345] width 737 height 493
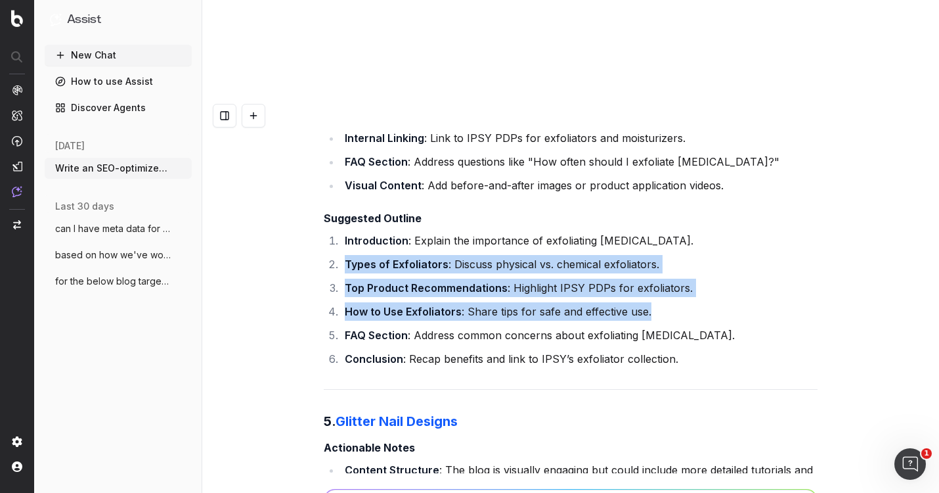
scroll to position [28053, 0]
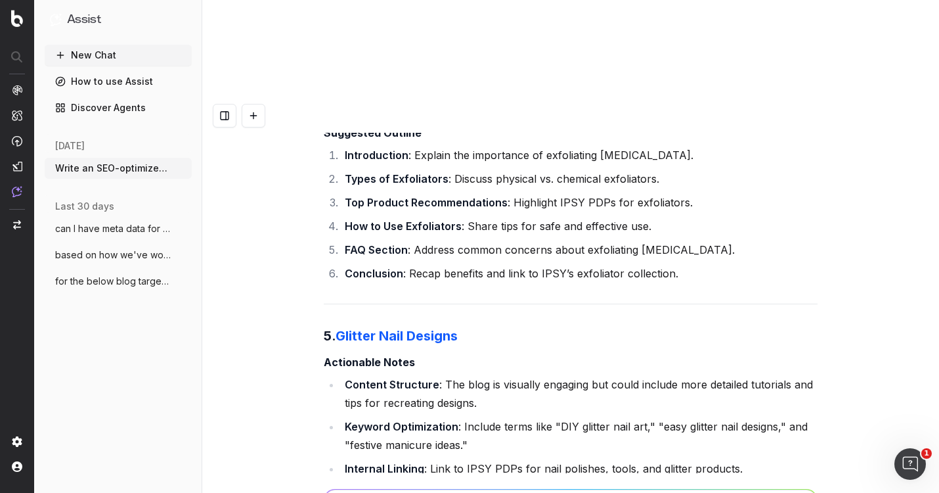
click at [405, 417] on li "Keyword Optimization : Include terms like "DIY glitter nail art," "easy glitter…" at bounding box center [579, 435] width 477 height 37
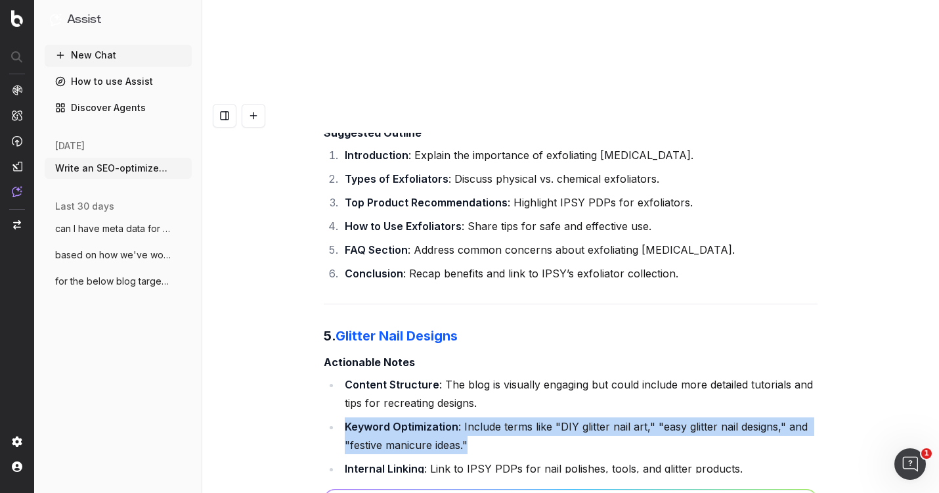
click at [405, 417] on li "Keyword Optimization : Include terms like "DIY glitter nail art," "easy glitter…" at bounding box center [579, 435] width 477 height 37
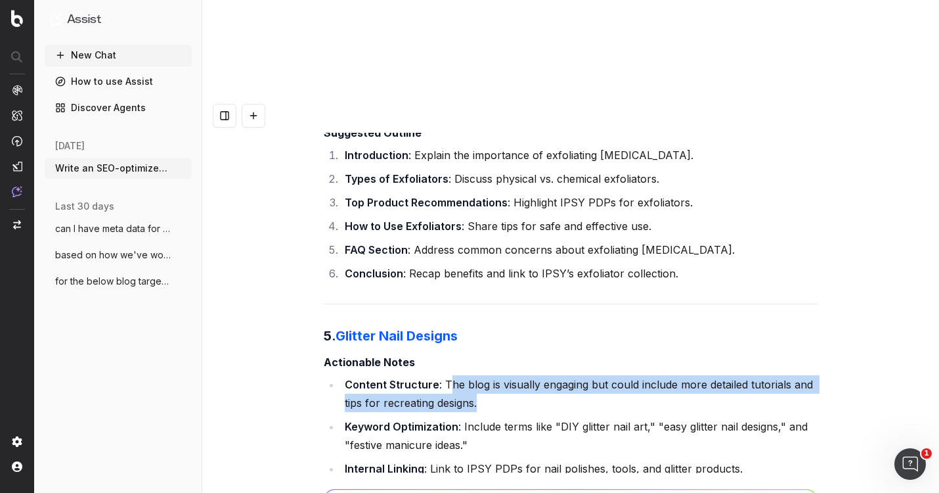
drag, startPoint x: 484, startPoint y: 137, endPoint x: 447, endPoint y: 118, distance: 42.0
click at [447, 375] on li "Content Structure : The blog is visually engaging but could include more detail…" at bounding box center [579, 393] width 477 height 37
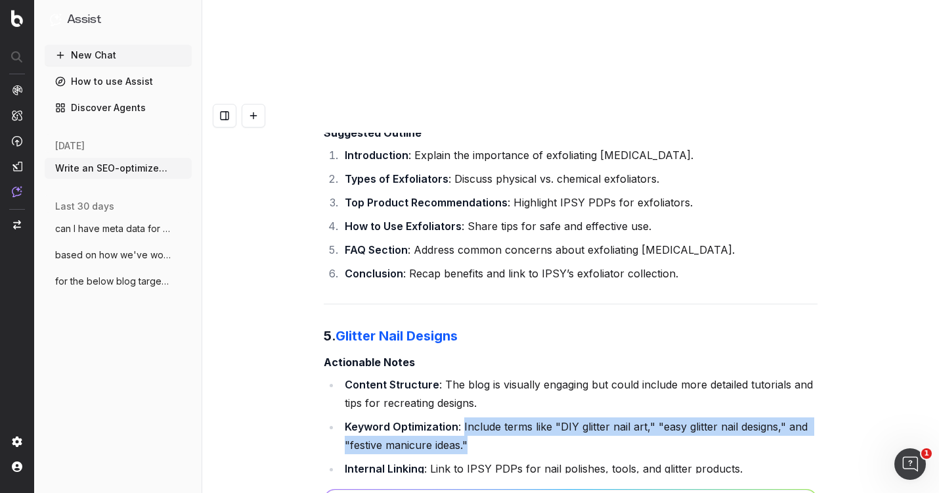
drag, startPoint x: 470, startPoint y: 180, endPoint x: 462, endPoint y: 164, distance: 17.9
click at [462, 417] on li "Keyword Optimization : Include terms like "DIY glitter nail art," "easy glitter…" at bounding box center [579, 435] width 477 height 37
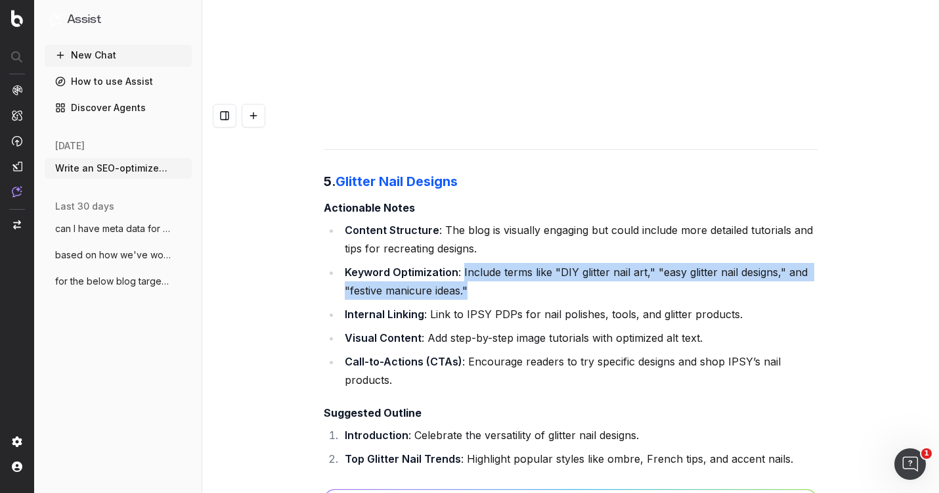
scroll to position [28207, 0]
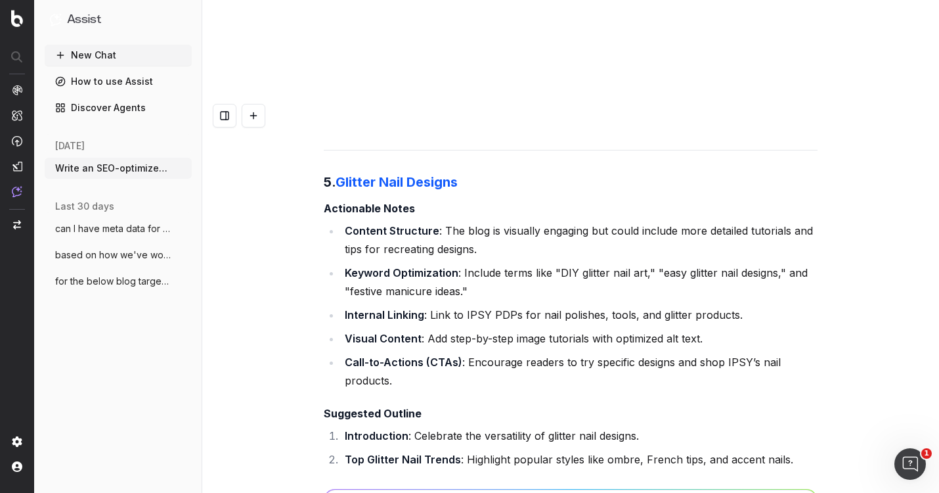
click at [585, 450] on li "Top Glitter Nail Trends : Highlight popular styles like ombre, French tips, and…" at bounding box center [579, 459] width 477 height 18
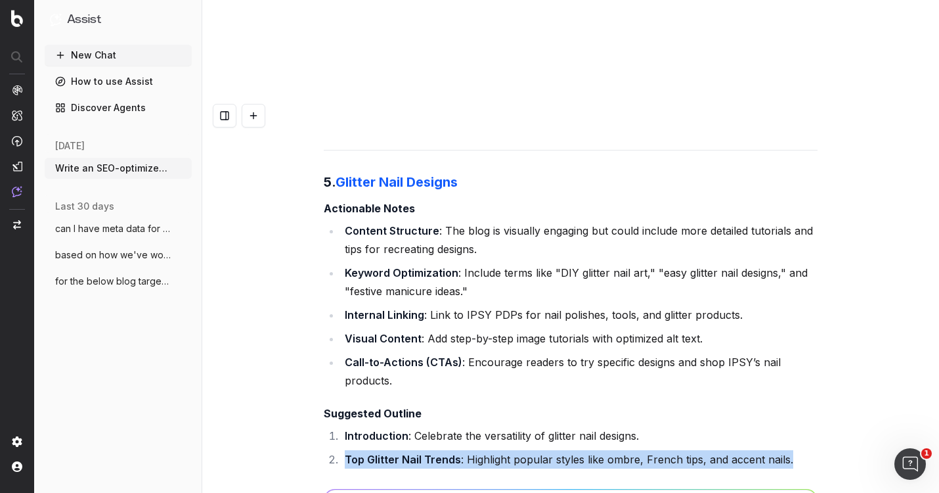
click at [585, 450] on li "Top Glitter Nail Trends : Highlight popular styles like ombre, French tips, and…" at bounding box center [579, 459] width 477 height 18
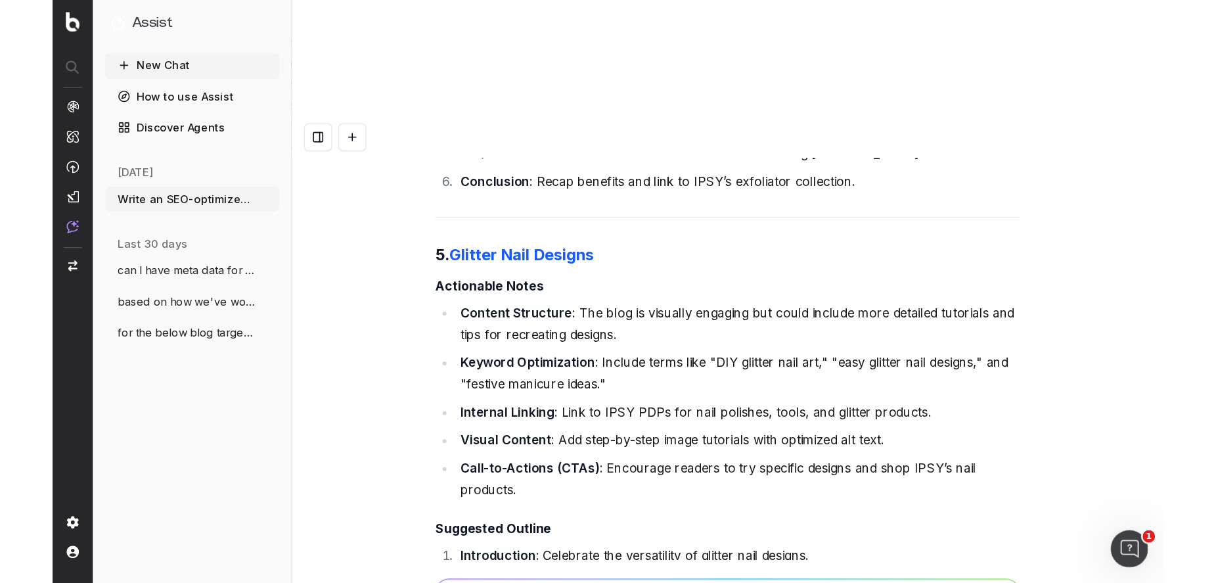
scroll to position [28233, 0]
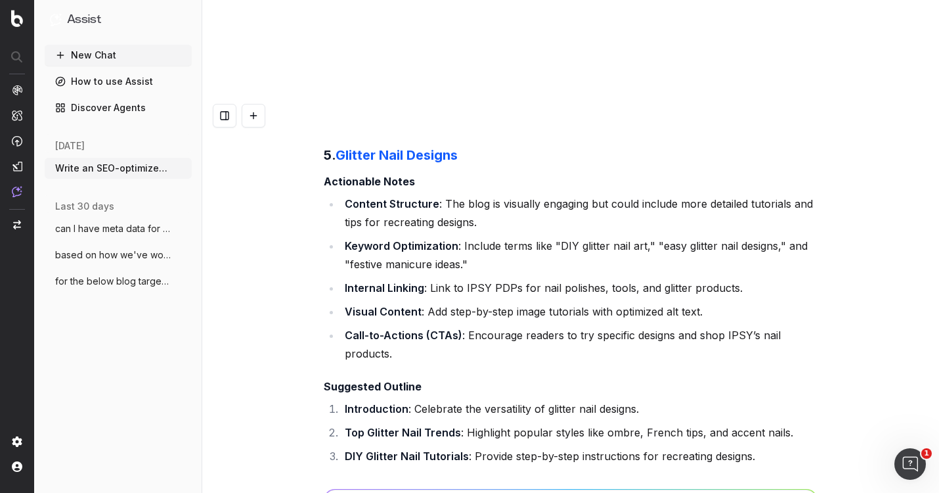
click at [366, 473] on strong "Tips for Long-Lasting Glitter Nails" at bounding box center [432, 479] width 175 height 13
drag, startPoint x: 366, startPoint y: 214, endPoint x: 722, endPoint y: 207, distance: 355.4
click at [724, 470] on li "Tips for Long-Lasting Glitter Nails : Share advice for application and removal." at bounding box center [579, 479] width 477 height 18
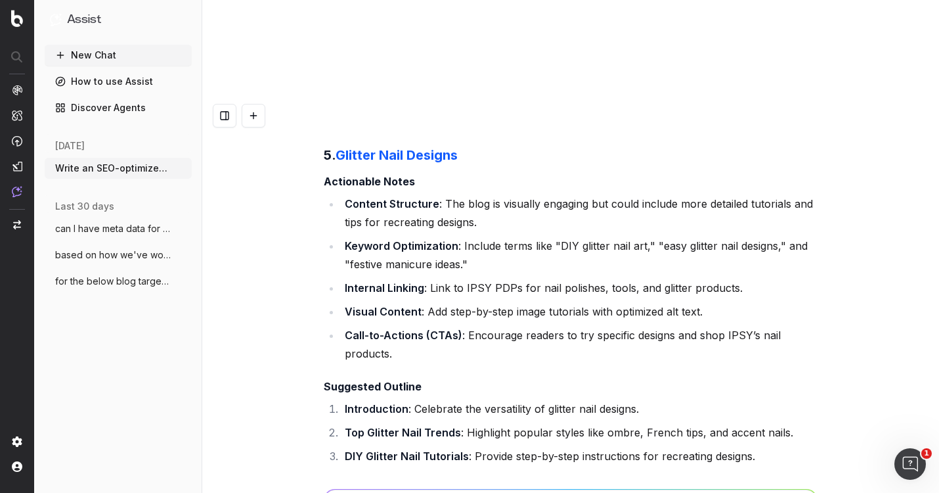
drag, startPoint x: 422, startPoint y: 232, endPoint x: 666, endPoint y: 225, distance: 243.7
click at [380, 426] on strong "Top Glitter Nail Trends" at bounding box center [403, 432] width 116 height 13
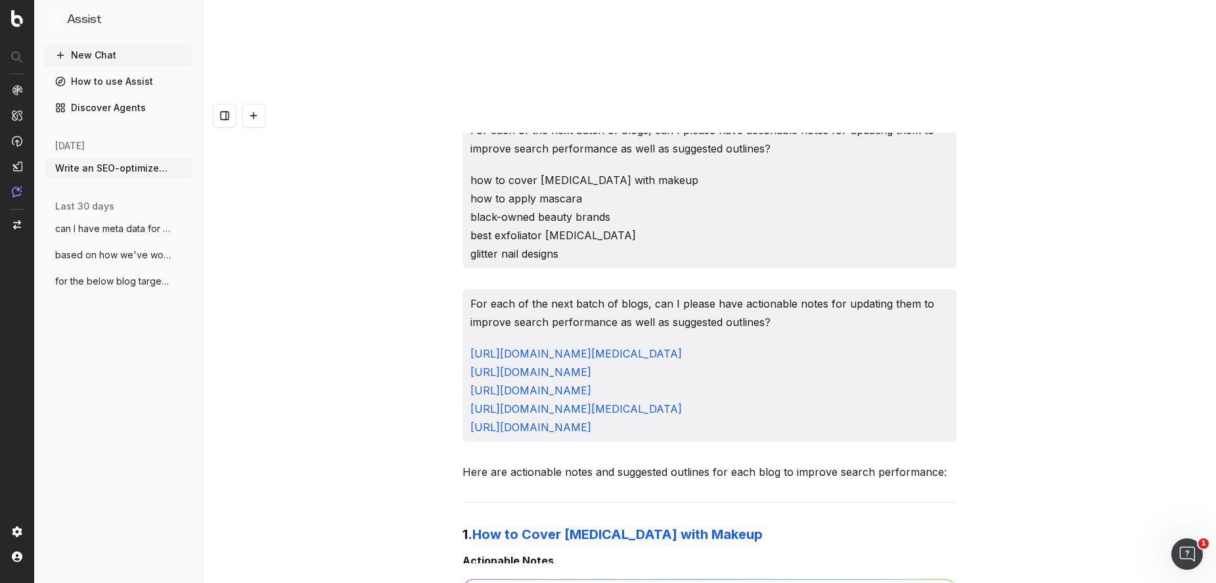
scroll to position [26152, 0]
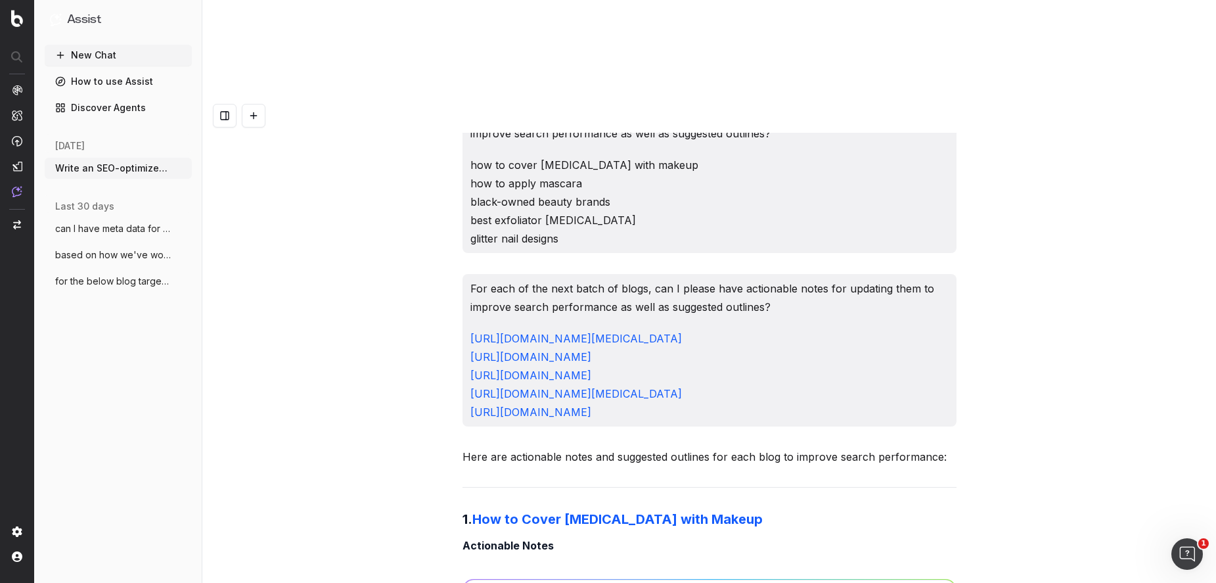
drag, startPoint x: 729, startPoint y: 168, endPoint x: 446, endPoint y: 102, distance: 290.6
click at [441, 99] on div "Write an SEO-optimized article outline for the keyword "Does Sunscreen Prevent …" at bounding box center [708, 390] width 1013 height 583
paste textarea "[URL][DOMAIN_NAME][DATE]"
paste textarea "[URL][DOMAIN_NAME]"
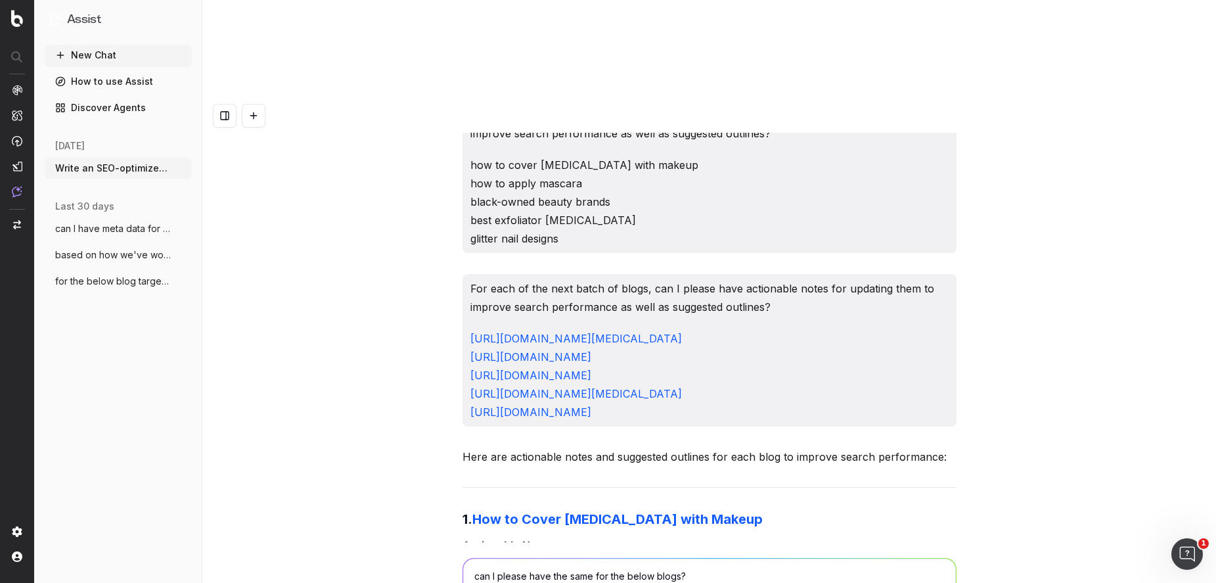
paste textarea "[URL][DOMAIN_NAME]"
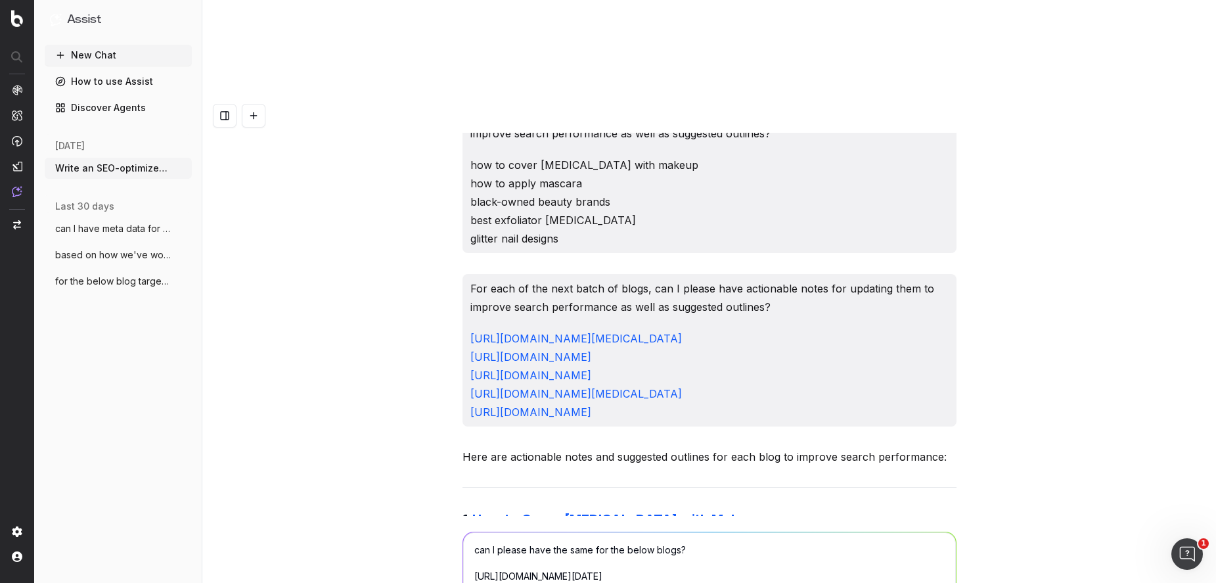
click at [475, 492] on textarea "can I please have the same for the below blogs? [URL][DOMAIN_NAME][DATE] [URL][…" at bounding box center [709, 589] width 493 height 114
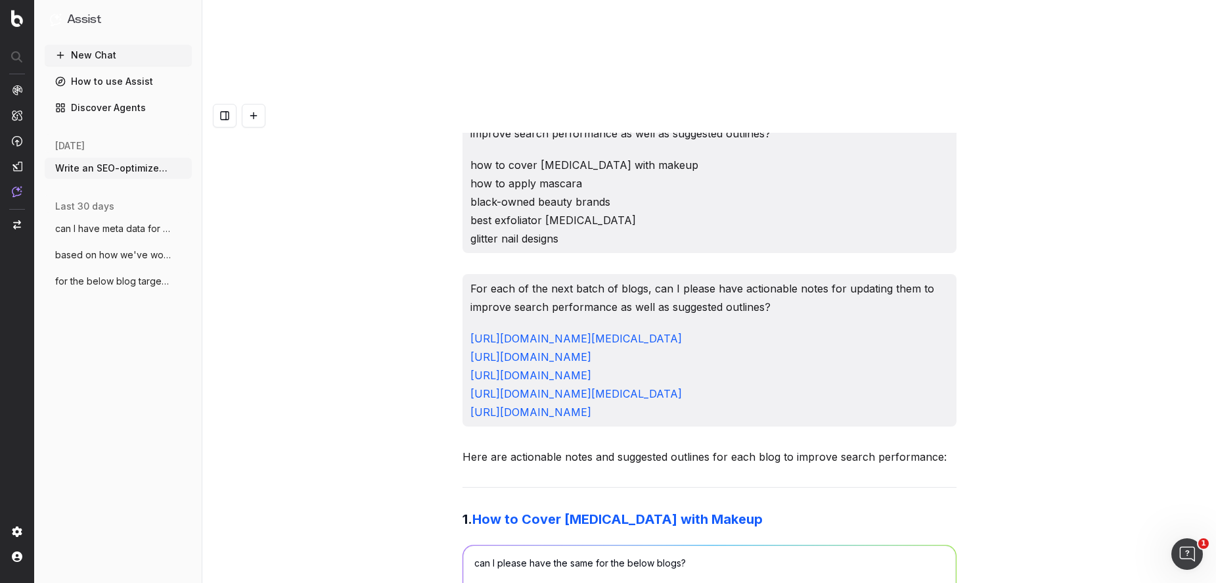
paste textarea "[URL][DOMAIN_NAME]"
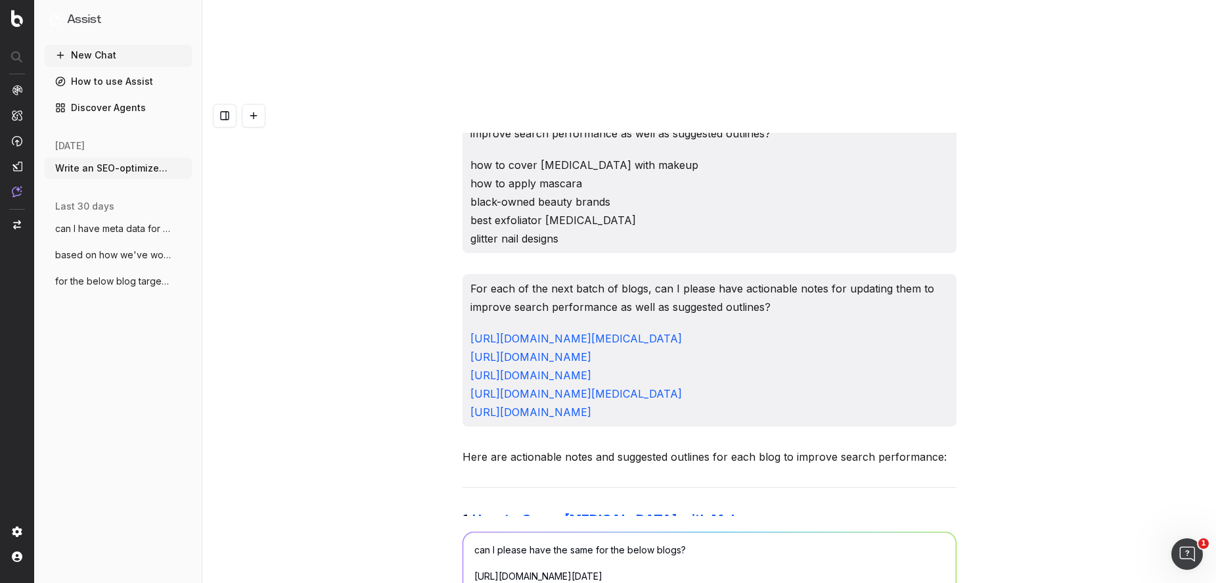
paste textarea "[URL][DOMAIN_NAME]"
type textarea "can I please have the same for the below blogs? [URL][DOMAIN_NAME][DATE] [URL][…"
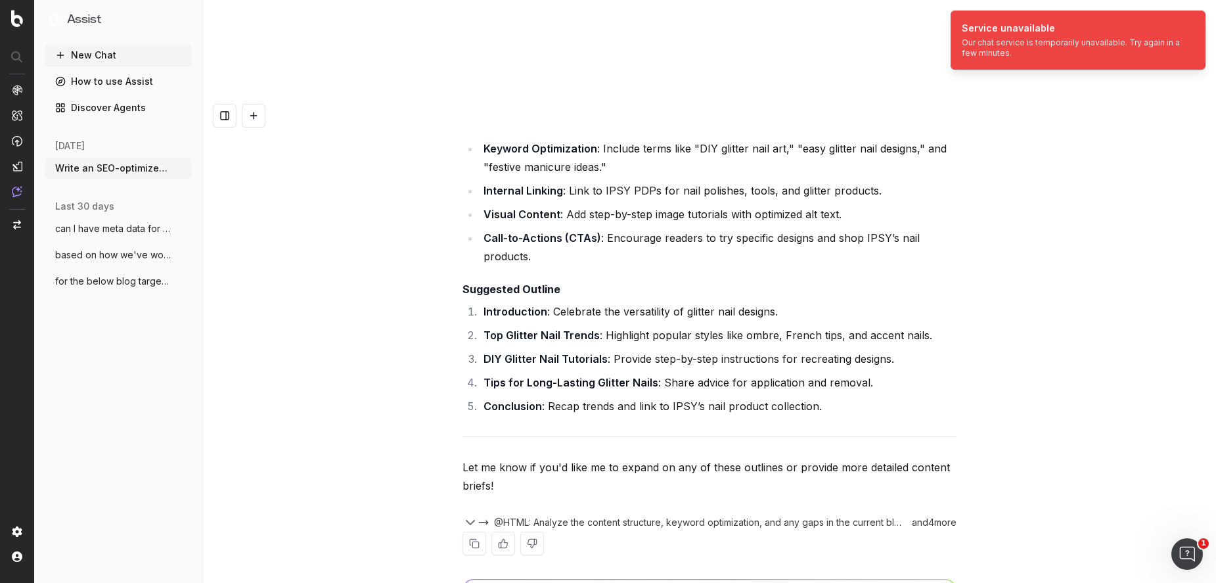
scroll to position [28388, 0]
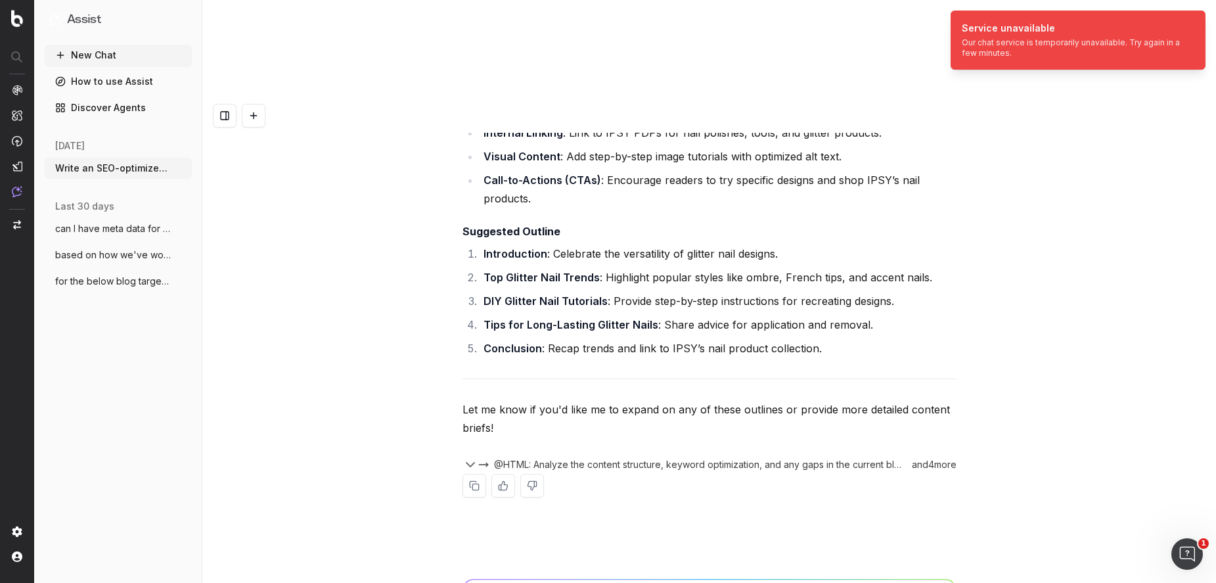
drag, startPoint x: 665, startPoint y: 403, endPoint x: 547, endPoint y: 328, distance: 139.9
click at [545, 328] on div "Write an SEO-optimized article outline for the keyword "Does Sunscreen Prevent …" at bounding box center [708, 390] width 1013 height 583
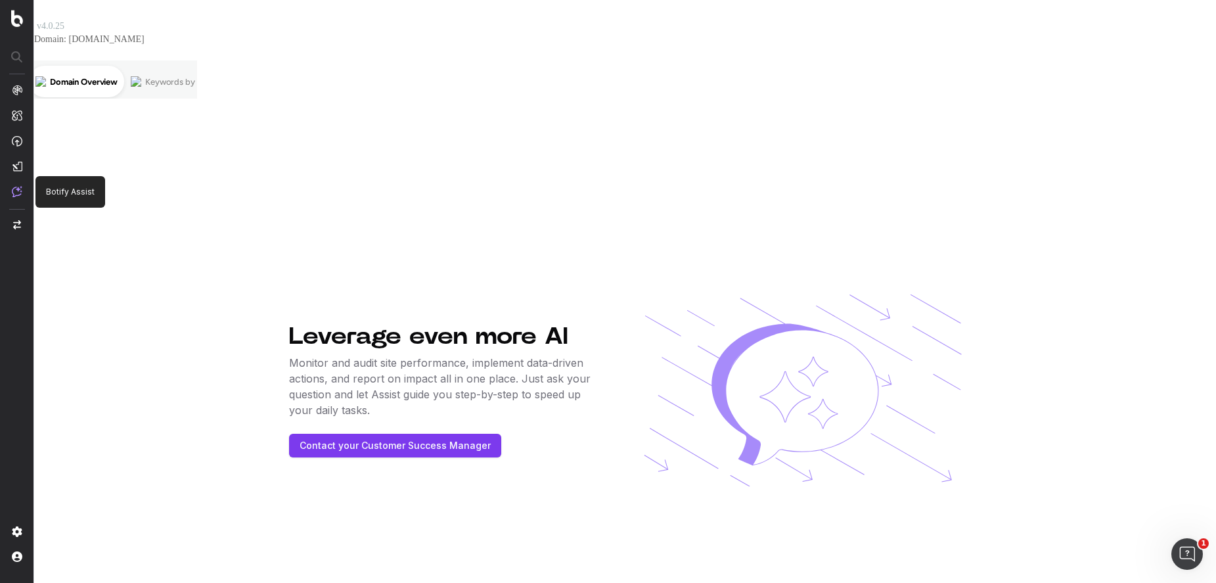
click at [16, 188] on img at bounding box center [17, 191] width 11 height 11
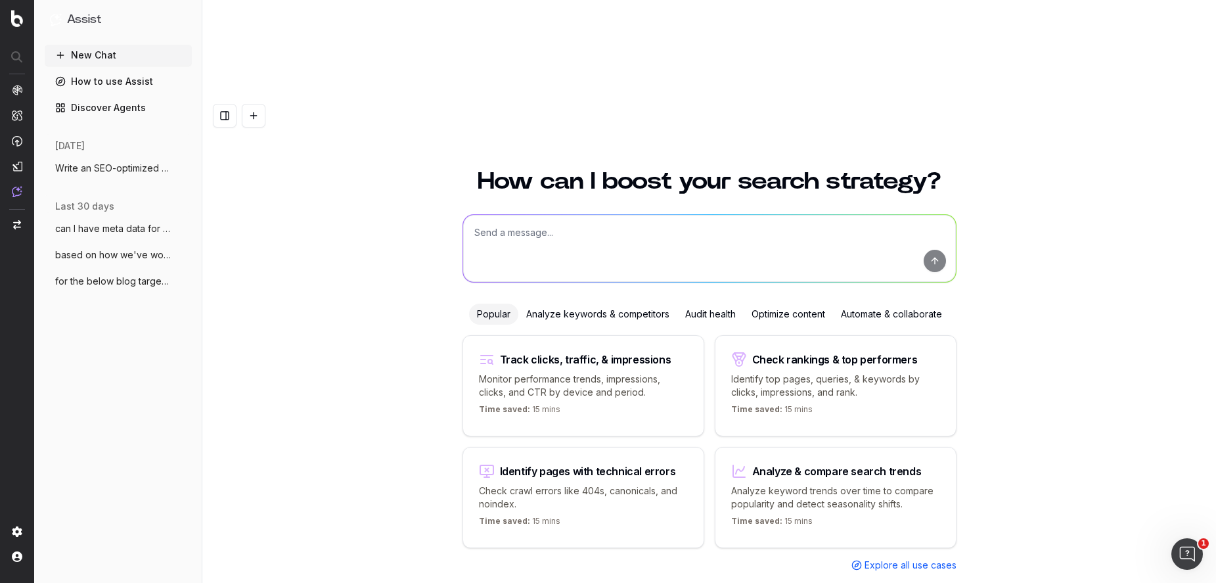
click at [125, 162] on span "Write an SEO-optimized article outline f" at bounding box center [113, 168] width 116 height 13
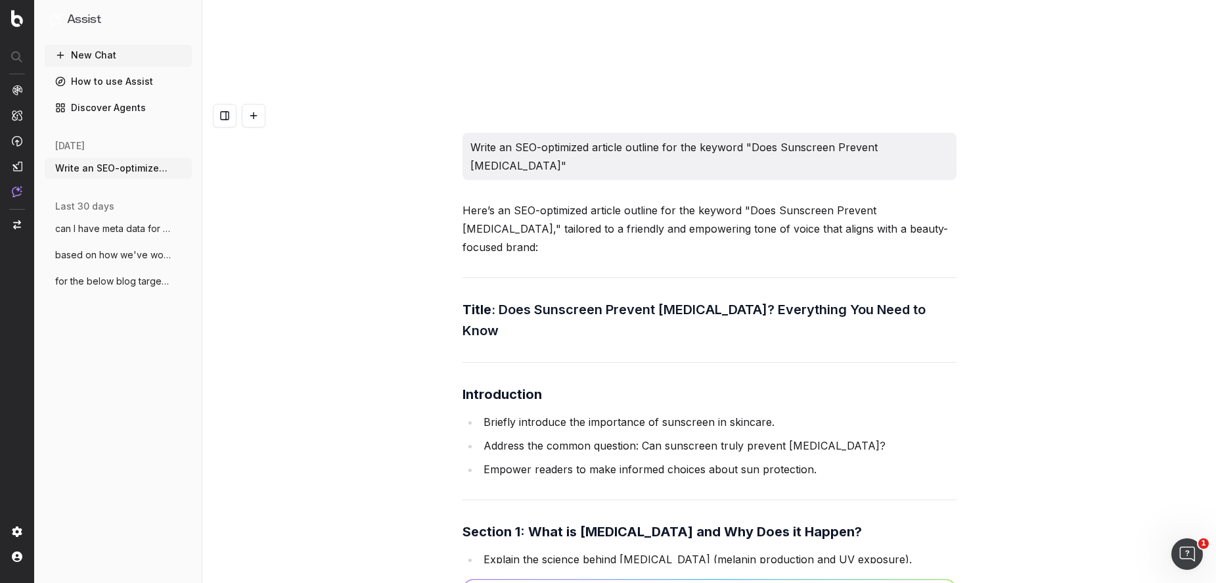
scroll to position [31408, 0]
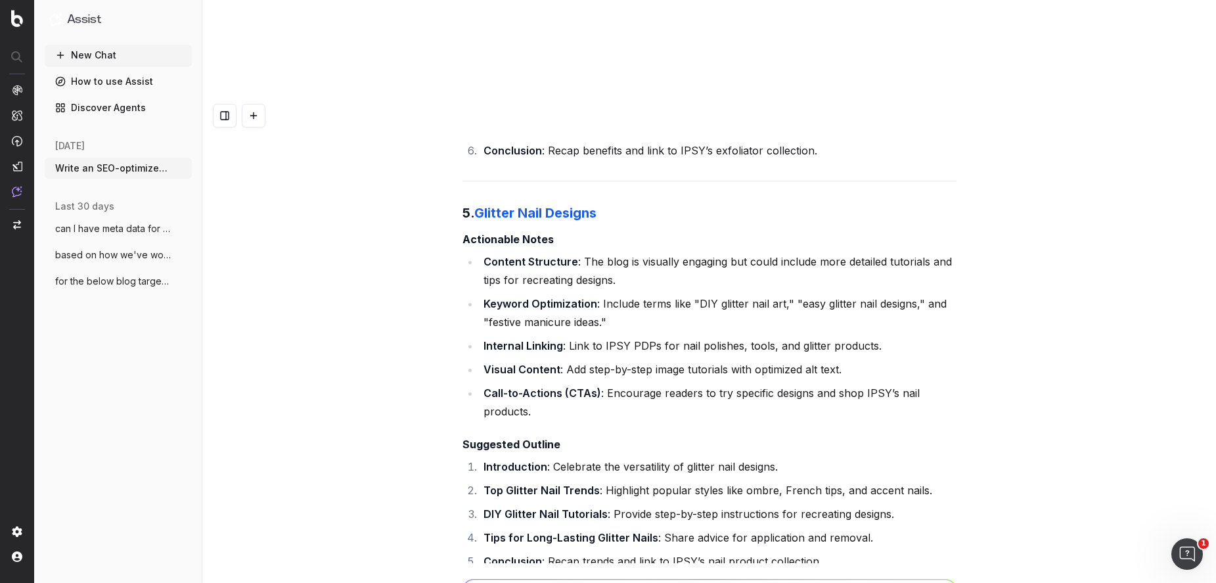
paste textarea "can I please have the same for the below blogs? [URL][DOMAIN_NAME][DATE] [URL][…"
type textarea "can I please have the same for the below blogs? [URL][DOMAIN_NAME][DATE] [URL][…"
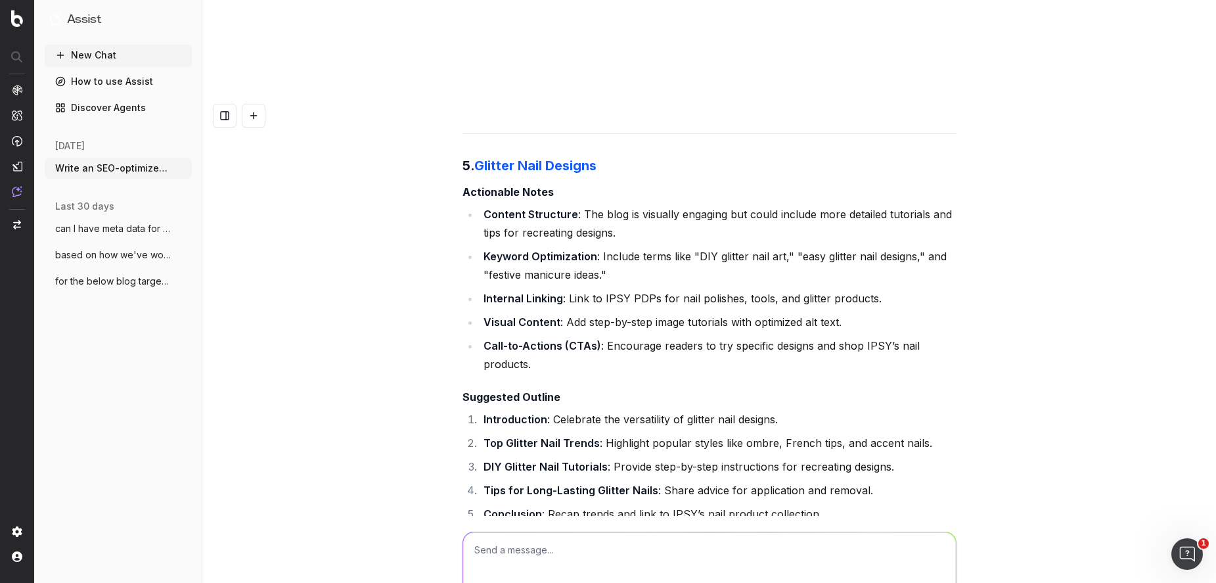
scroll to position [31595, 0]
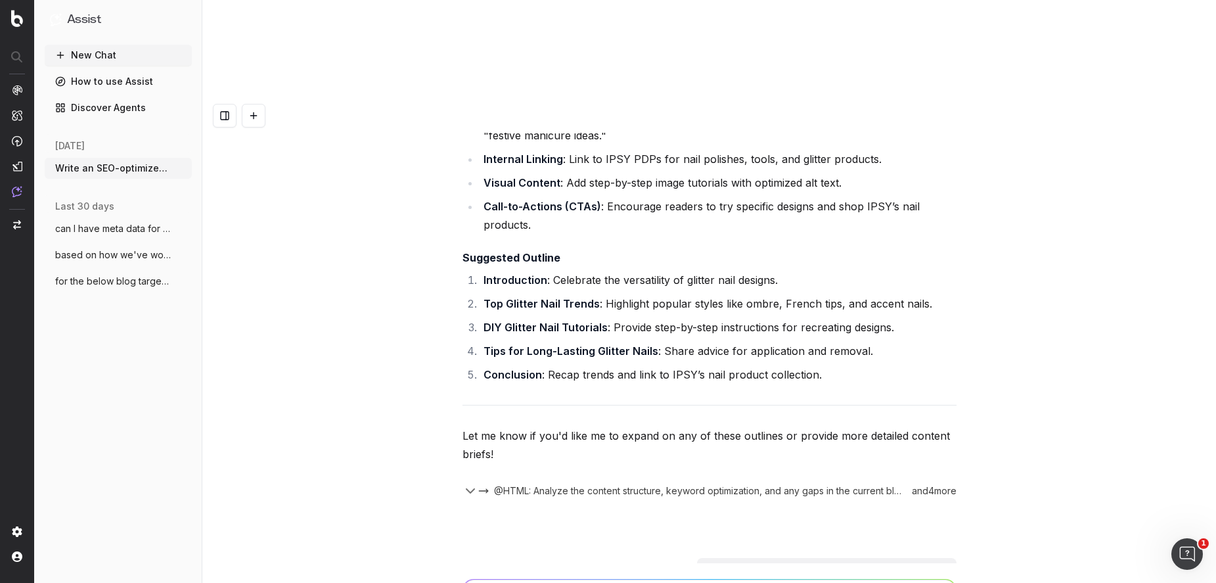
click at [265, 395] on div "Write an SEO-optimized article outline for the keyword "Does Sunscreen Prevent …" at bounding box center [708, 390] width 1013 height 583
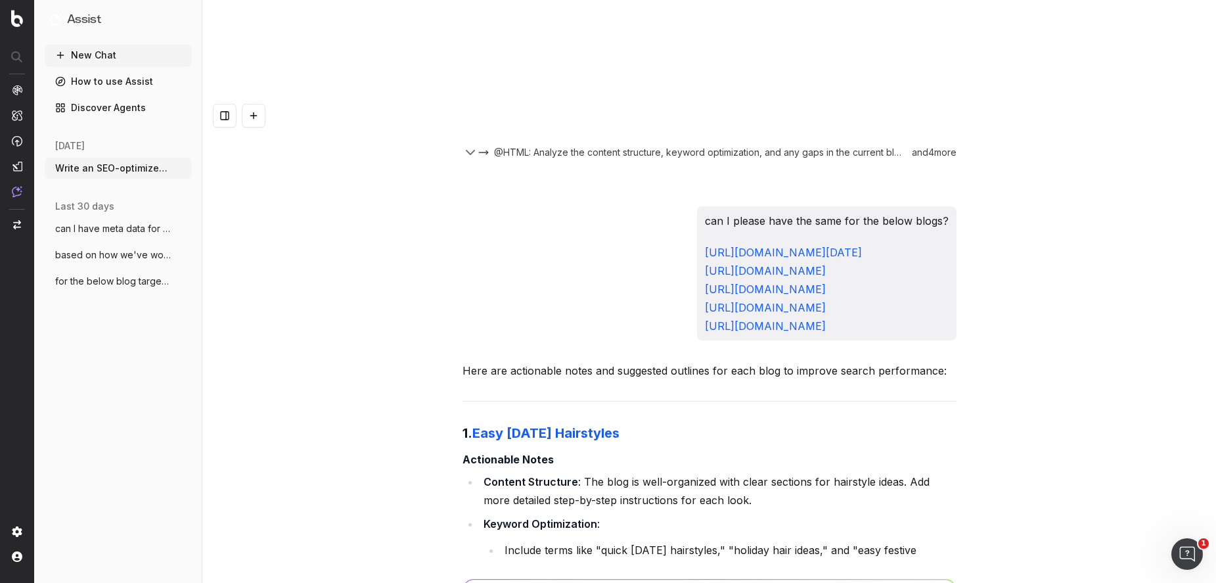
scroll to position [31936, 0]
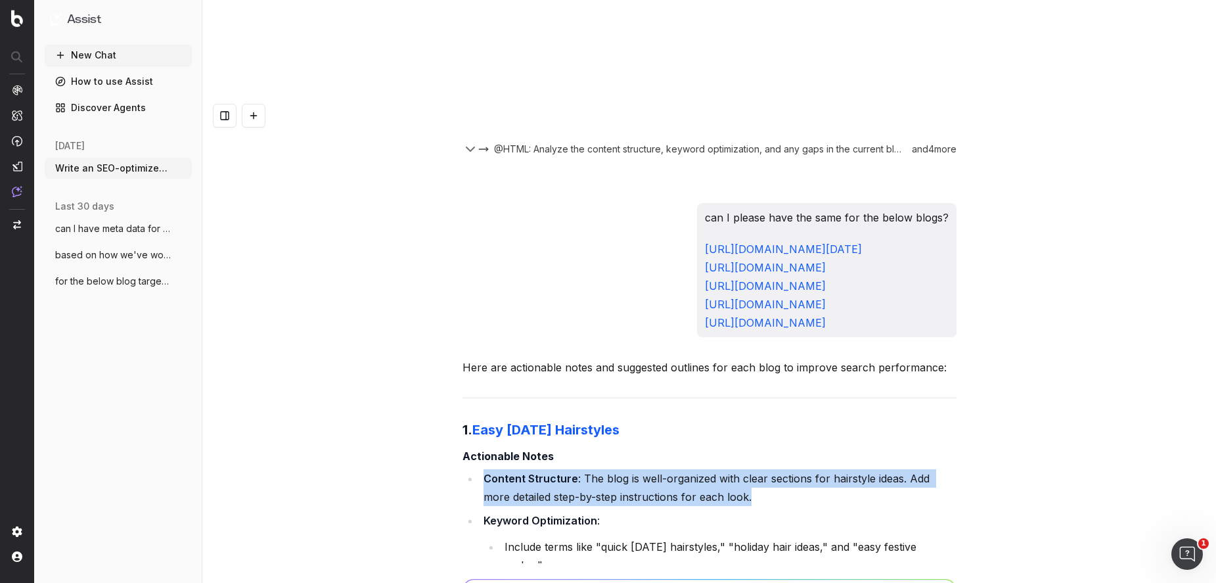
drag, startPoint x: 699, startPoint y: 224, endPoint x: 477, endPoint y: 217, distance: 222.8
click at [479, 469] on li "Content Structure : The blog is well-organized with clear sections for hairstyl…" at bounding box center [717, 487] width 477 height 37
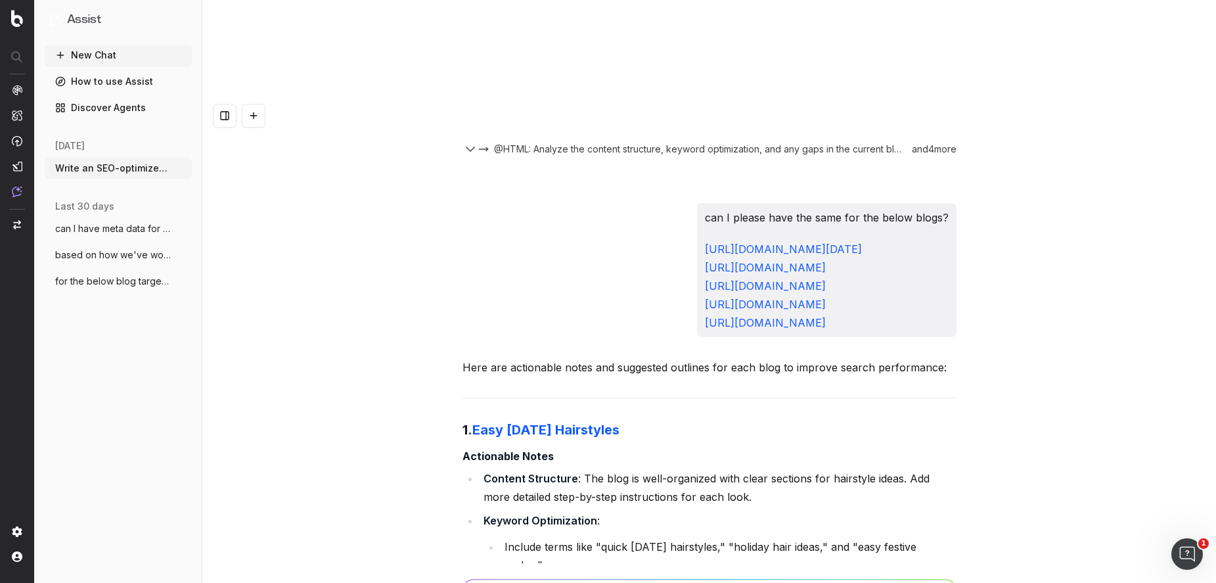
drag, startPoint x: 737, startPoint y: 225, endPoint x: 753, endPoint y: 227, distance: 15.8
click at [737, 469] on li "Content Structure : The blog is well-organized with clear sections for hairstyl…" at bounding box center [717, 487] width 477 height 37
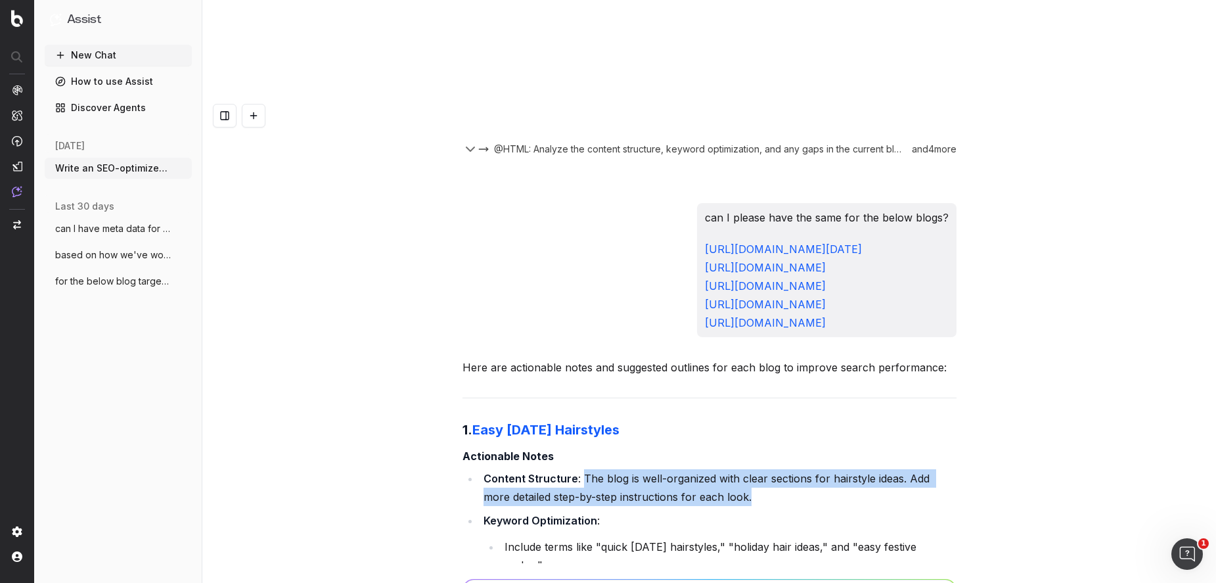
drag, startPoint x: 688, startPoint y: 223, endPoint x: 581, endPoint y: 217, distance: 106.6
click at [581, 469] on li "Content Structure : The blog is well-organized with clear sections for hairstyl…" at bounding box center [717, 487] width 477 height 37
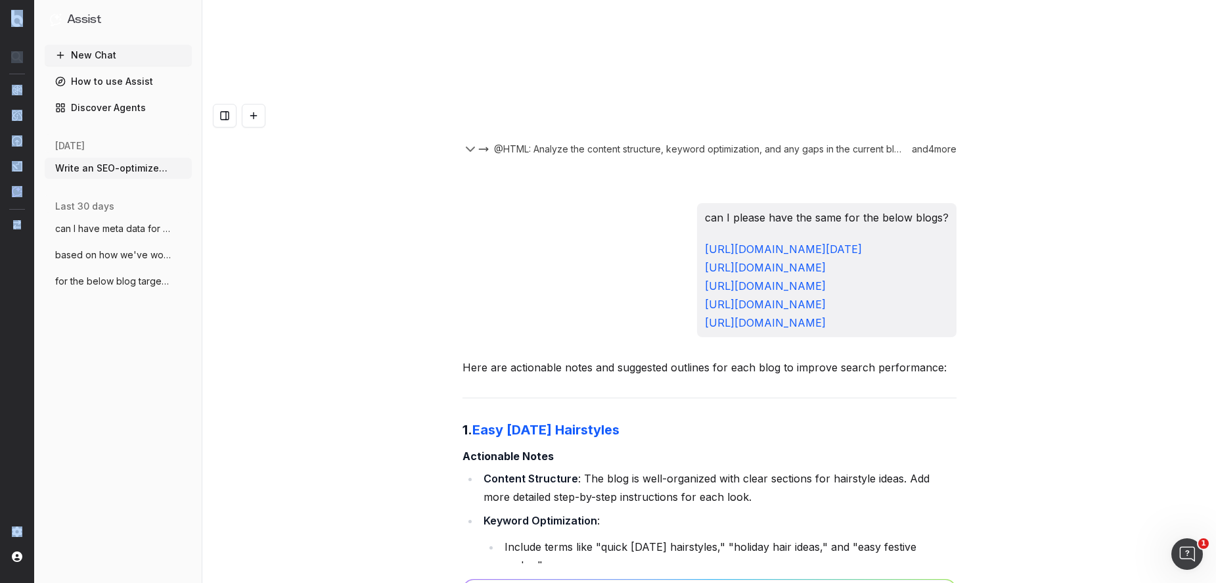
click at [0, 403] on html "Assist New Chat How to use Assist Discover Agents today Write an SEO-optimized …" at bounding box center [608, 291] width 1216 height 583
click at [579, 537] on li "Include terms like "quick Thanksgiving hairstyles," "holiday hair ideas," and "…" at bounding box center [728, 555] width 456 height 37
click at [583, 537] on li "Include terms like "quick Thanksgiving hairstyles," "holiday hair ideas," and "…" at bounding box center [728, 555] width 456 height 37
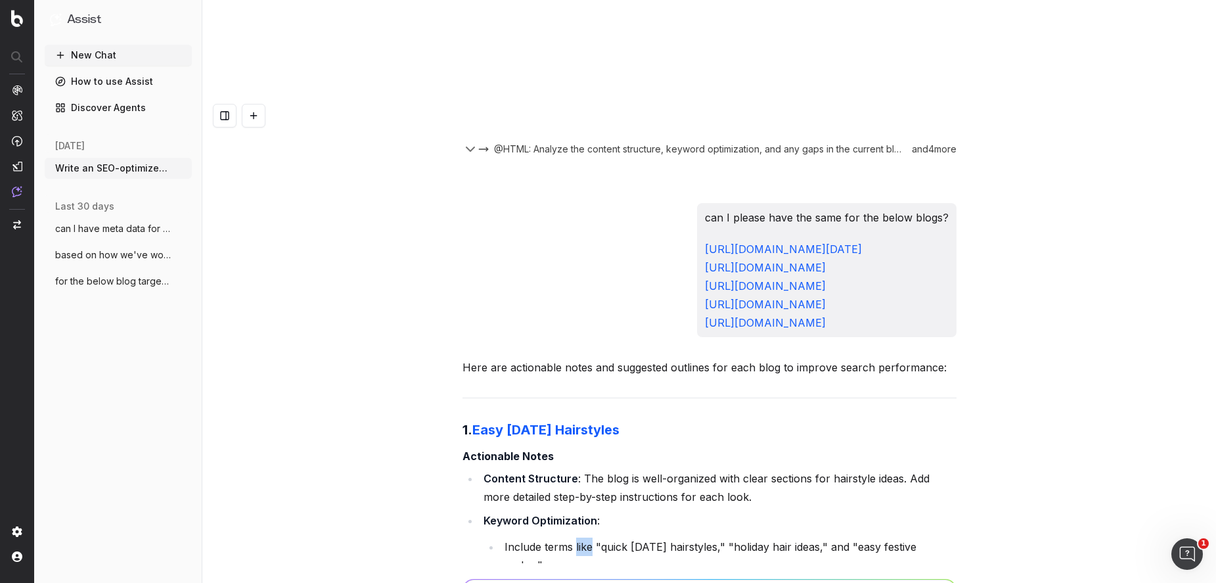
click at [583, 537] on li "Include terms like "quick Thanksgiving hairstyles," "holiday hair ideas," and "…" at bounding box center [728, 555] width 456 height 37
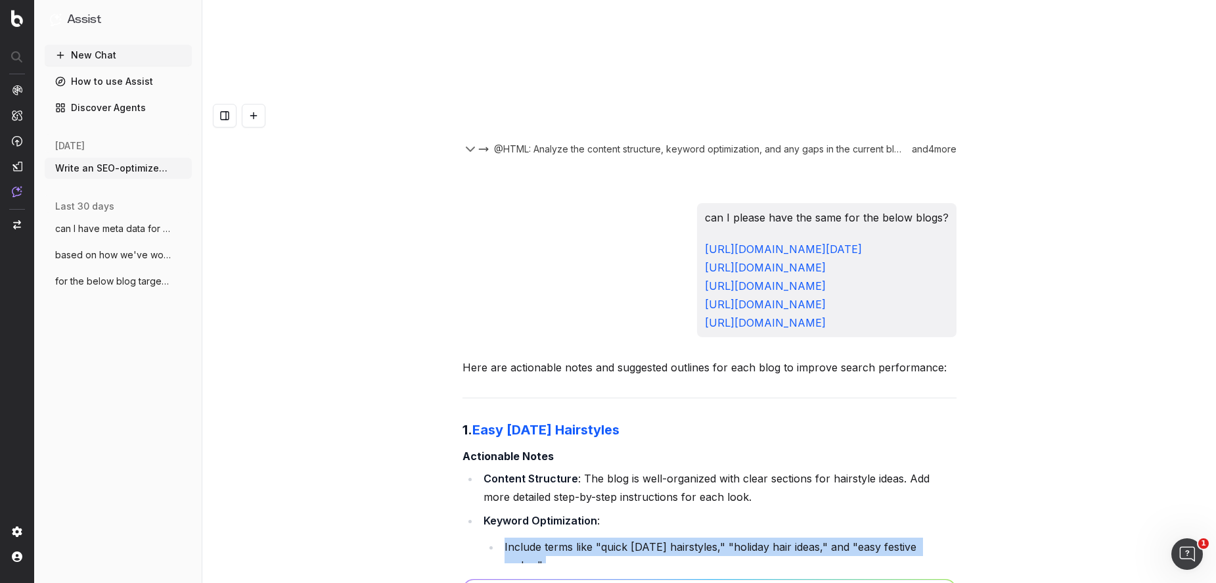
click at [583, 537] on li "Include terms like "quick Thanksgiving hairstyles," "holiday hair ideas," and "…" at bounding box center [728, 555] width 456 height 37
drag, startPoint x: 715, startPoint y: 323, endPoint x: 481, endPoint y: 278, distance: 238.0
click at [481, 511] on li "Keyword Optimization : Include terms like "quick Thanksgiving hairstyles," "hol…" at bounding box center [717, 554] width 477 height 87
copy ul "Include terms like "quick Thanksgiving hairstyles," "holiday hair ideas," and "…"
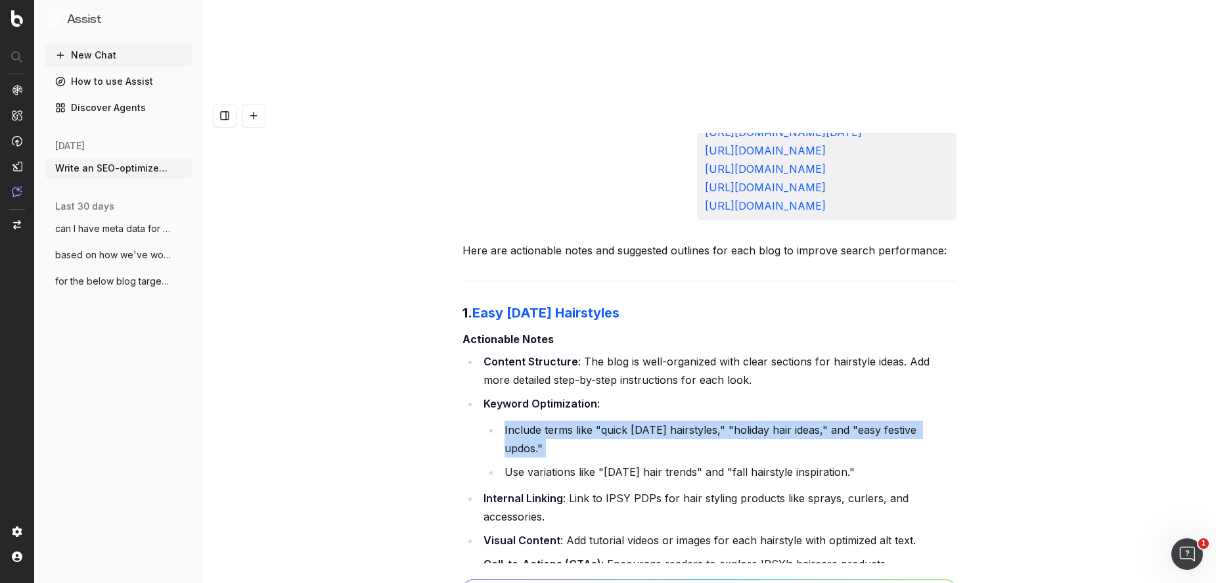
scroll to position [32055, 0]
